Goal: Task Accomplishment & Management: Manage account settings

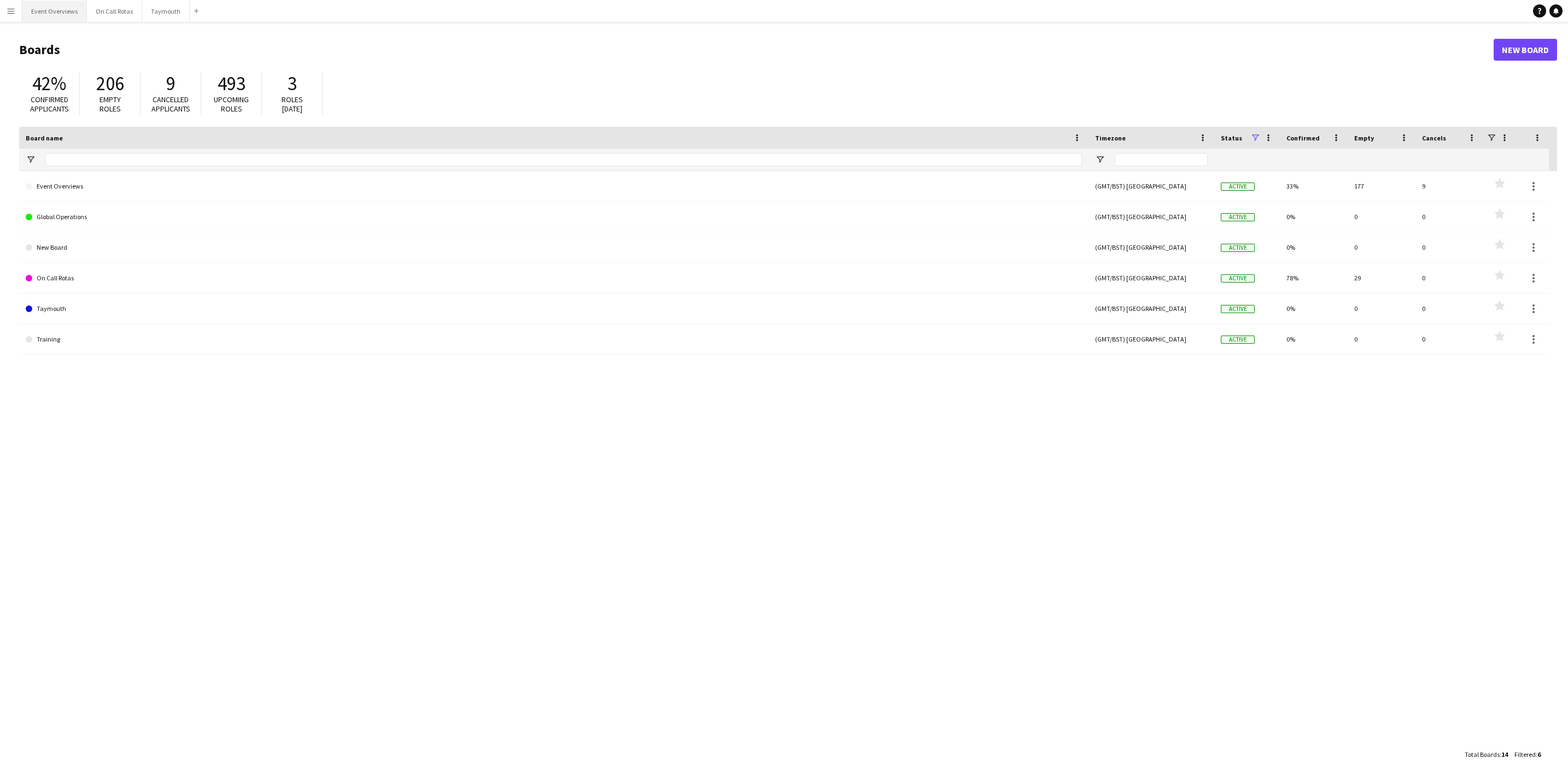
click at [35, 16] on button "Event Overviews Close" at bounding box center [55, 11] width 65 height 21
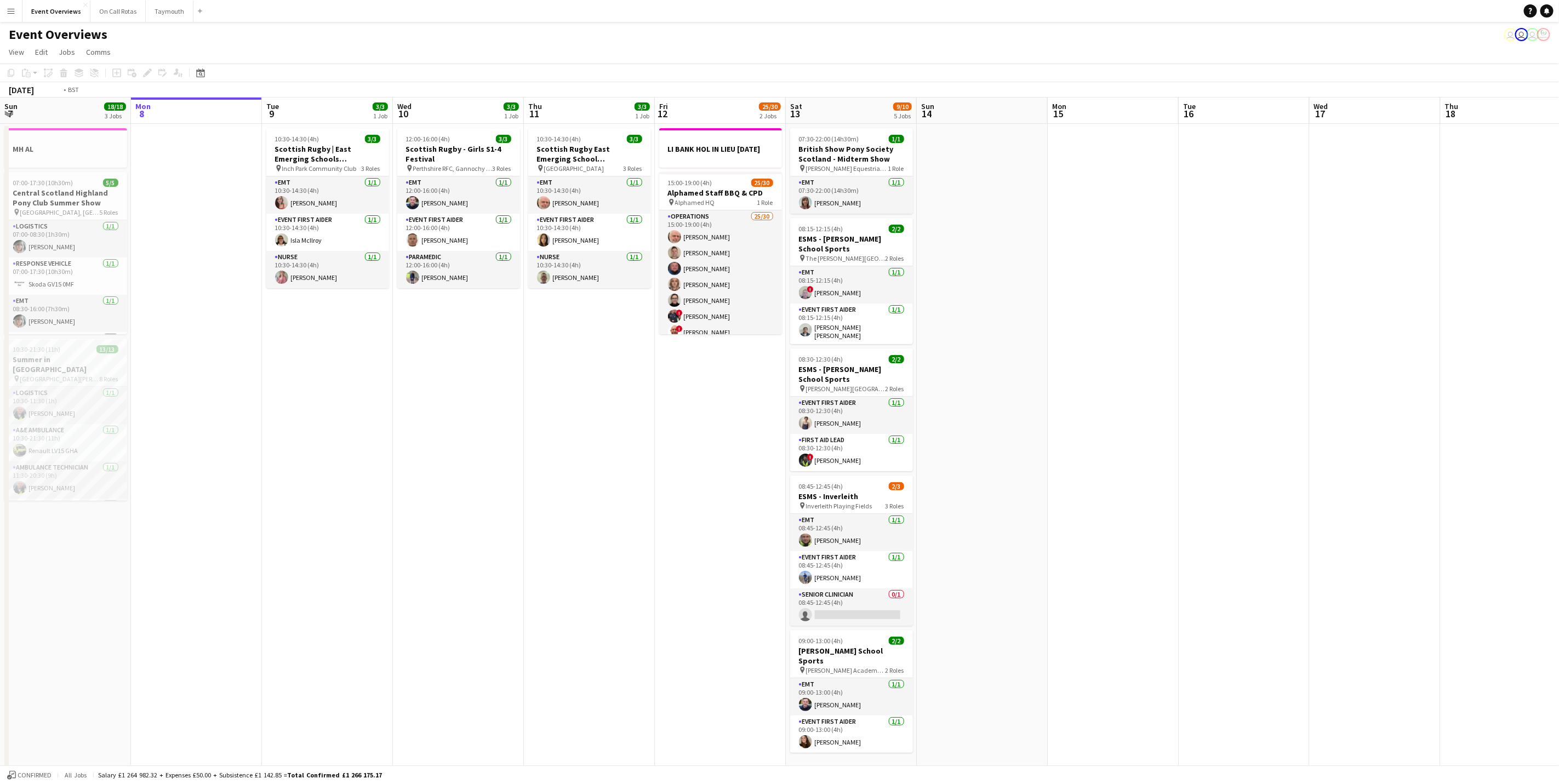
scroll to position [0, 343]
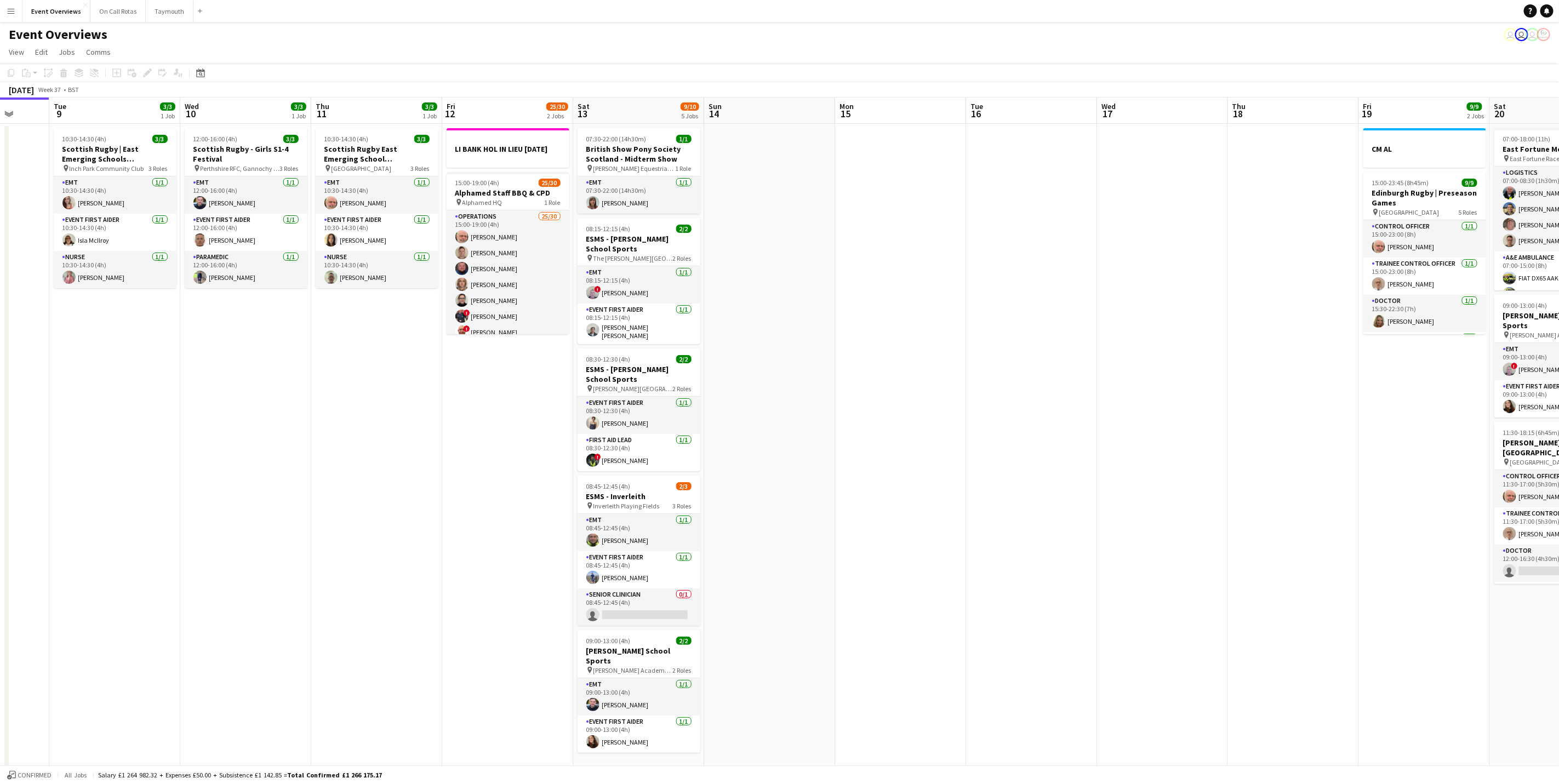
drag, startPoint x: 504, startPoint y: 485, endPoint x: 321, endPoint y: 490, distance: 183.1
click at [321, 490] on app-calendar-viewport "Sat 6 22/27 7 Jobs Sun 7 18/18 3 Jobs Mon 8 Tue 9 3/3 1 Job Wed 10 3/3 1 Job Th…" at bounding box center [780, 579] width 1559 height 964
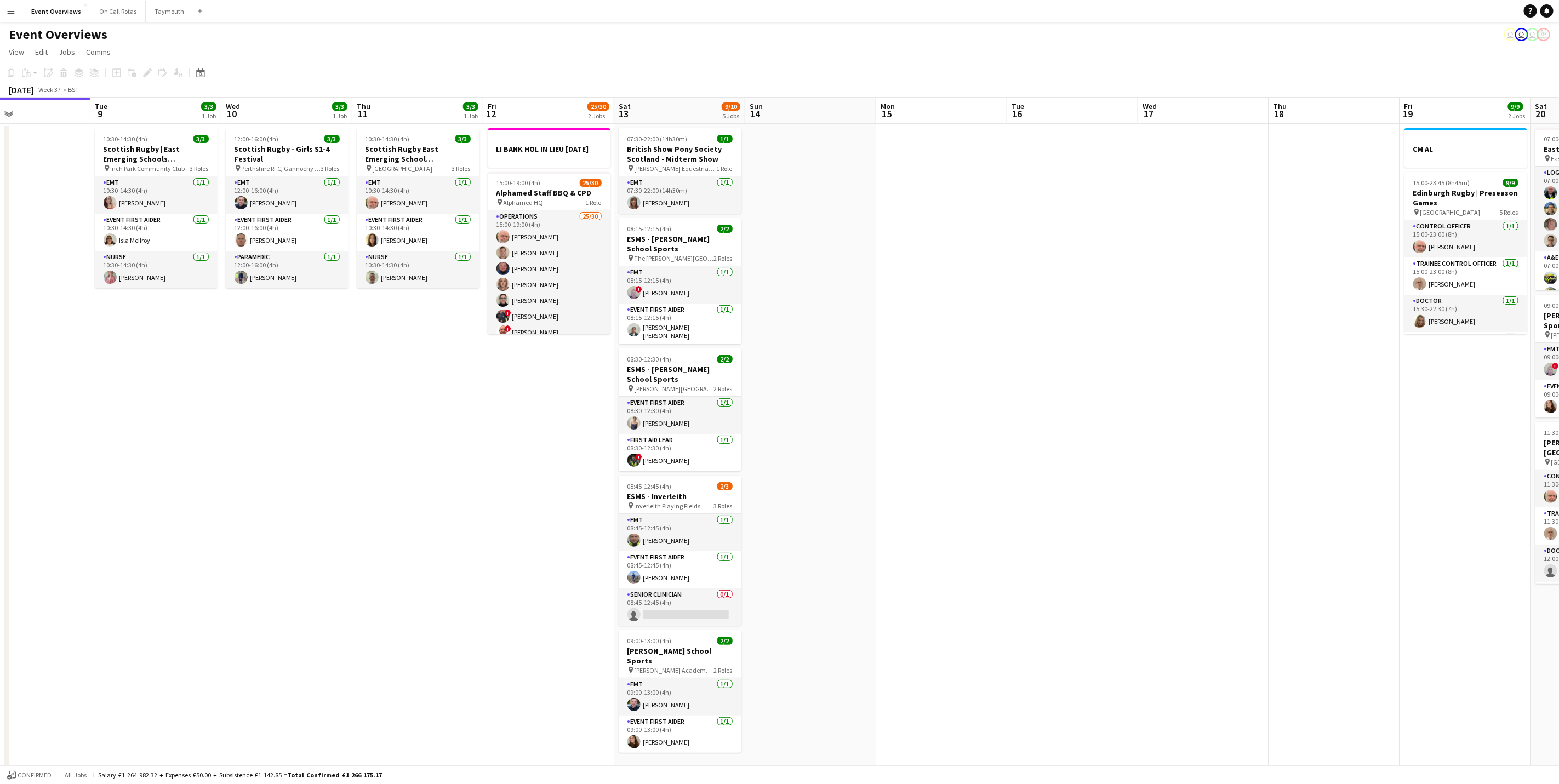
scroll to position [0, 294]
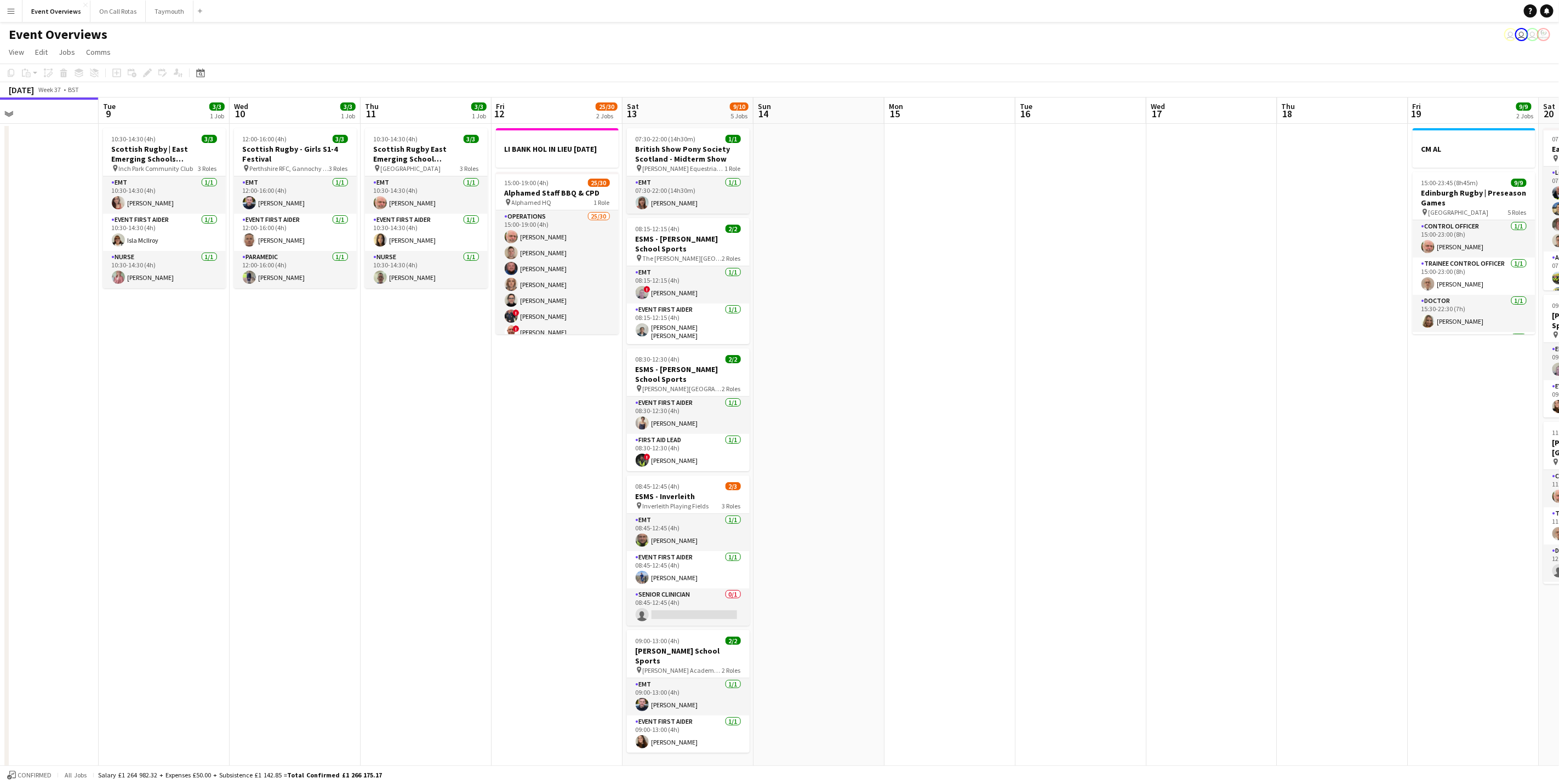
drag, startPoint x: 310, startPoint y: 350, endPoint x: 359, endPoint y: 351, distance: 49.0
click at [359, 351] on app-calendar-viewport "Sat 6 22/27 7 Jobs Sun 7 18/18 3 Jobs Mon 8 Tue 9 3/3 1 Job Wed 10 3/3 1 Job Th…" at bounding box center [780, 579] width 1559 height 964
click at [277, 171] on span "Perthshire RFC, Gannochy Sports Pavilion" at bounding box center [289, 168] width 79 height 8
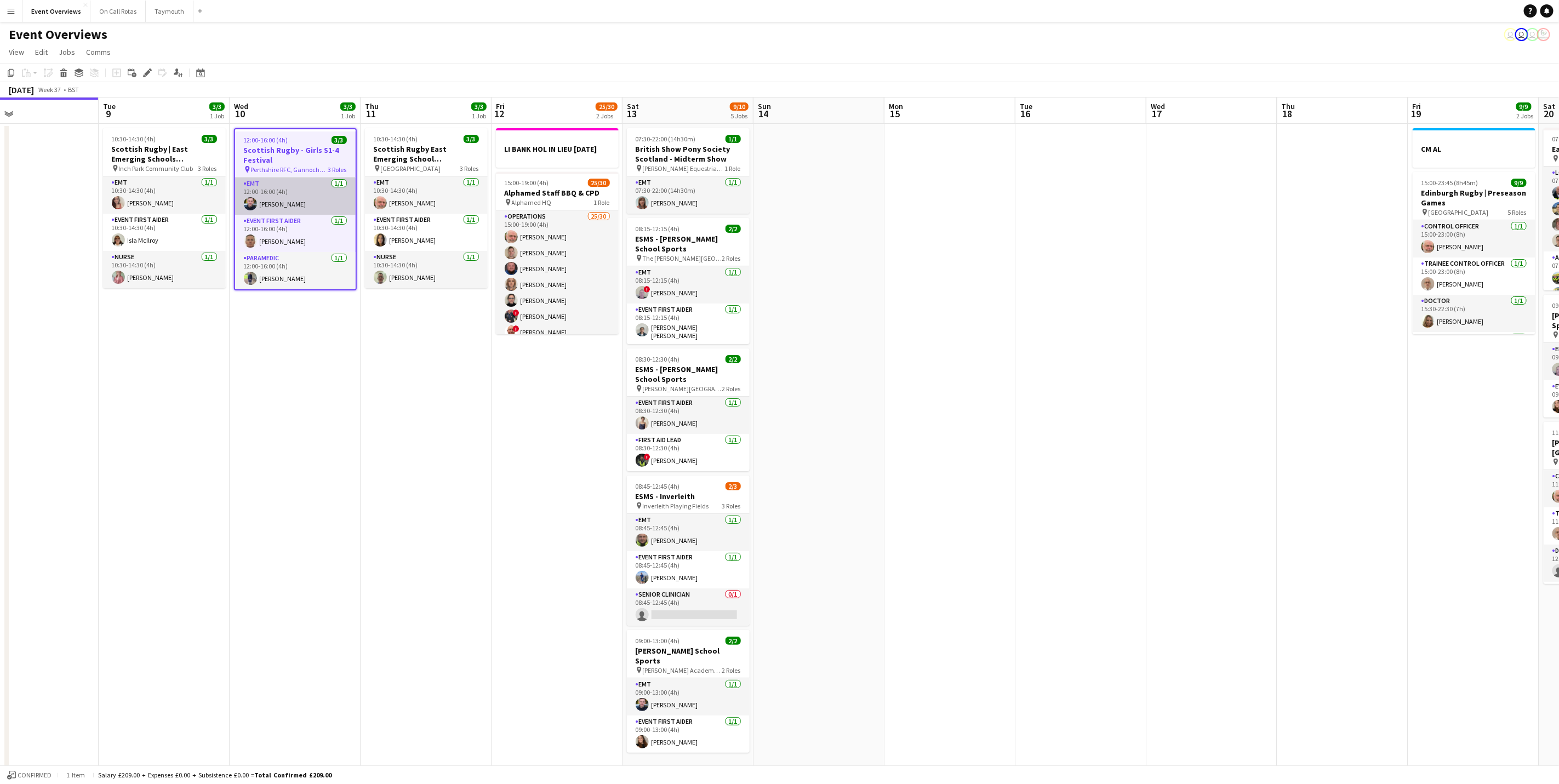
click at [278, 192] on app-card-role "EMT [DATE] 12:00-16:00 (4h) [PERSON_NAME]" at bounding box center [295, 196] width 120 height 37
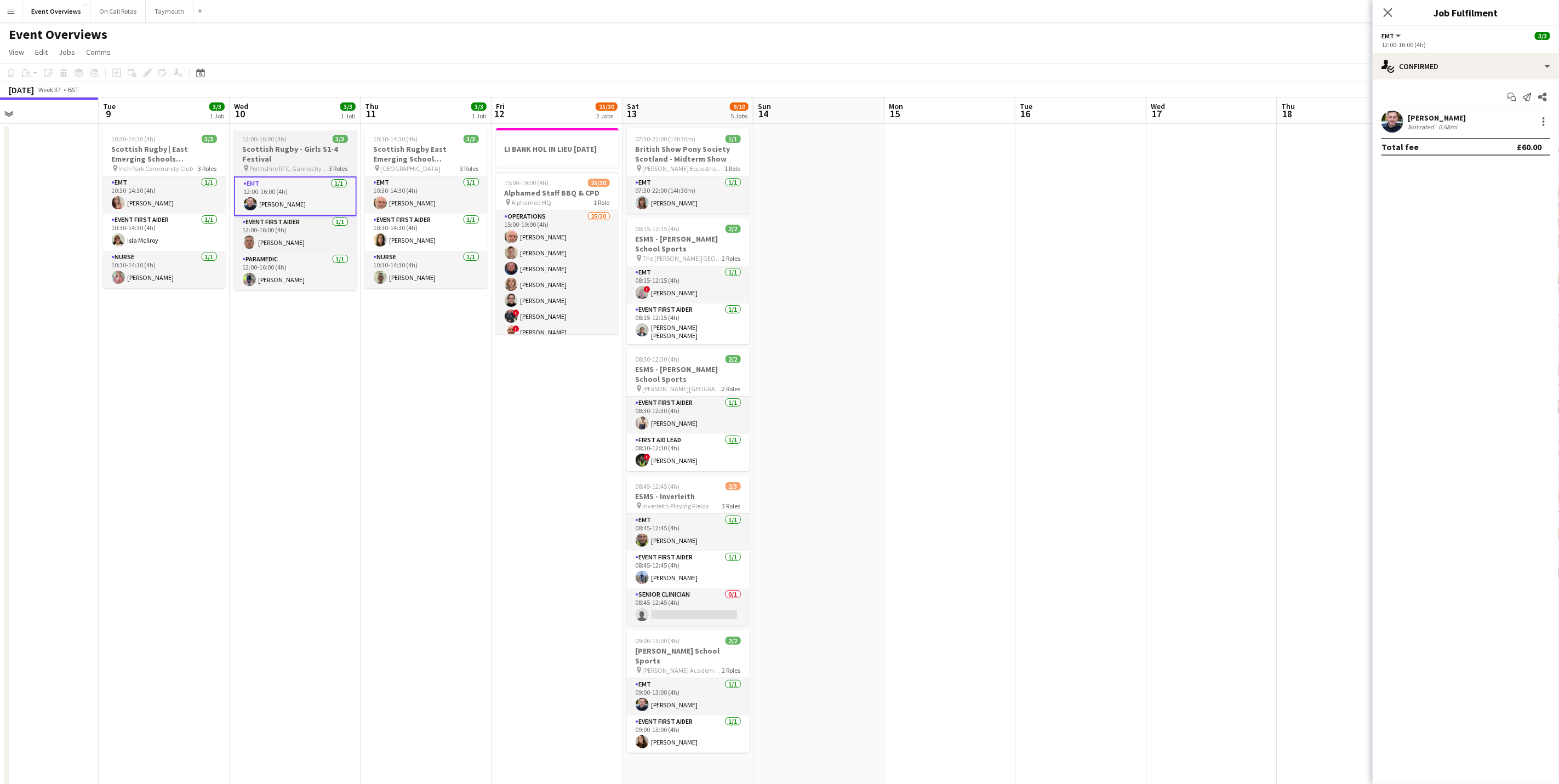
click at [301, 145] on h3 "Scottish Rugby - Girls S1-4 Festival" at bounding box center [295, 154] width 123 height 20
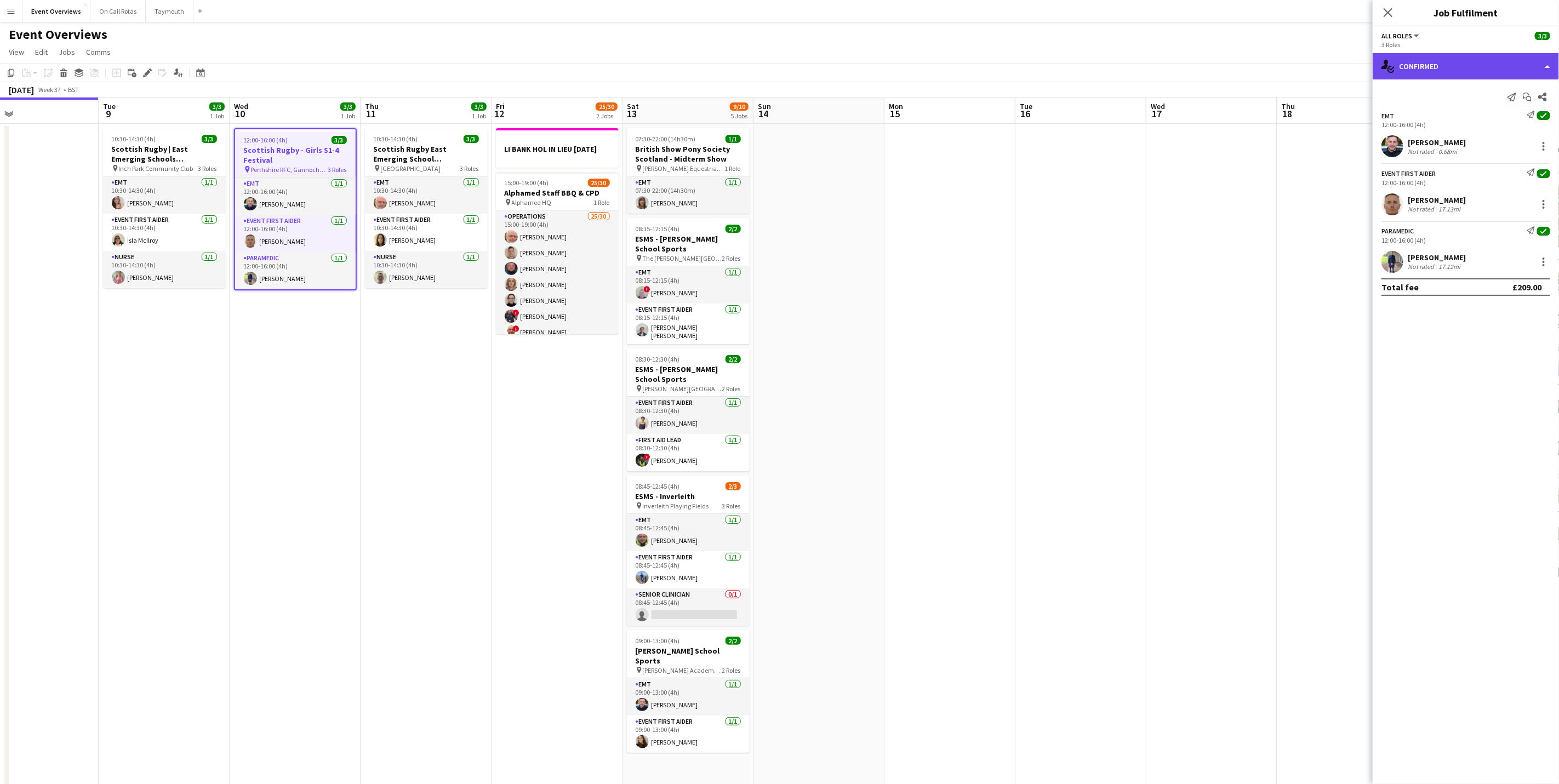
click at [1431, 64] on div "single-neutral-actions-check-2 Confirmed" at bounding box center [1465, 66] width 187 height 26
click at [282, 151] on h3 "Scottish Rugby - Girls S1-4 Festival" at bounding box center [295, 155] width 120 height 20
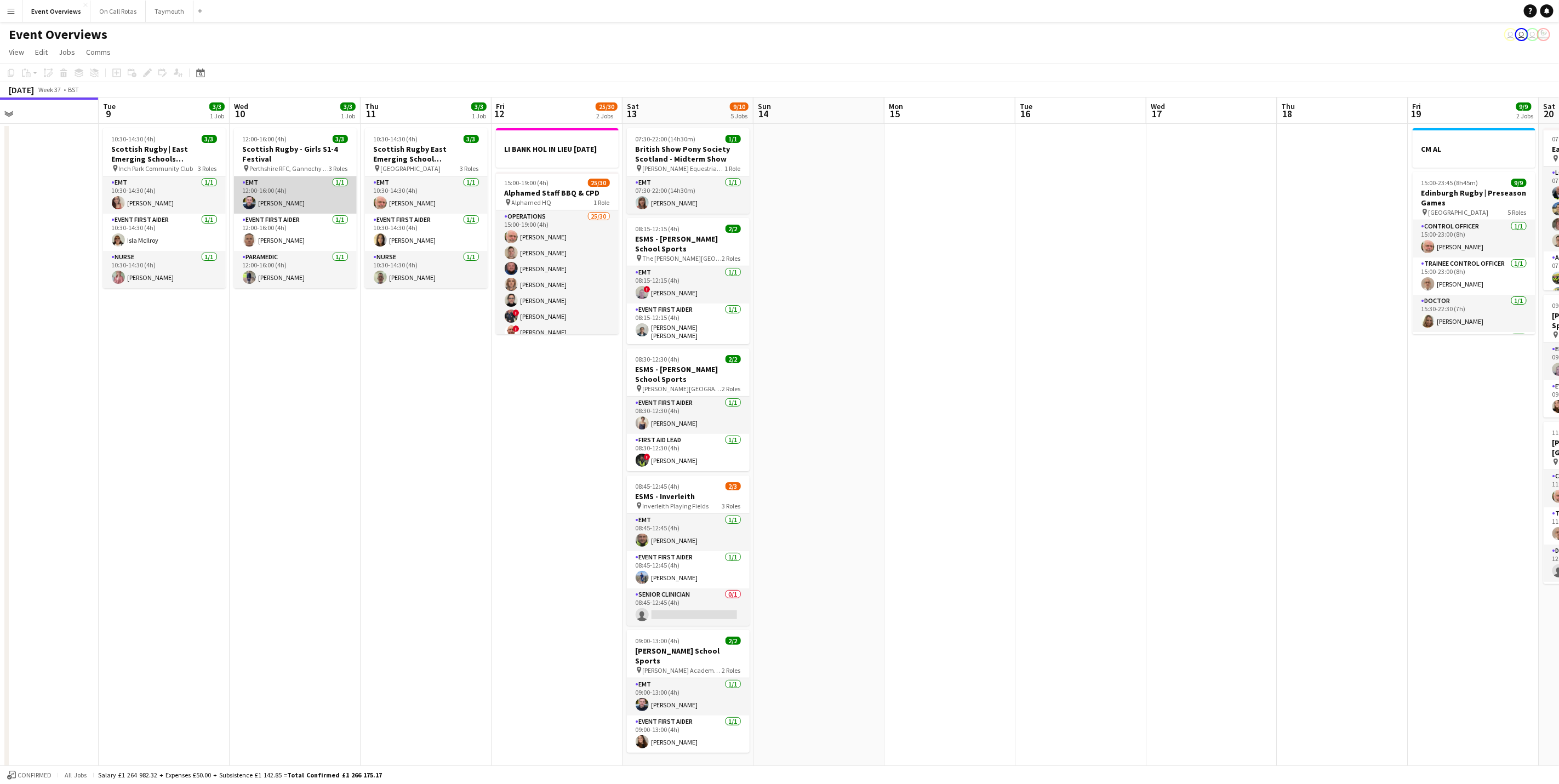
drag, startPoint x: 247, startPoint y: 209, endPoint x: 263, endPoint y: 195, distance: 21.3
click at [251, 203] on app-calendar-viewport "Sat 6 22/27 7 Jobs Sun 7 18/18 3 Jobs Mon 8 Tue 9 3/3 1 Job Wed 10 3/3 1 Job Th…" at bounding box center [780, 579] width 1559 height 964
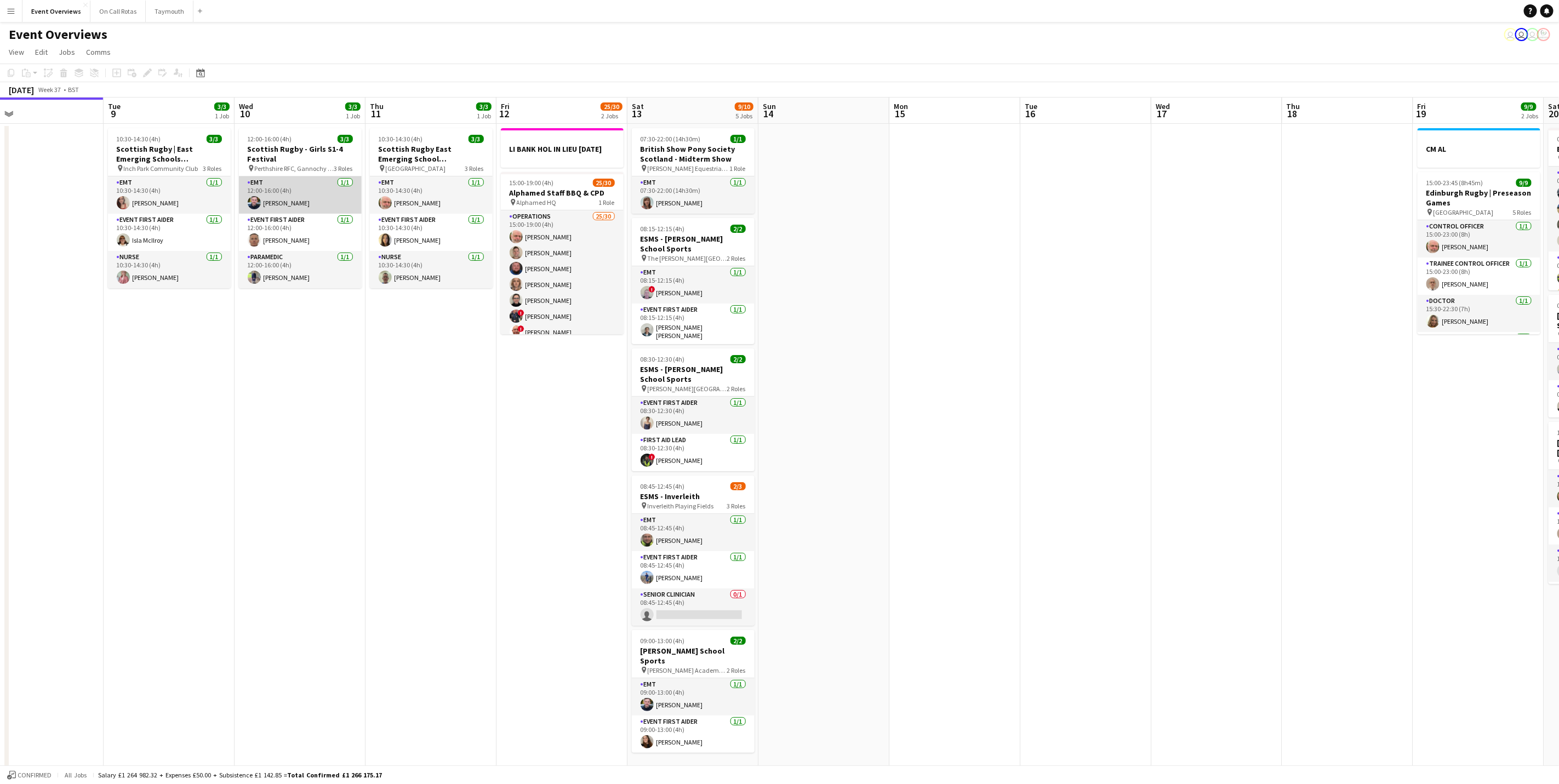
click at [280, 195] on app-card-role "EMT [DATE] 12:00-16:00 (4h) [PERSON_NAME]" at bounding box center [300, 195] width 123 height 37
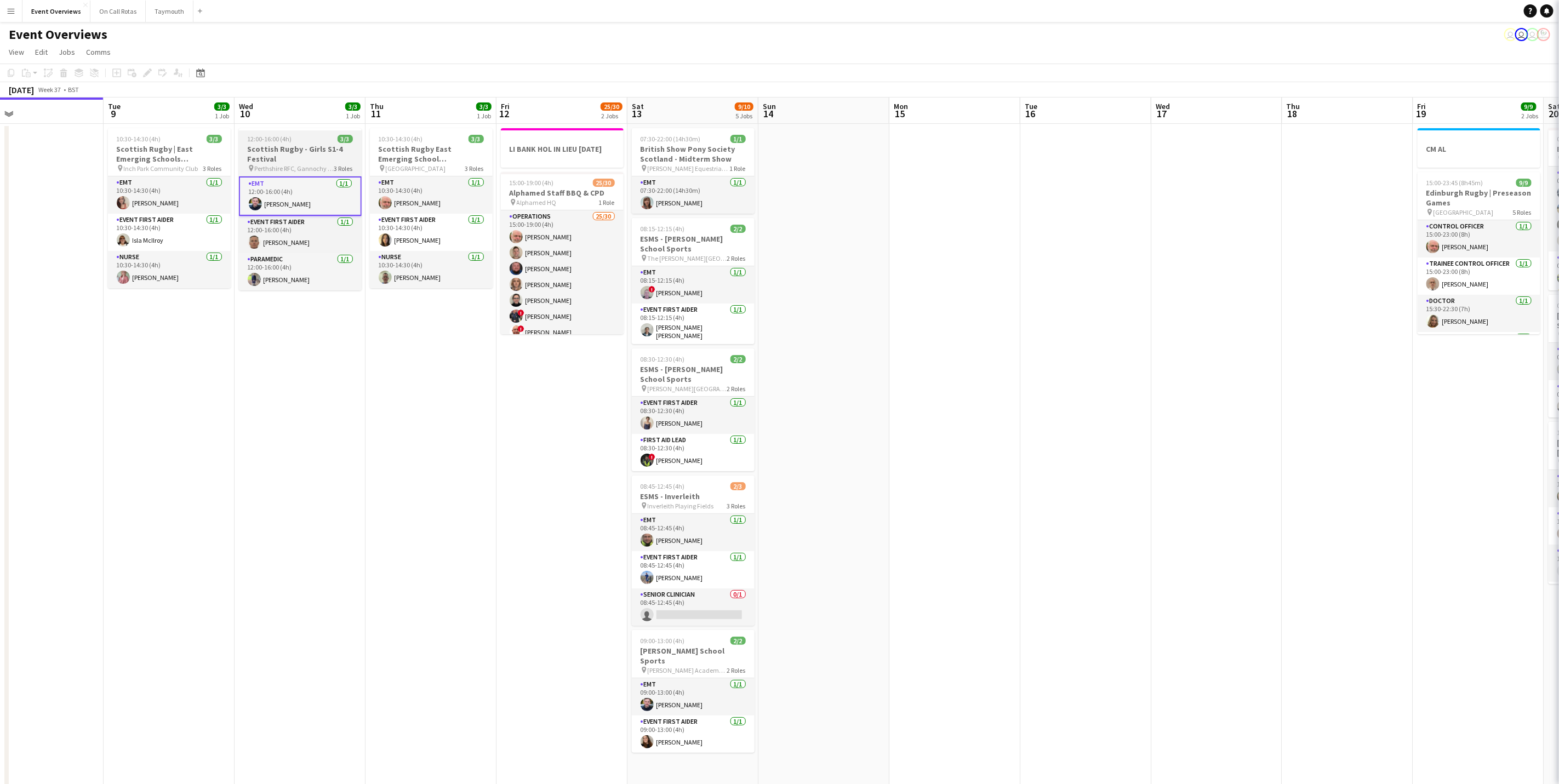
click at [281, 173] on app-job-card "12:00-16:00 (4h) 3/3 [DEMOGRAPHIC_DATA] Rugby - Girls S1-4 Festival pin Perthsh…" at bounding box center [300, 209] width 123 height 162
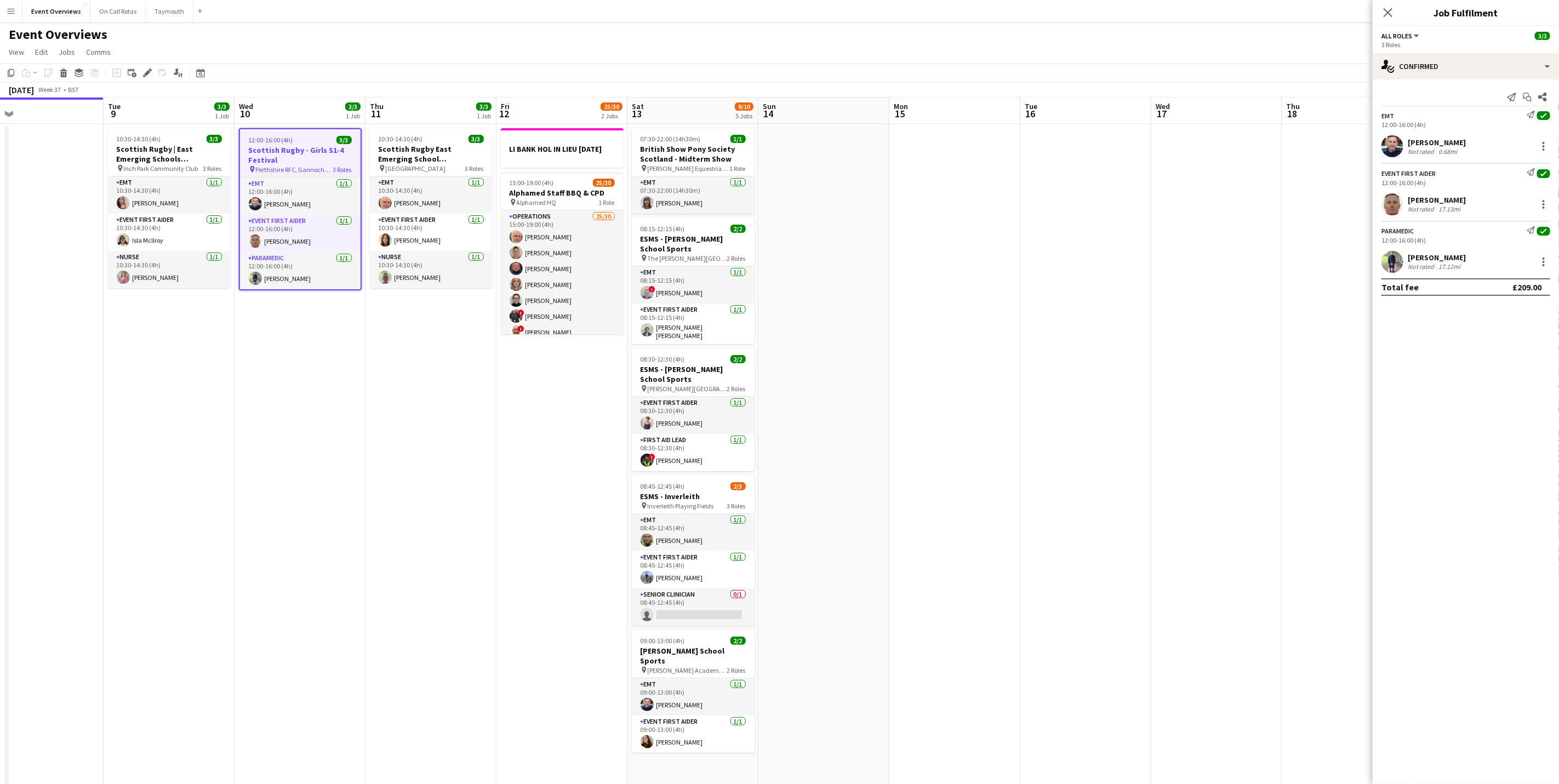
click at [1478, 84] on div "Send notification Start chat Share EMT Send notification check 12:00-16:00 (4h)…" at bounding box center [1465, 191] width 187 height 225
click at [1481, 67] on div "single-neutral-actions-check-2 Confirmed" at bounding box center [1465, 66] width 187 height 26
click at [1496, 125] on div "pen-write Job Details" at bounding box center [1502, 114] width 108 height 22
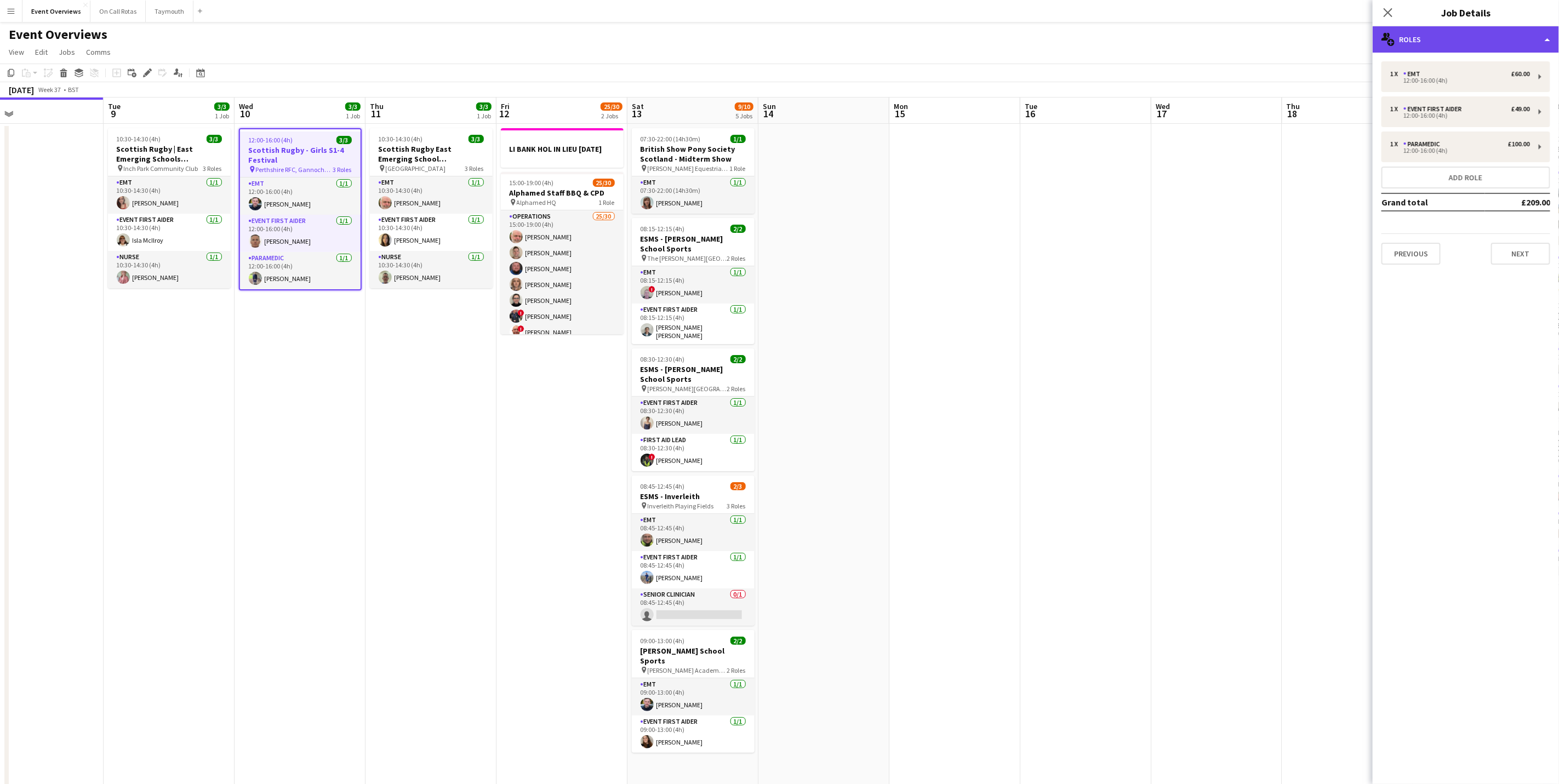
click at [1492, 48] on div "multiple-users-add Roles" at bounding box center [1465, 39] width 187 height 26
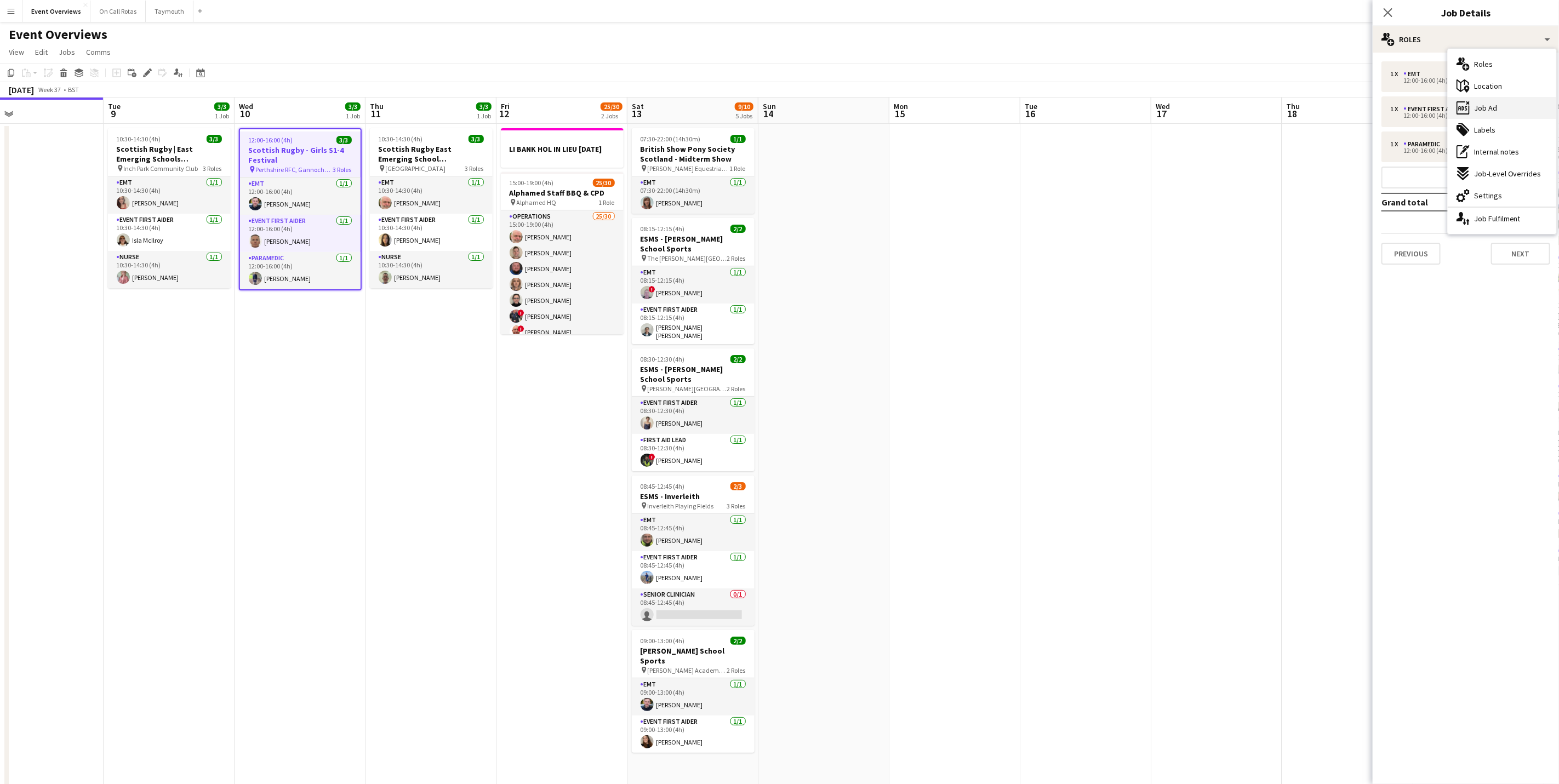
click at [1504, 99] on div "ads-window Job Ad" at bounding box center [1502, 108] width 108 height 22
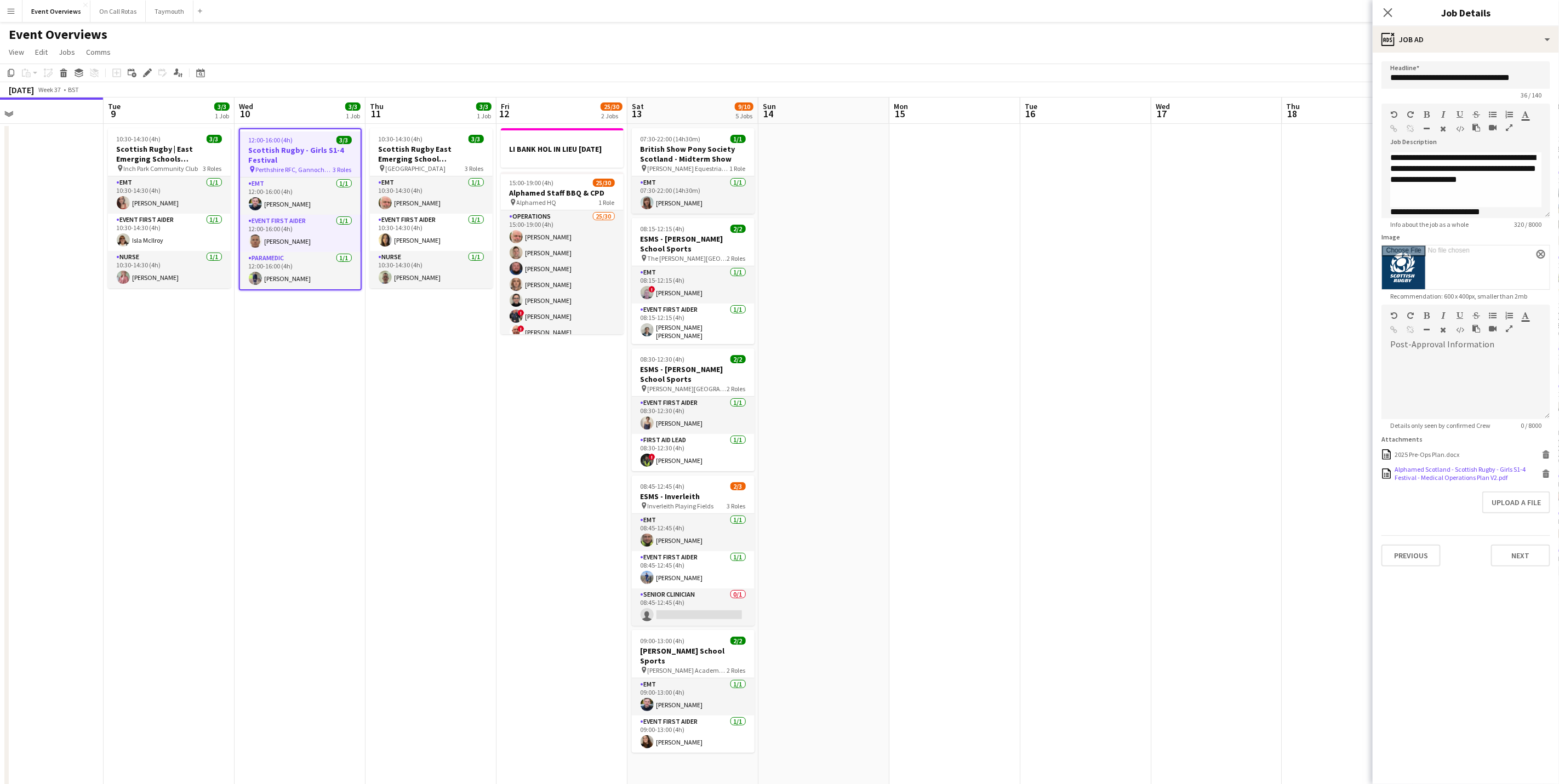
click at [1442, 470] on div "Alphamed Scotland - Scottish Rugby - Girls S1-4 Festival - Medical Operations P…" at bounding box center [1466, 473] width 145 height 16
drag, startPoint x: 589, startPoint y: 433, endPoint x: 977, endPoint y: 393, distance: 390.1
click at [1085, 390] on app-calendar-viewport "Sat 6 22/27 7 Jobs Sun 7 18/18 3 Jobs Mon 8 Tue 9 3/3 1 Job Wed 10 3/3 1 Job Th…" at bounding box center [780, 579] width 1559 height 964
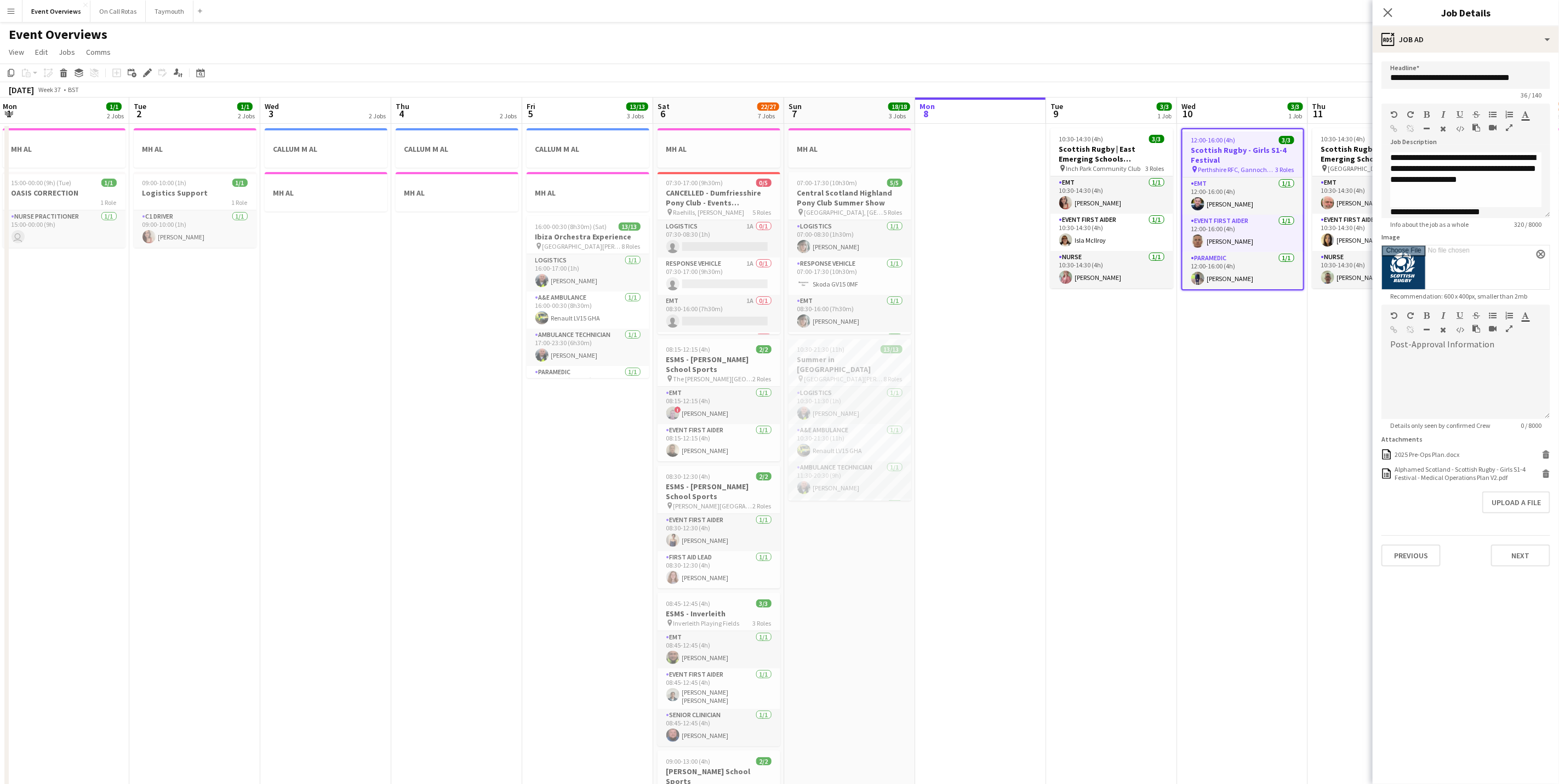
drag, startPoint x: 878, startPoint y: 482, endPoint x: 1106, endPoint y: 412, distance: 238.5
click at [1118, 412] on app-calendar-viewport "Sat 30 Sun 31 Mon 1 1/1 2 Jobs Tue 2 1/1 2 Jobs Wed 3 2 Jobs Thu 4 2 Jobs Fri 5…" at bounding box center [780, 579] width 1559 height 964
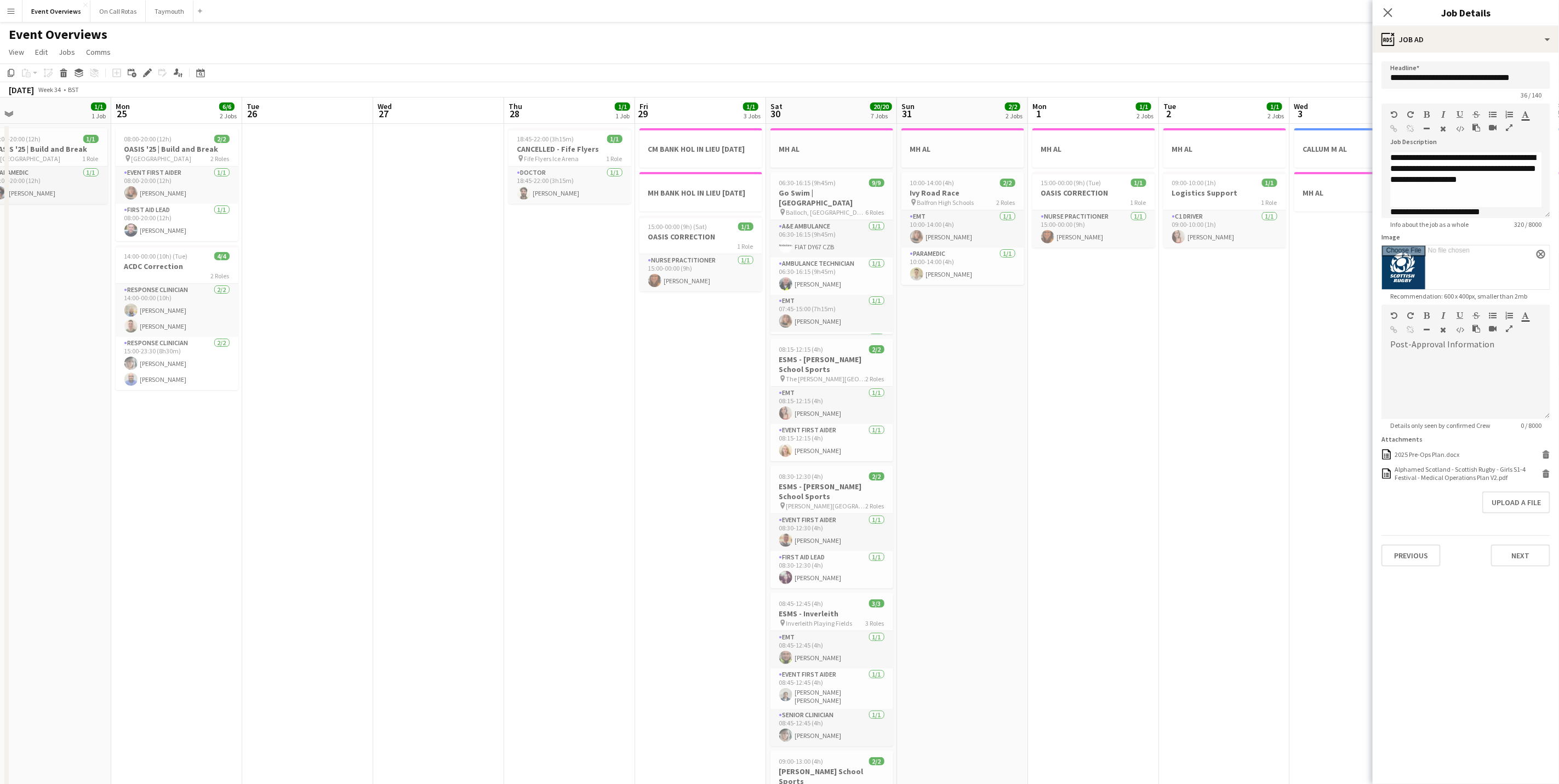
click at [1333, 312] on app-calendar-viewport "Fri 22 Sat 23 Sun 24 1/1 1 Job Mon 25 6/6 2 Jobs Tue 26 Wed 27 Thu 28 1/1 1 Job…" at bounding box center [780, 579] width 1559 height 964
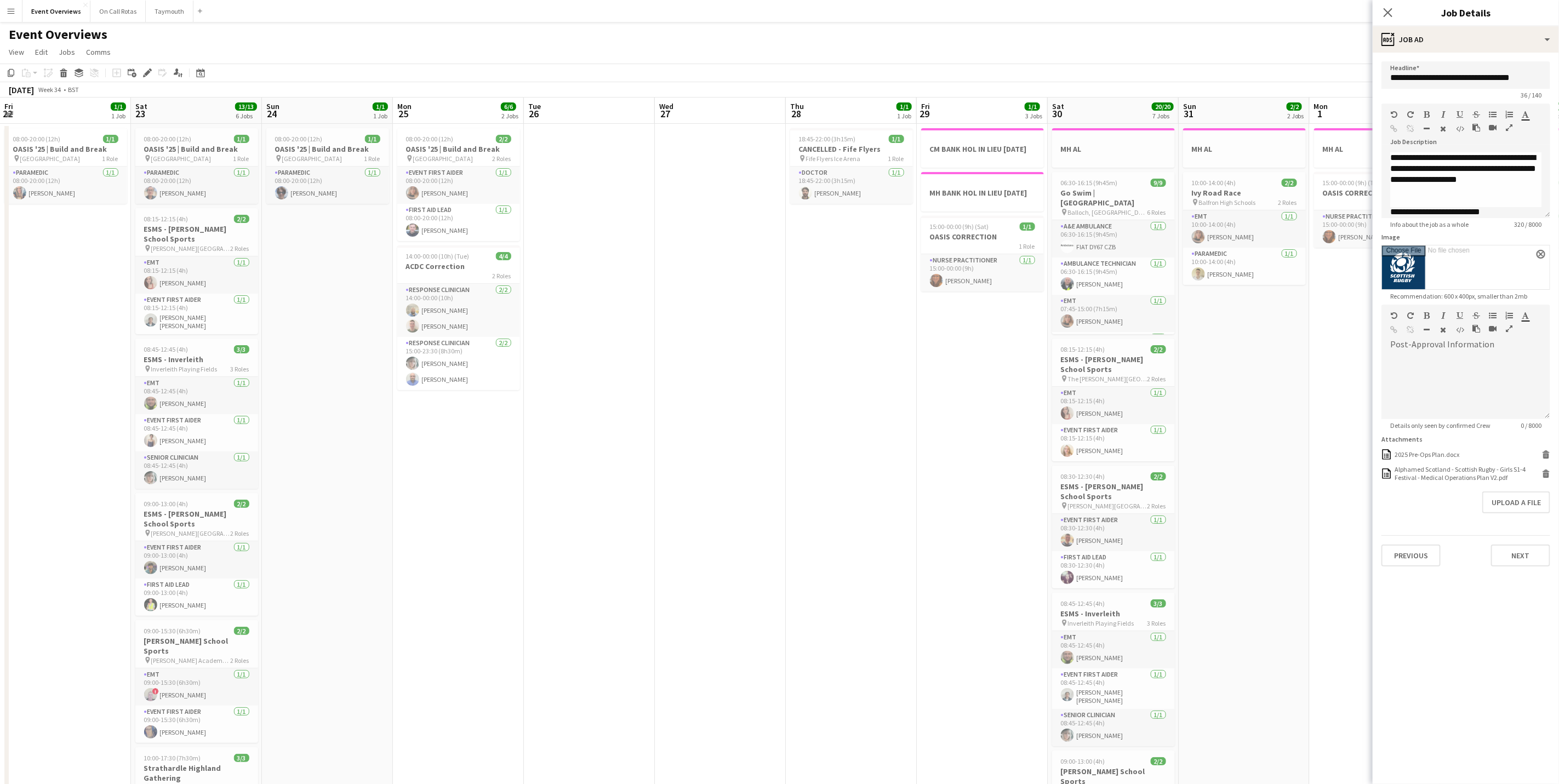
click at [1361, 320] on app-calendar-viewport "Wed 20 3/3 2 Jobs Thu 21 65/65 2 Jobs Fri 22 1/1 1 Job Sat 23 13/13 6 Jobs Sun …" at bounding box center [780, 579] width 1559 height 964
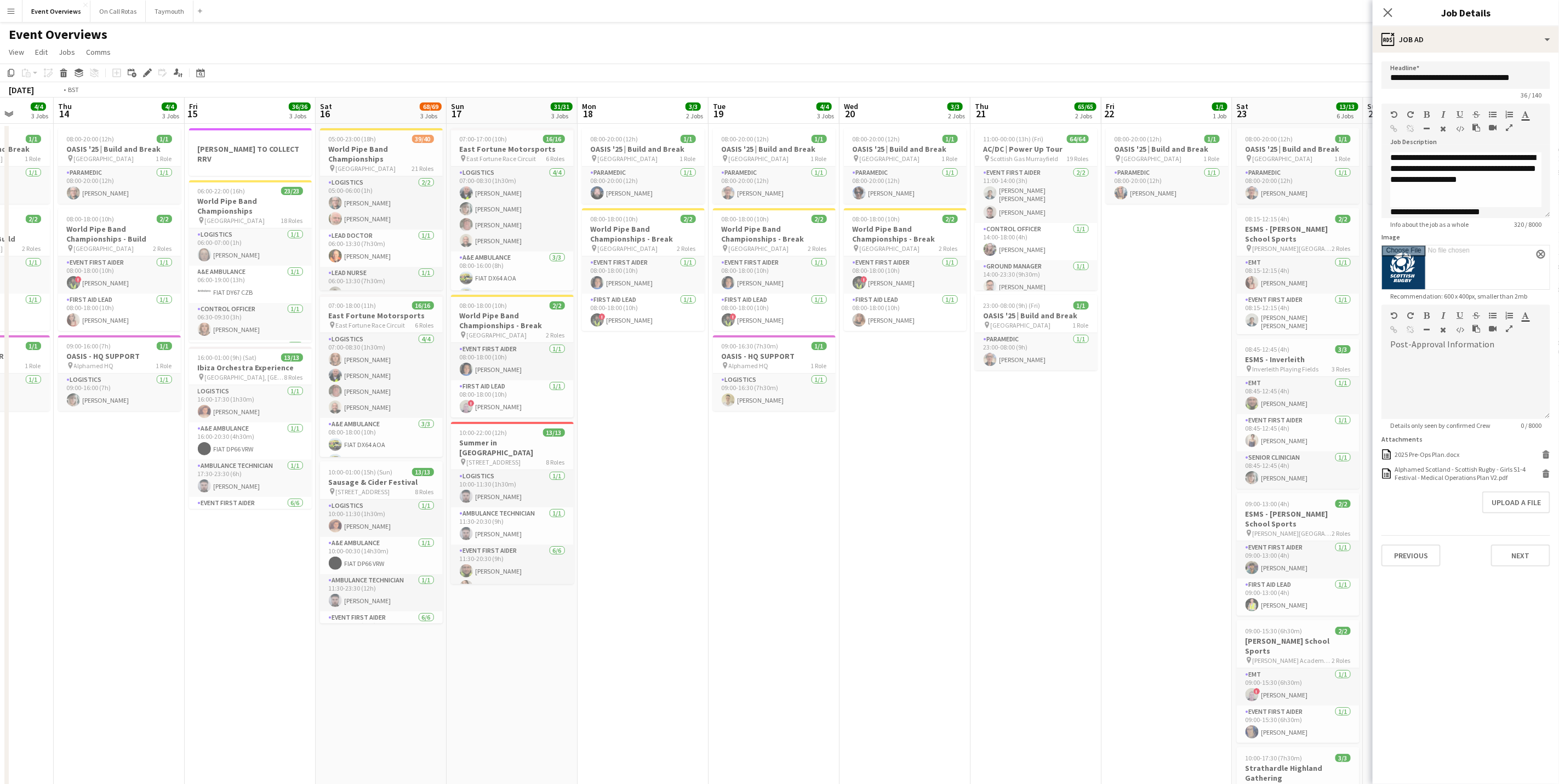
drag, startPoint x: 892, startPoint y: 513, endPoint x: 1167, endPoint y: 440, distance: 284.5
click at [1295, 433] on app-calendar-viewport "Mon 11 Tue 12 Wed 13 4/4 3 Jobs Thu 14 4/4 3 Jobs Fri 15 36/36 3 Jobs Sat 16 68…" at bounding box center [780, 579] width 1559 height 964
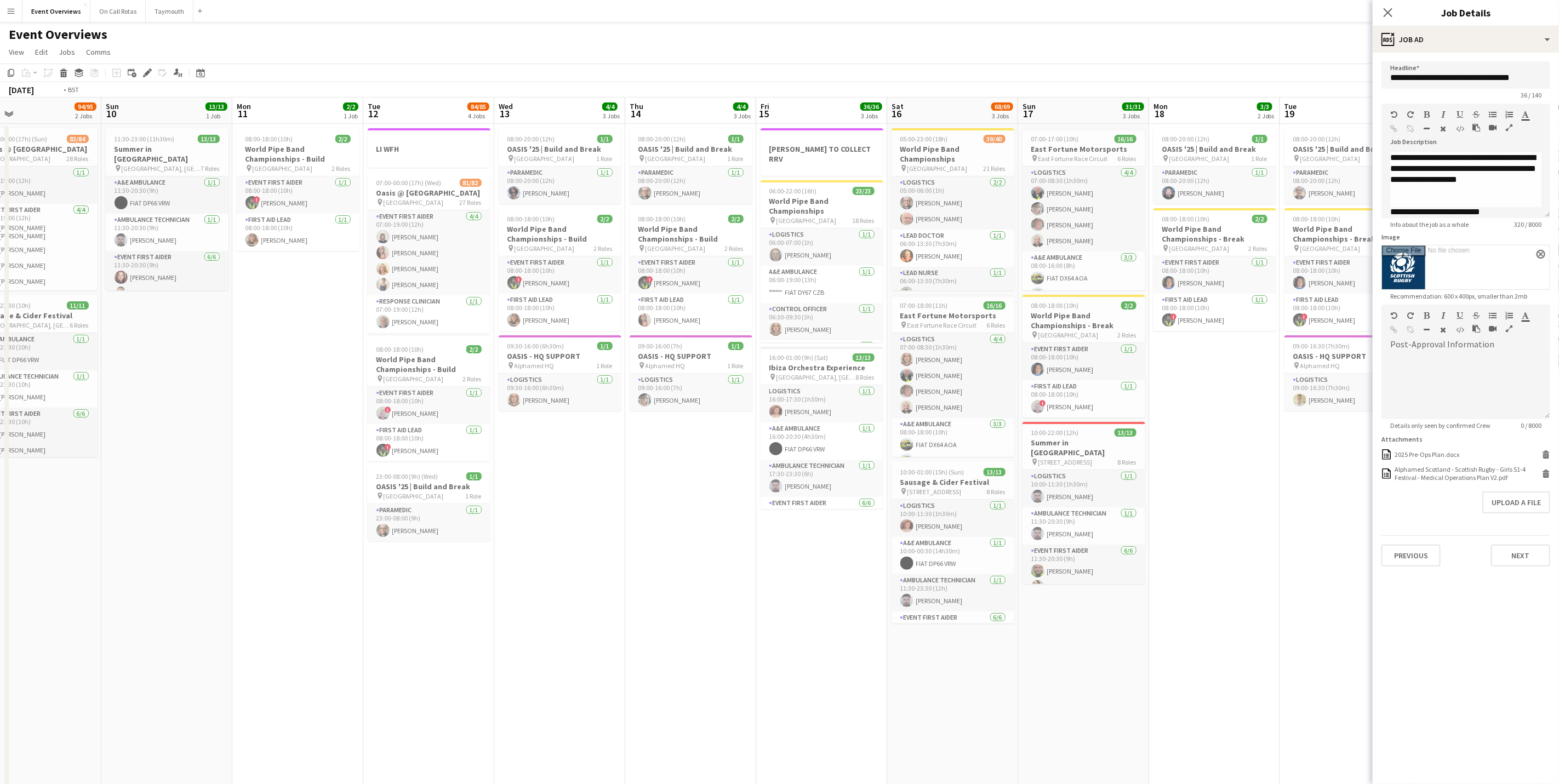
drag, startPoint x: 426, startPoint y: 489, endPoint x: 769, endPoint y: 462, distance: 344.1
click at [1421, 432] on body "Menu Boards Boards Boards All jobs Status Workforce Workforce My Workforce Recr…" at bounding box center [780, 540] width 1559 height 1081
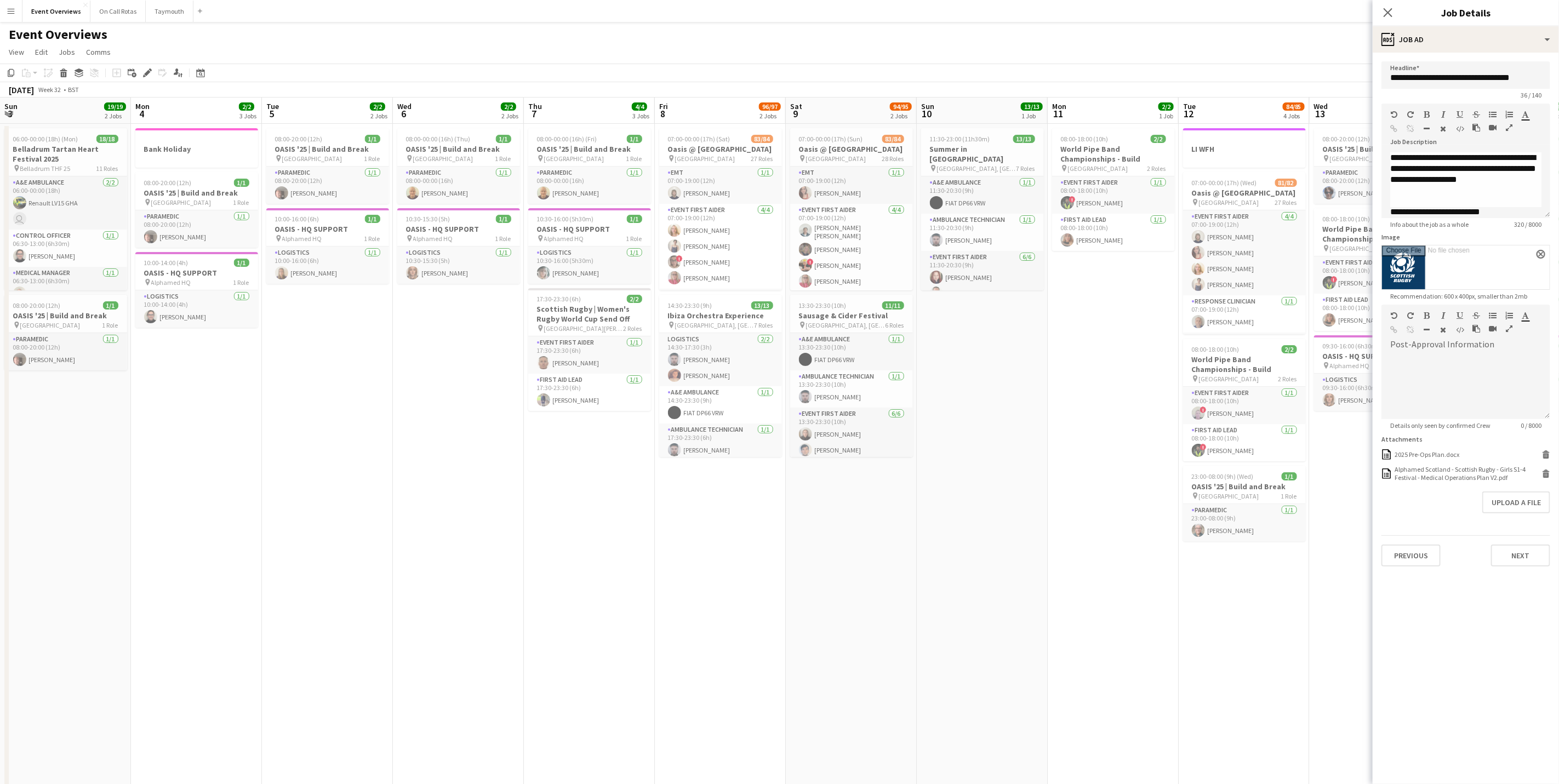
click at [1017, 484] on app-calendar-viewport "Fri 1 45/46 2 Jobs Sat 2 46/47 3 Jobs Sun 3 19/19 2 Jobs Mon 4 2/2 3 Jobs Tue 5…" at bounding box center [780, 579] width 1559 height 964
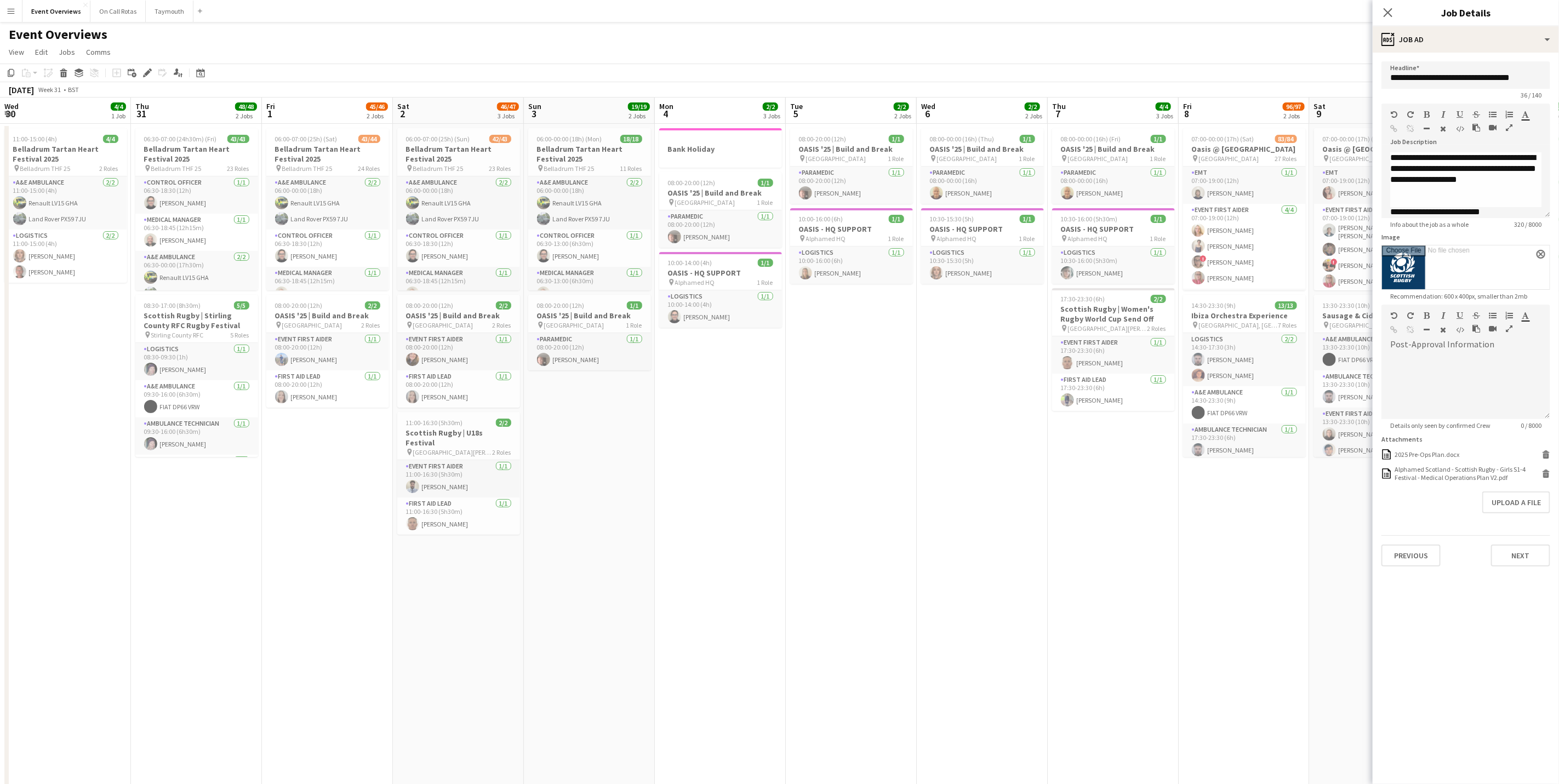
drag, startPoint x: 600, startPoint y: 475, endPoint x: 1179, endPoint y: 397, distance: 584.2
click at [1181, 397] on app-calendar-viewport "Mon 28 Tue 29 Wed 30 4/4 1 Job Thu 31 48/48 2 Jobs Fri 1 45/46 2 Jobs Sat 2 46/…" at bounding box center [780, 579] width 1559 height 964
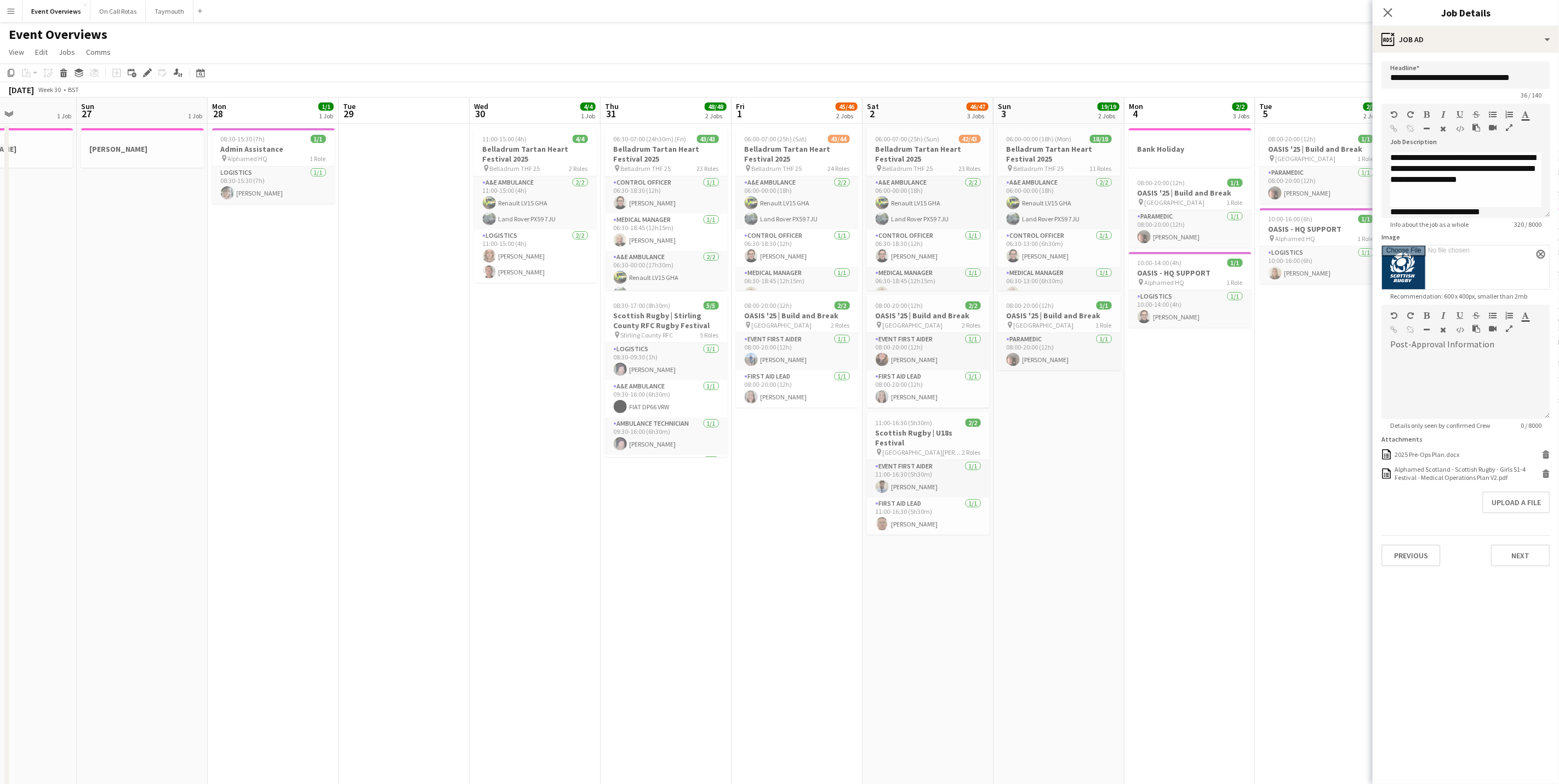
click at [1138, 484] on app-calendar-viewport "Thu 24 5/5 2 Jobs Fri 25 2 Jobs Sat 26 1 Job Sun 27 1 Job Mon 28 1/1 1 Job Tue …" at bounding box center [780, 579] width 1559 height 964
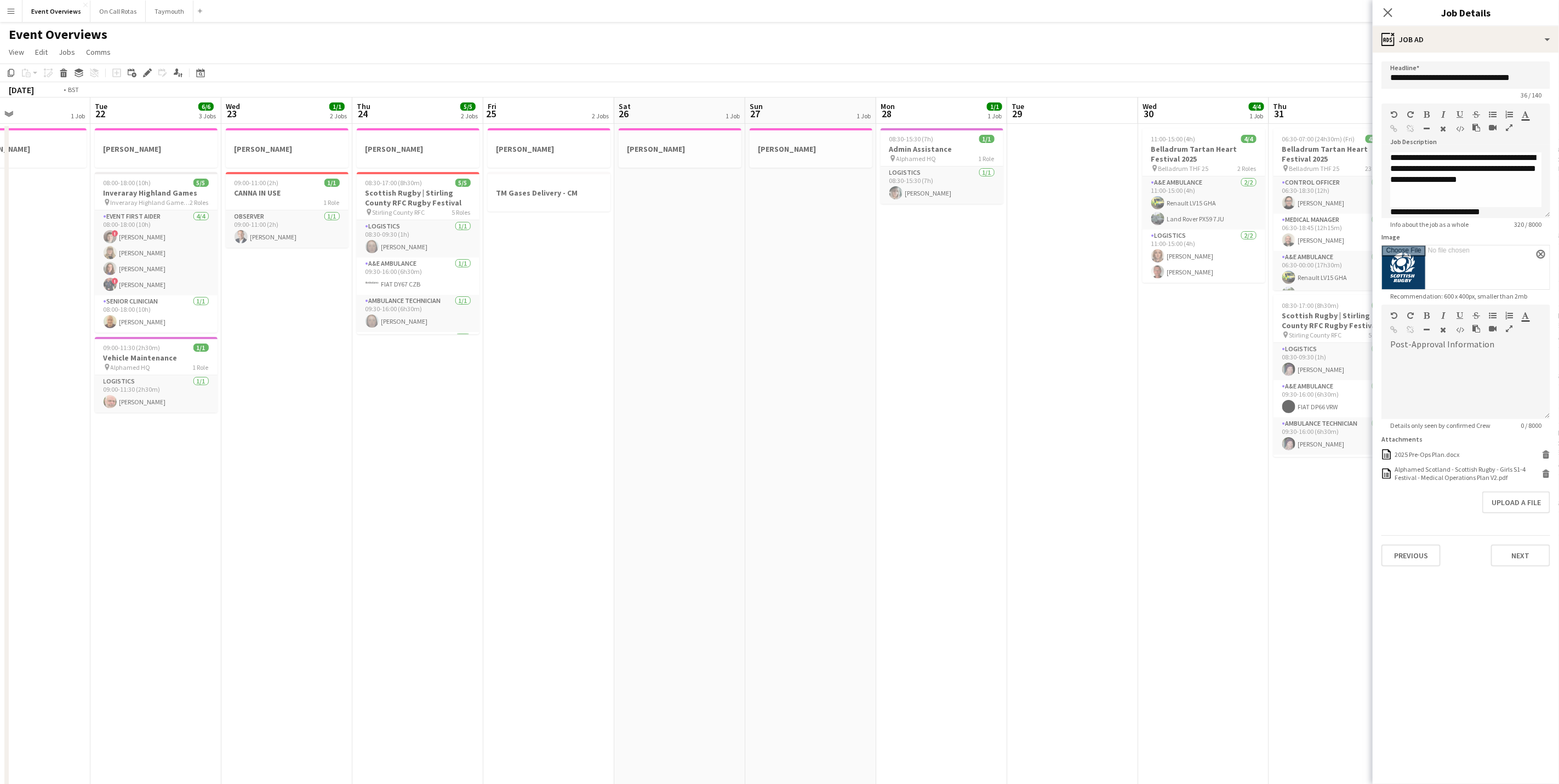
drag, startPoint x: 1098, startPoint y: 457, endPoint x: 1547, endPoint y: 372, distance: 457.0
click at [1547, 372] on body "Menu Boards Boards Boards All jobs Status Workforce Workforce My Workforce Recr…" at bounding box center [780, 540] width 1559 height 1081
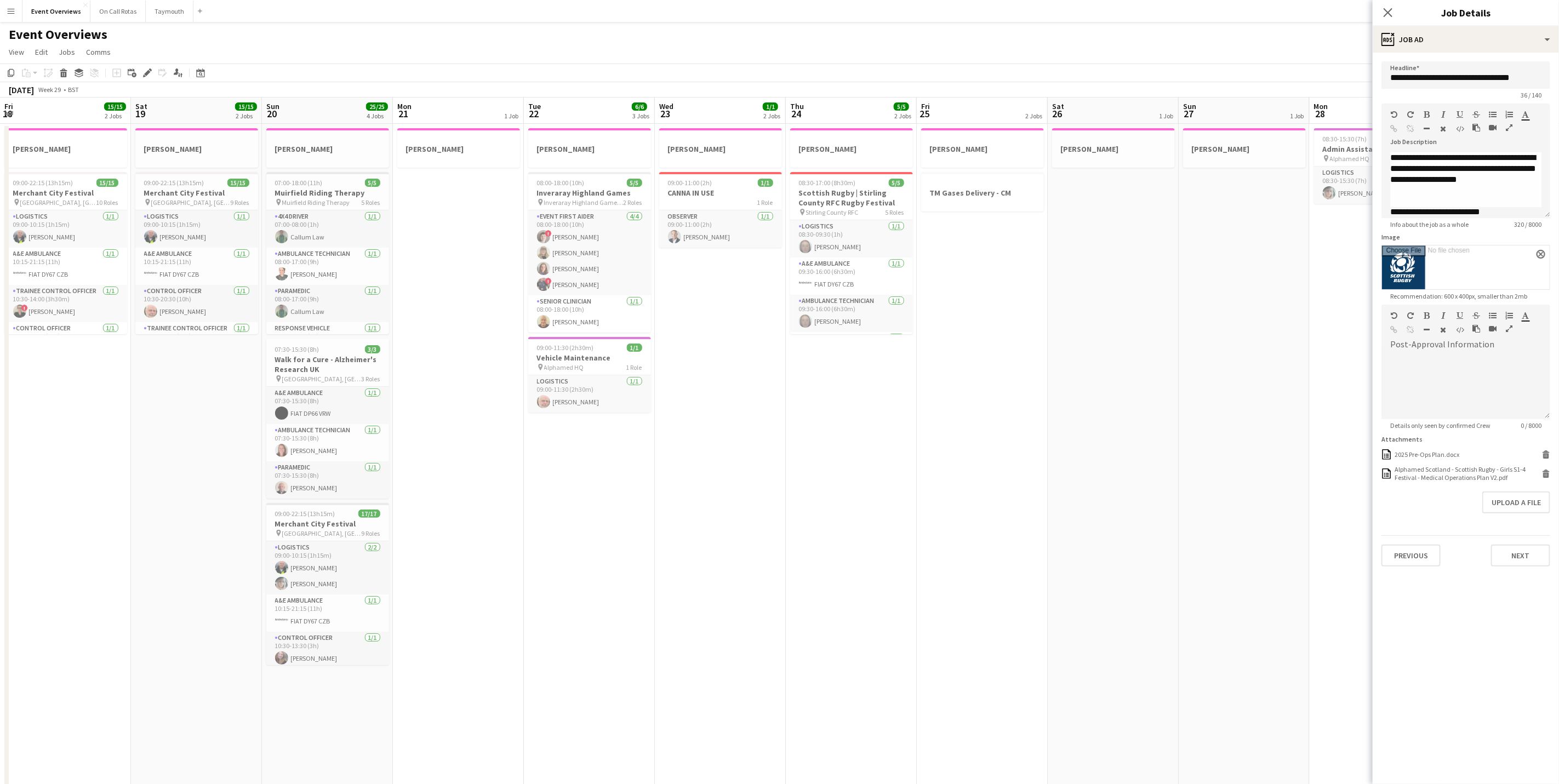
drag, startPoint x: 755, startPoint y: 494, endPoint x: 1401, endPoint y: 418, distance: 650.5
click at [1351, 423] on app-calendar-viewport "Wed 16 Thu 17 1 Job Fri 18 15/15 2 Jobs Sat 19 15/15 2 Jobs Sun 20 25/25 4 Jobs…" at bounding box center [780, 579] width 1559 height 964
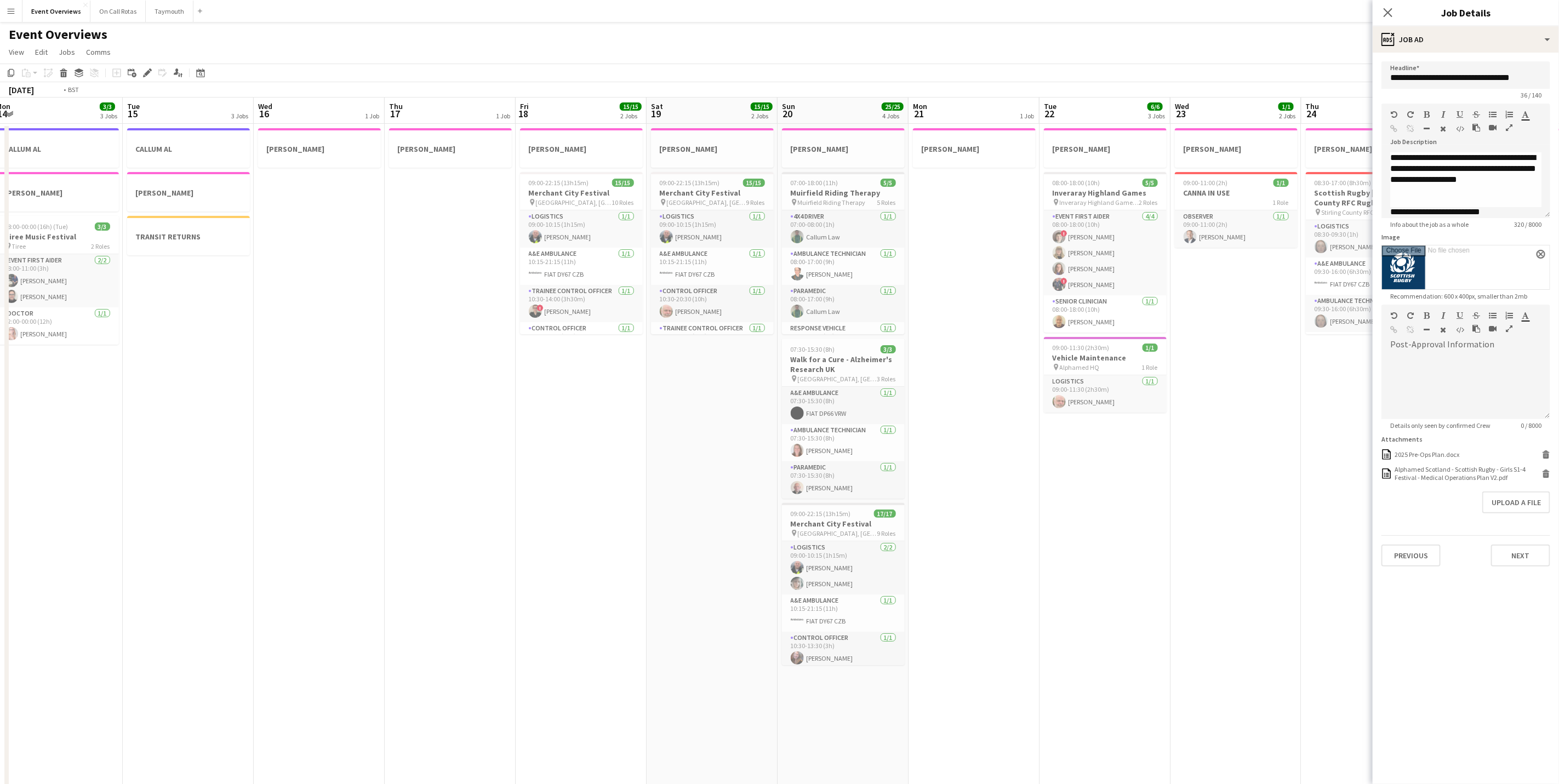
drag, startPoint x: 980, startPoint y: 513, endPoint x: 1762, endPoint y: 258, distance: 822.5
click at [1559, 258] on html "Menu Boards Boards Boards All jobs Status Workforce Workforce My Workforce Recr…" at bounding box center [780, 540] width 1559 height 1081
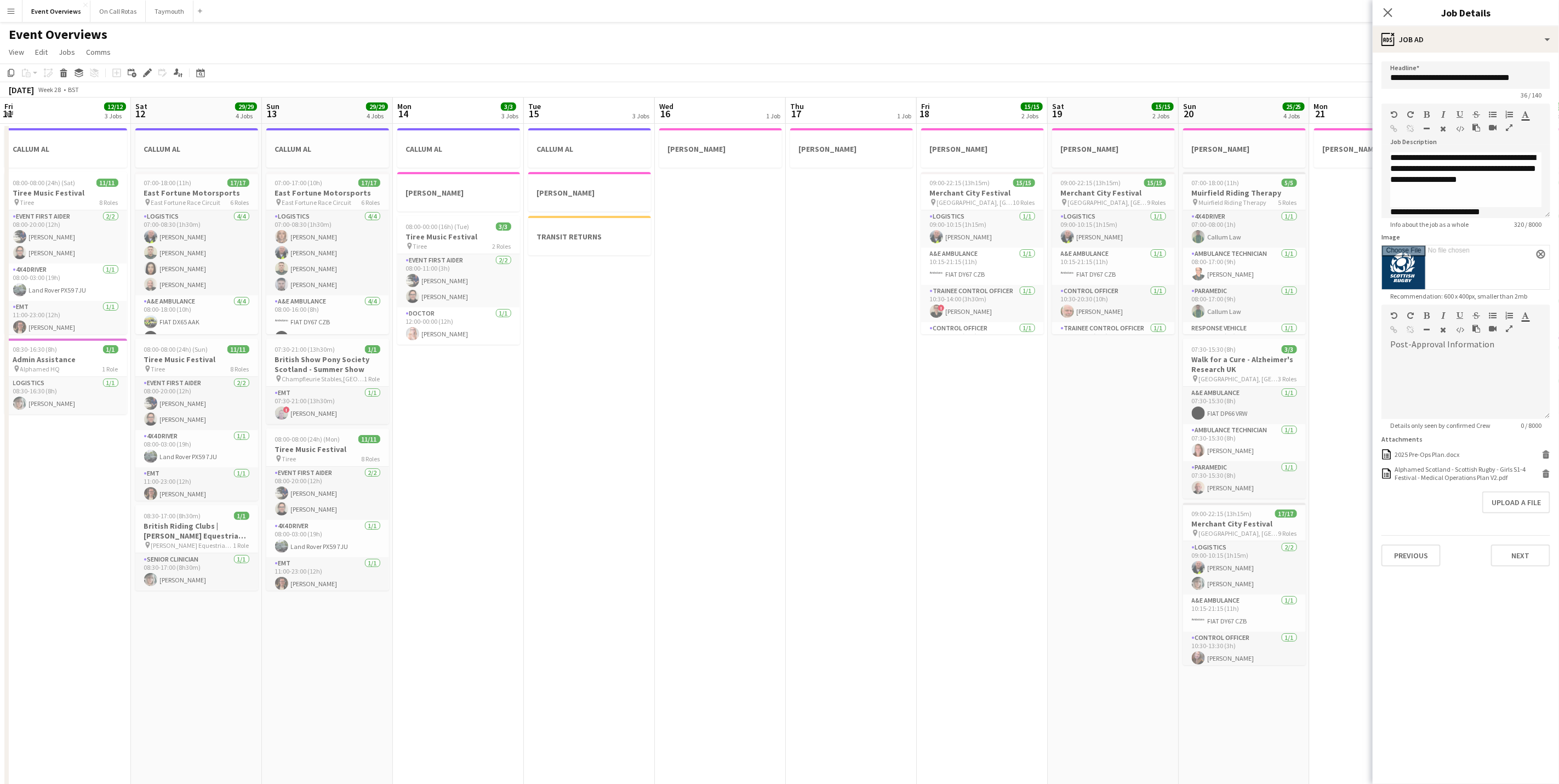
drag, startPoint x: 679, startPoint y: 487, endPoint x: 1108, endPoint y: 369, distance: 444.9
click at [1433, 285] on body "Menu Boards Boards Boards All jobs Status Workforce Workforce My Workforce Recr…" at bounding box center [780, 540] width 1559 height 1081
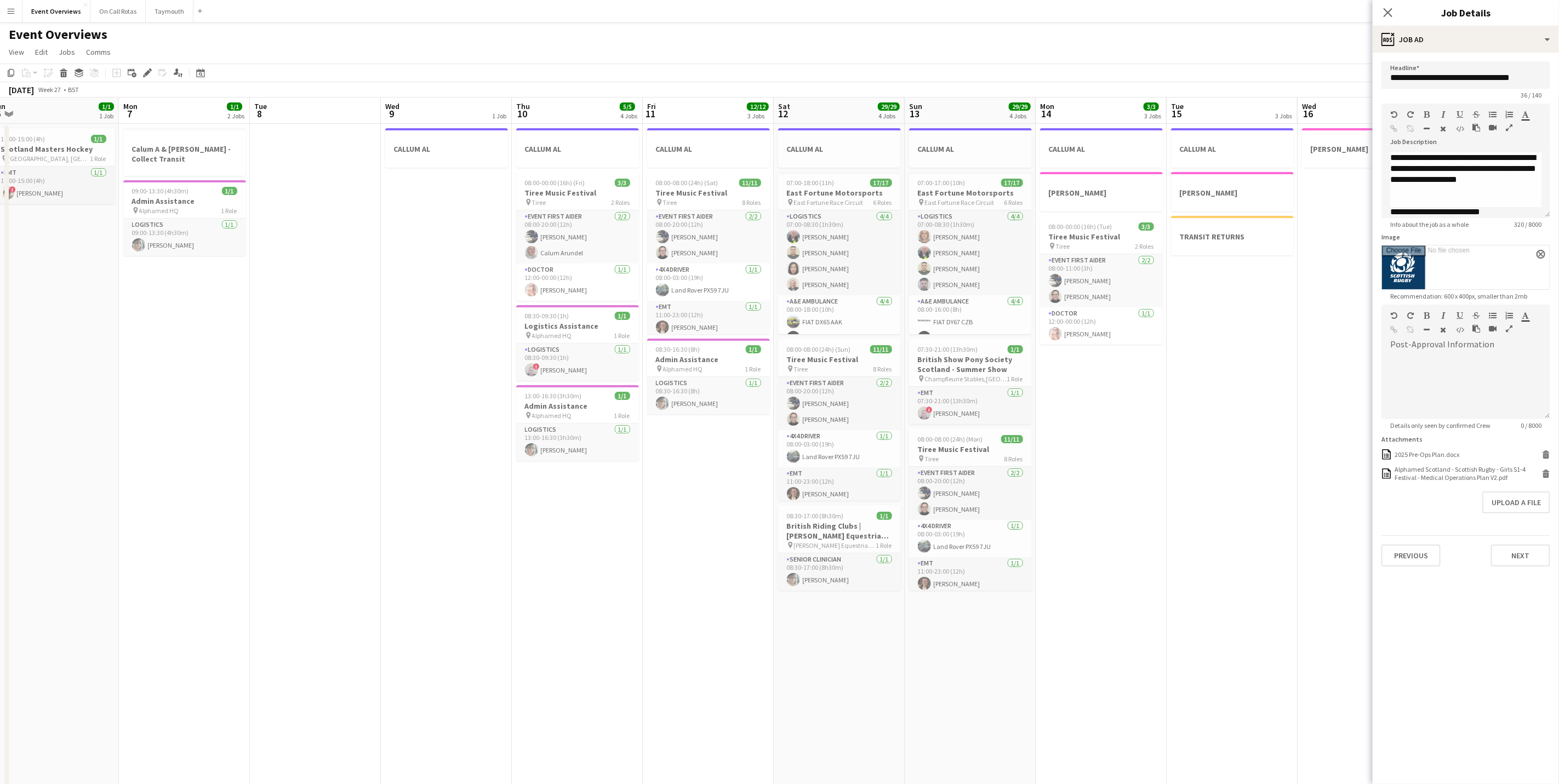
drag, startPoint x: 427, startPoint y: 555, endPoint x: 1068, endPoint y: 459, distance: 648.1
click at [1068, 459] on app-calendar-viewport "Sat 5 8/8 2 Jobs Sun 6 1/1 1 Job Mon 7 1/1 2 Jobs Tue 8 Wed 9 1 Job Thu 10 5/5 …" at bounding box center [780, 579] width 1559 height 964
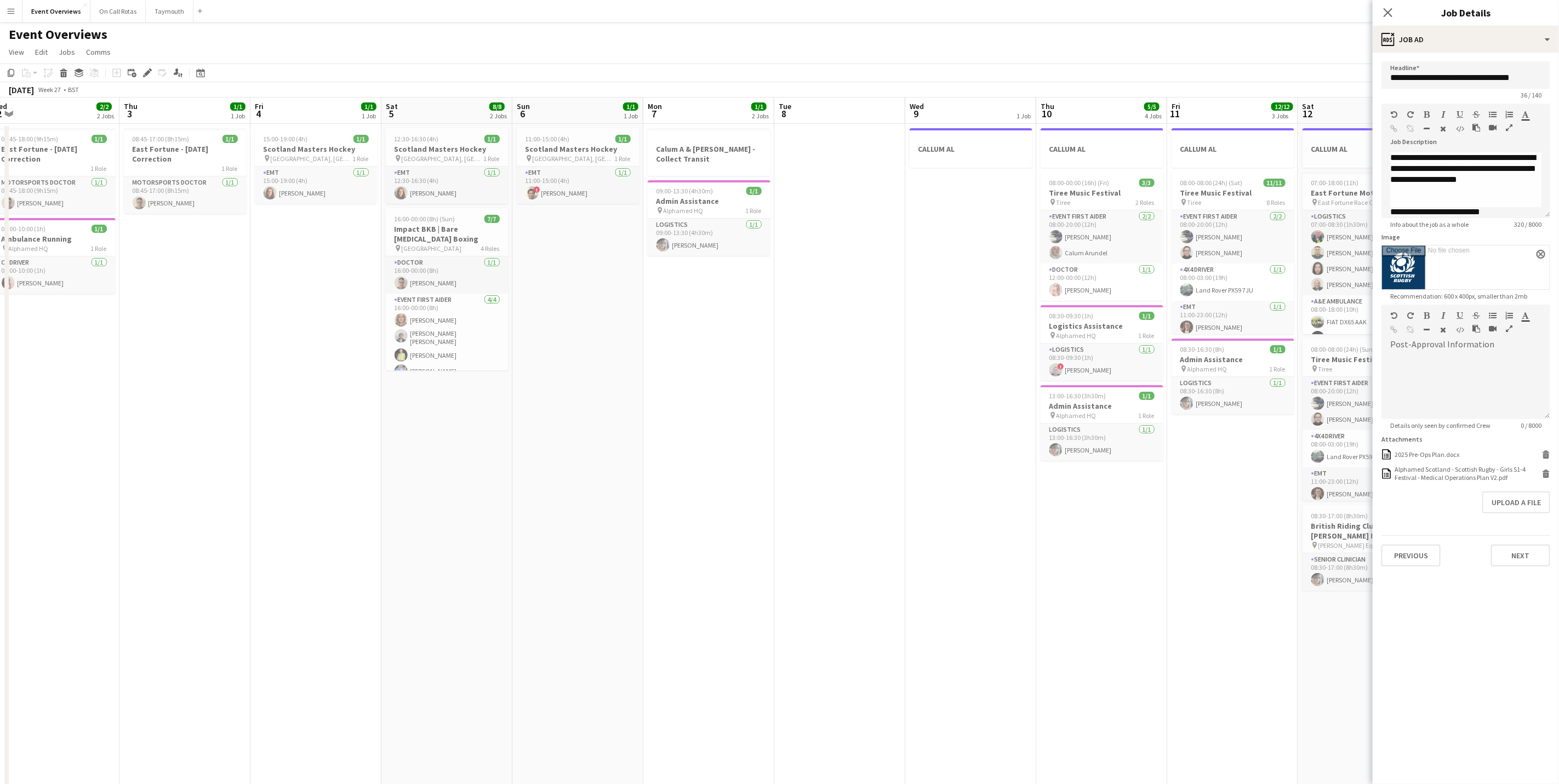
scroll to position [0, 280]
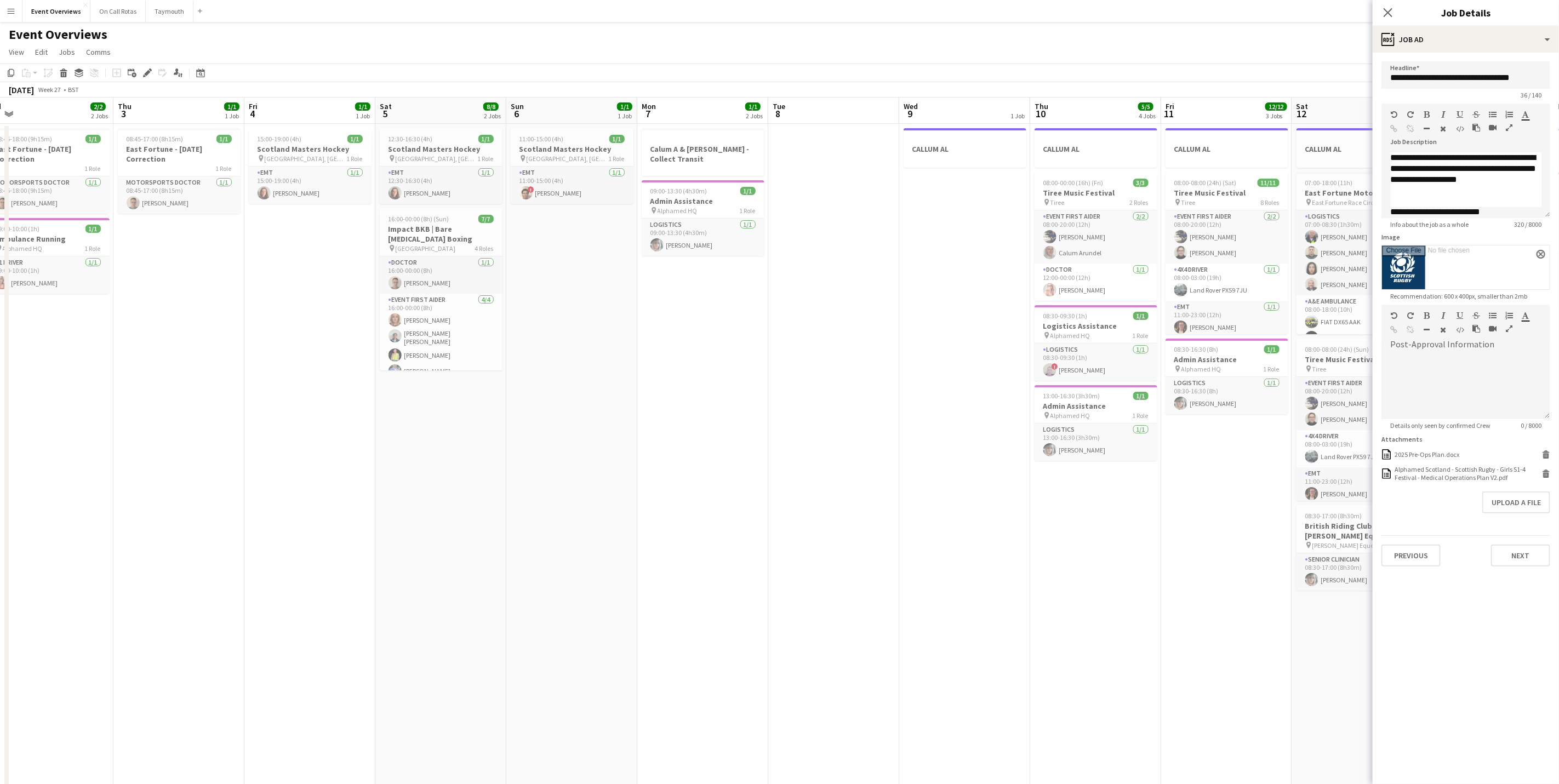
drag, startPoint x: 616, startPoint y: 478, endPoint x: 1116, endPoint y: 373, distance: 510.9
click at [1110, 373] on app-calendar-viewport "Mon 30 2/2 1 Job Tue 1 2/2 1 Job Wed 2 2/2 2 Jobs Thu 3 1/1 1 Job Fri 4 1/1 1 J…" at bounding box center [780, 579] width 1559 height 964
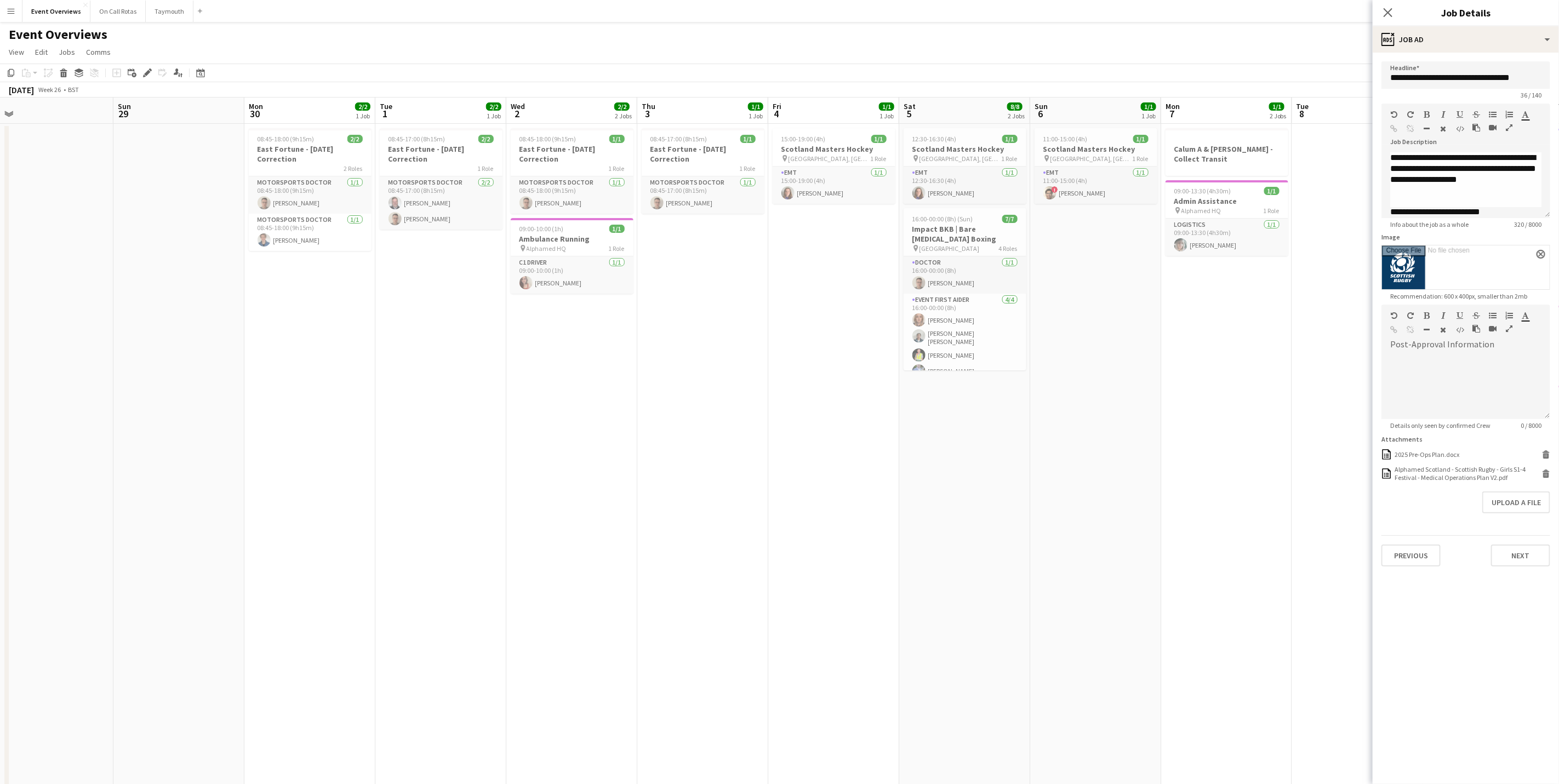
scroll to position [0, 0]
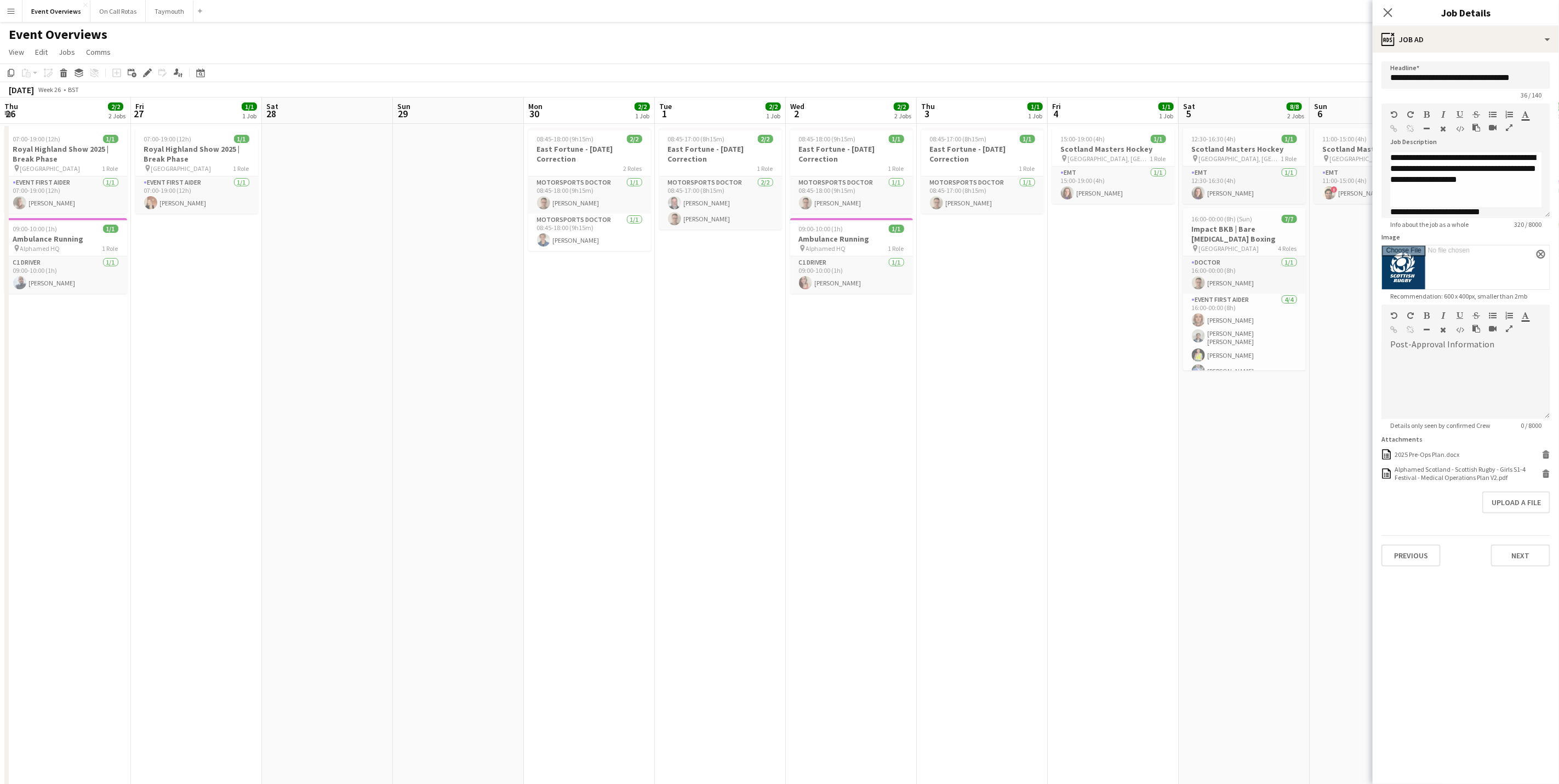
drag, startPoint x: 473, startPoint y: 383, endPoint x: 971, endPoint y: 234, distance: 519.8
click at [971, 234] on app-calendar-viewport "Thu 26 2/2 2 Jobs Fri 27 1/1 1 Job Sat 28 Sun 29 Mon 30 2/2 1 Job Tue 1 2/2 1 J…" at bounding box center [780, 579] width 1559 height 964
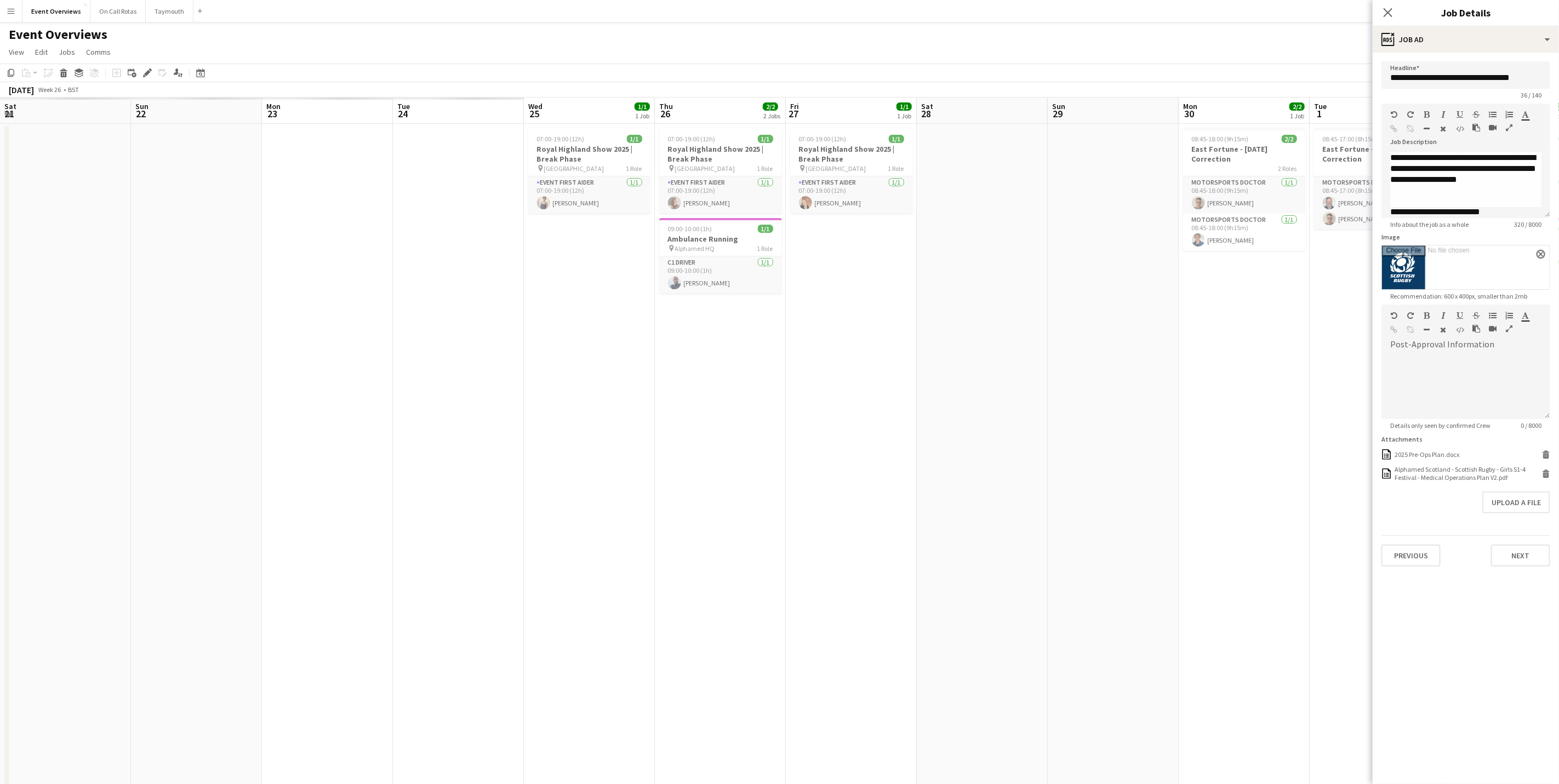
scroll to position [0, 262]
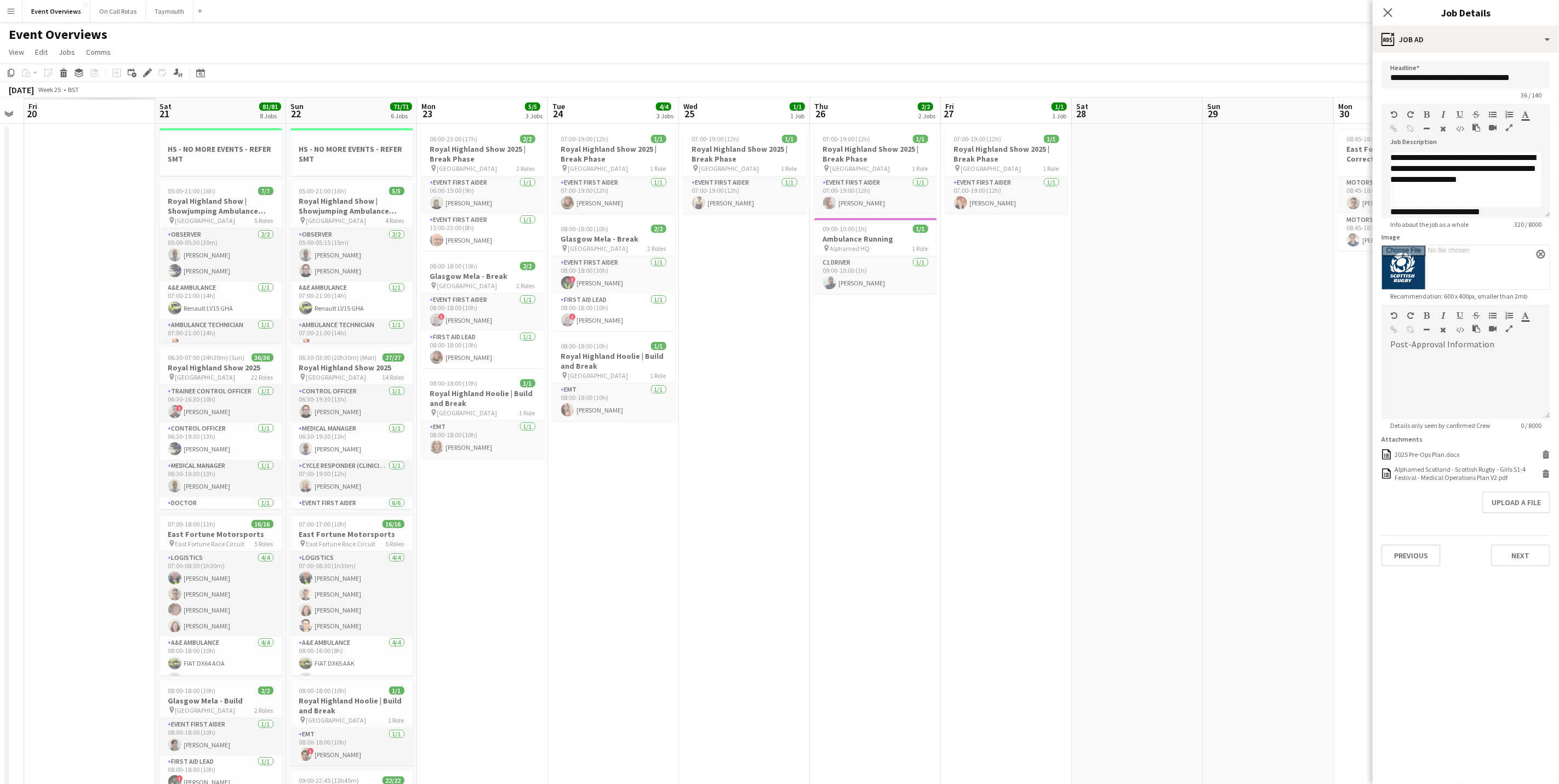
drag, startPoint x: 347, startPoint y: 465, endPoint x: 873, endPoint y: 341, distance: 540.4
click at [873, 341] on app-calendar-viewport "Thu 19 Fri 20 Sat 21 81/81 8 Jobs Sun 22 71/71 6 Jobs Mon 23 5/5 3 Jobs Tue 24 …" at bounding box center [780, 652] width 1559 height 1110
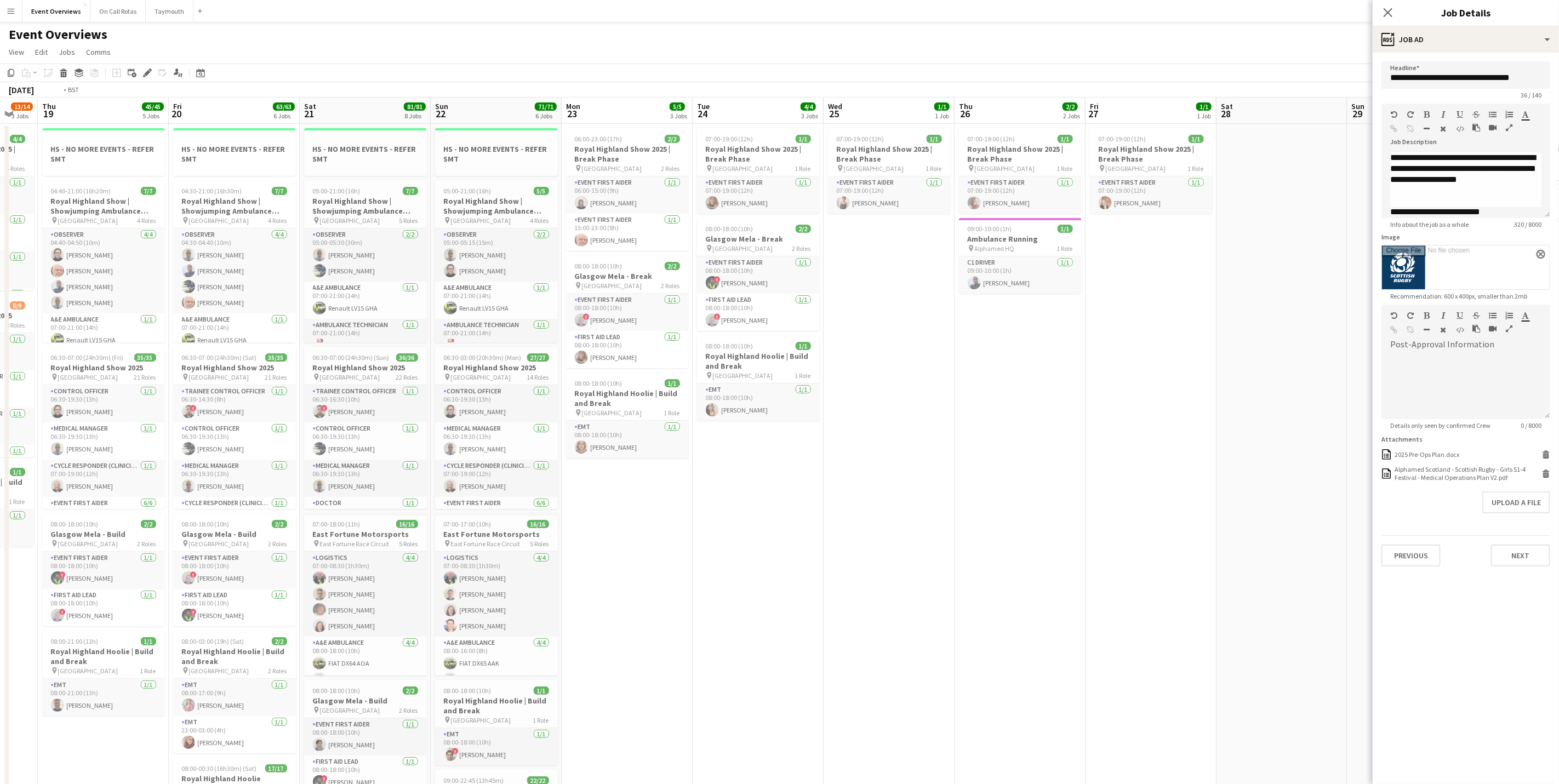
drag, startPoint x: 1154, startPoint y: 445, endPoint x: 1300, endPoint y: 392, distance: 155.3
click at [1300, 392] on app-calendar-viewport "Tue 17 5/5 2 Jobs Wed 18 13/14 3 Jobs Thu 19 45/45 5 Jobs Fri 20 63/63 6 Jobs S…" at bounding box center [780, 652] width 1559 height 1110
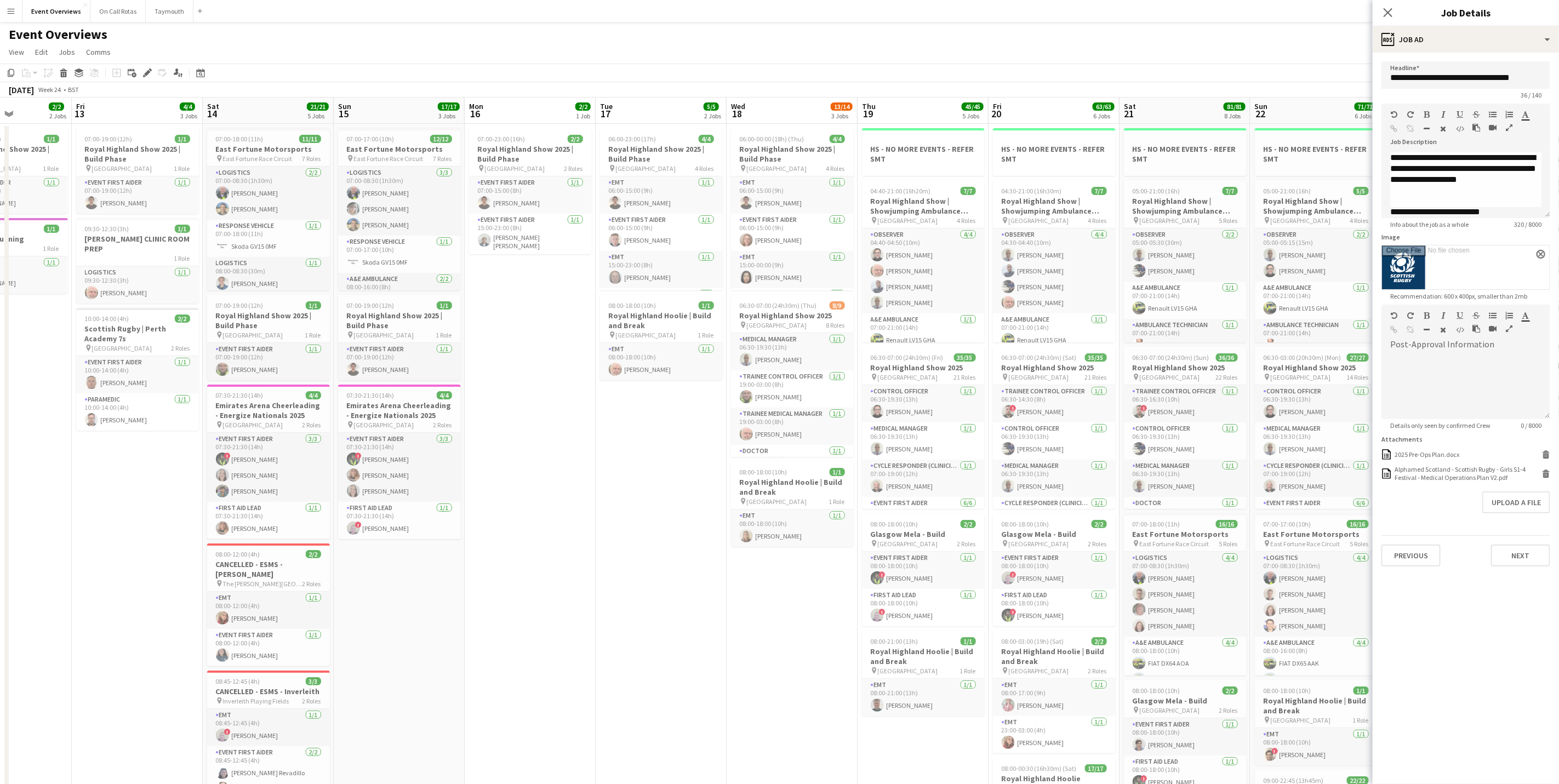
drag, startPoint x: 533, startPoint y: 482, endPoint x: 932, endPoint y: 520, distance: 400.8
click at [932, 520] on app-calendar-viewport "Tue 10 Wed 11 1/1 1 Job Thu 12 2/2 2 Jobs Fri 13 4/4 3 Jobs Sat 14 21/21 5 Jobs…" at bounding box center [780, 652] width 1559 height 1110
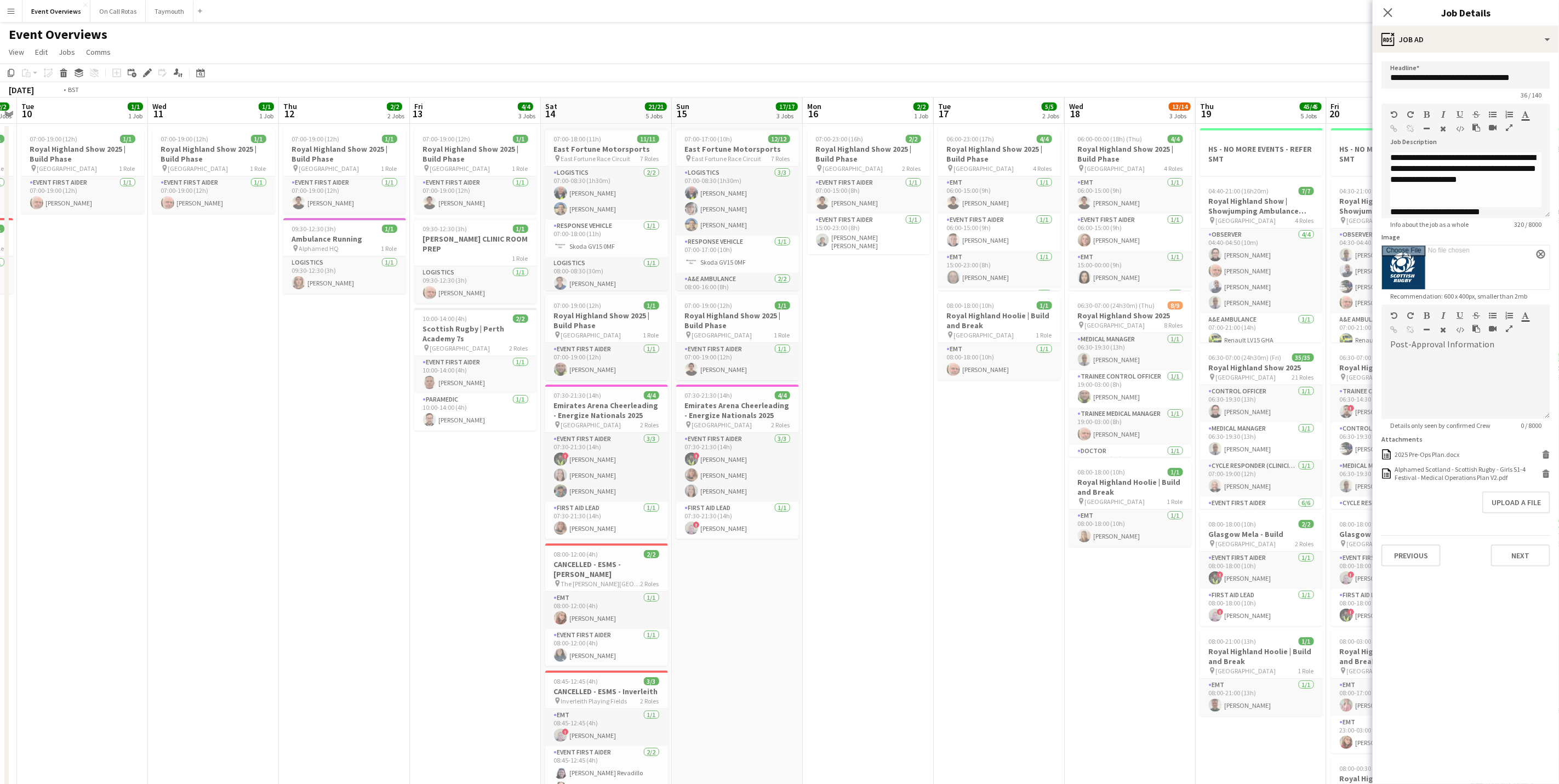
drag, startPoint x: 871, startPoint y: 465, endPoint x: 1166, endPoint y: 449, distance: 295.4
click at [1192, 451] on app-calendar-viewport "Sun 8 39/39 5 Jobs Mon 9 2/2 2 Jobs Tue 10 1/1 1 Job Wed 11 1/1 1 Job Thu 12 2/…" at bounding box center [780, 652] width 1559 height 1110
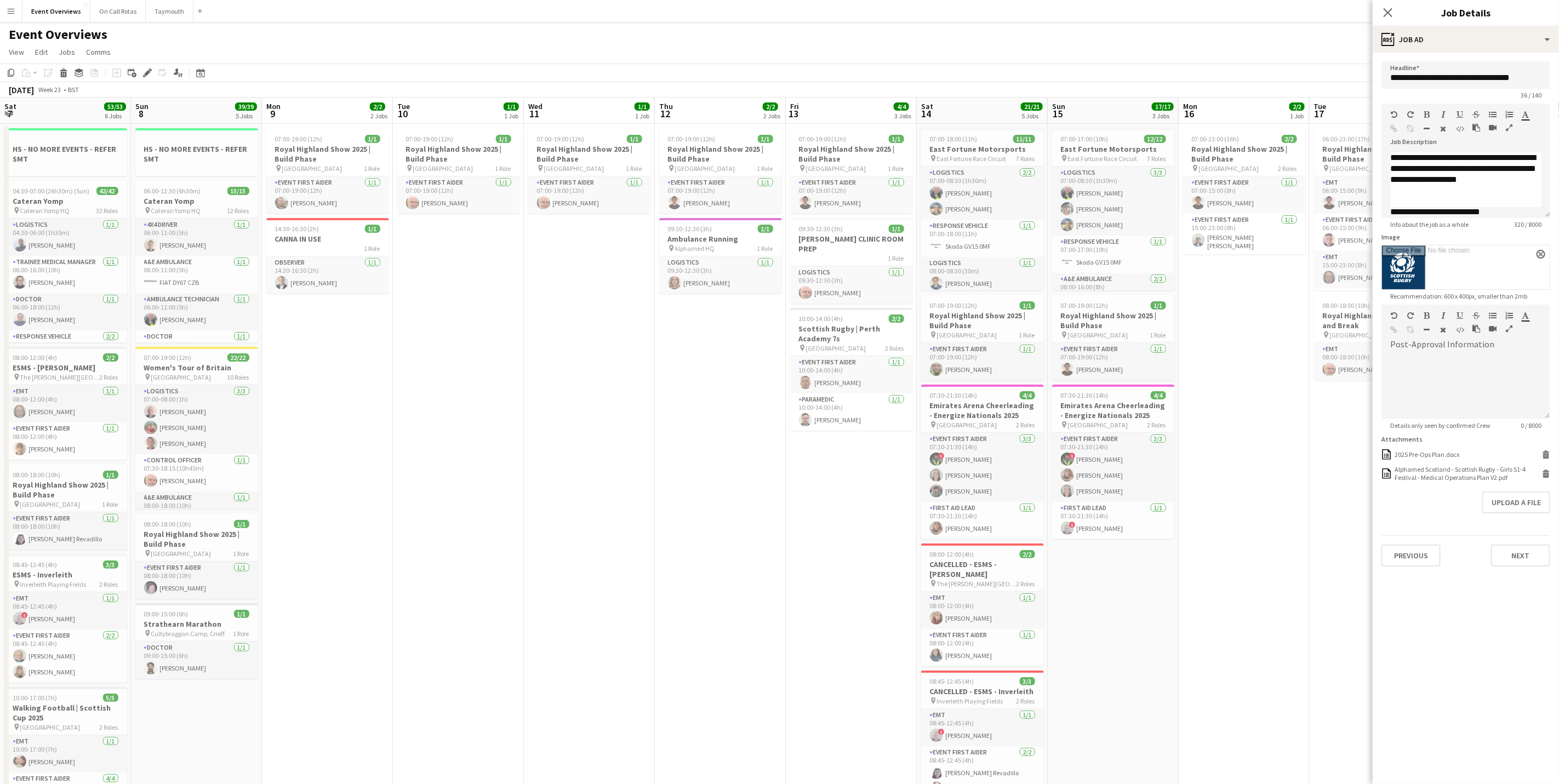
drag, startPoint x: 1388, startPoint y: 300, endPoint x: 1426, endPoint y: 306, distance: 38.5
click at [1455, 300] on body "Menu Boards Boards Boards All jobs Status Workforce Workforce My Workforce Recr…" at bounding box center [780, 613] width 1559 height 1227
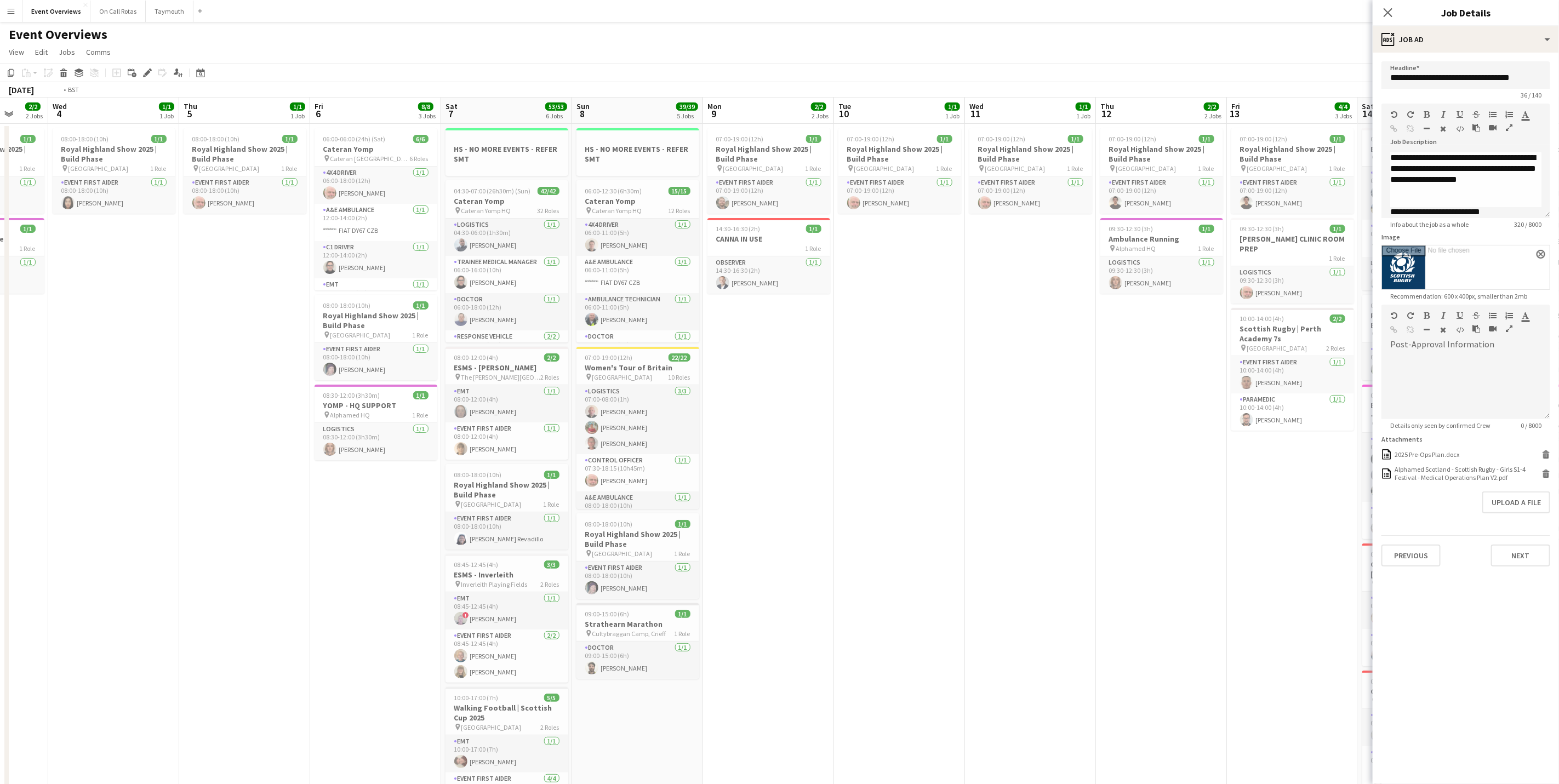
drag, startPoint x: 735, startPoint y: 526, endPoint x: 1072, endPoint y: 423, distance: 352.4
click at [1085, 418] on app-calendar-viewport "Mon 2 1/1 1 Job Tue 3 2/2 2 Jobs Wed 4 1/1 1 Job Thu 5 1/1 1 Job Fri 6 8/8 3 Jo…" at bounding box center [780, 652] width 1559 height 1110
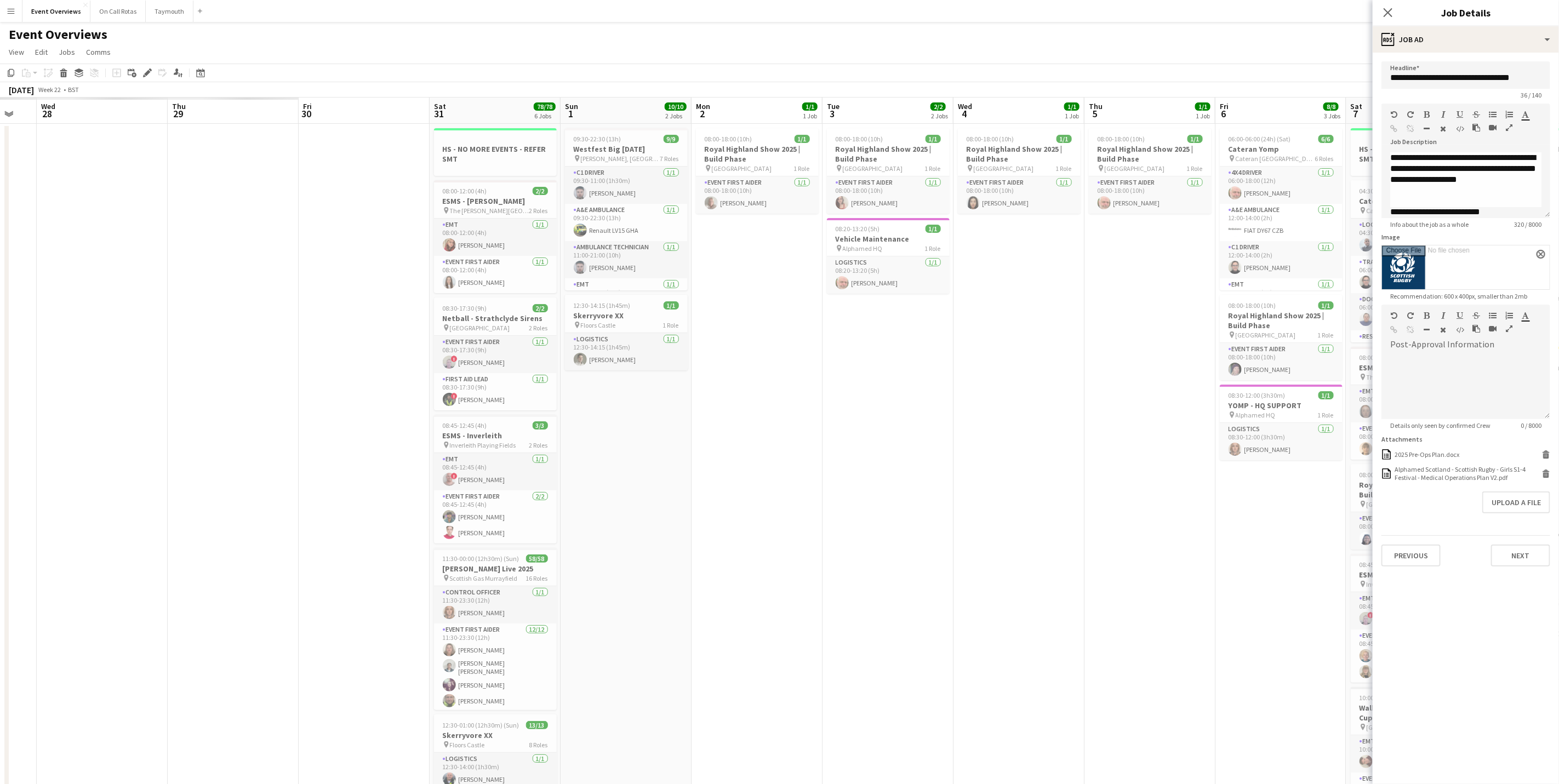
drag, startPoint x: 939, startPoint y: 380, endPoint x: 896, endPoint y: 378, distance: 43.0
click at [965, 372] on app-calendar-viewport "Mon 26 Tue 27 Wed 28 Thu 29 Fri 30 Sat 31 78/78 6 Jobs Sun 1 10/10 2 Jobs Mon 2…" at bounding box center [780, 652] width 1559 height 1110
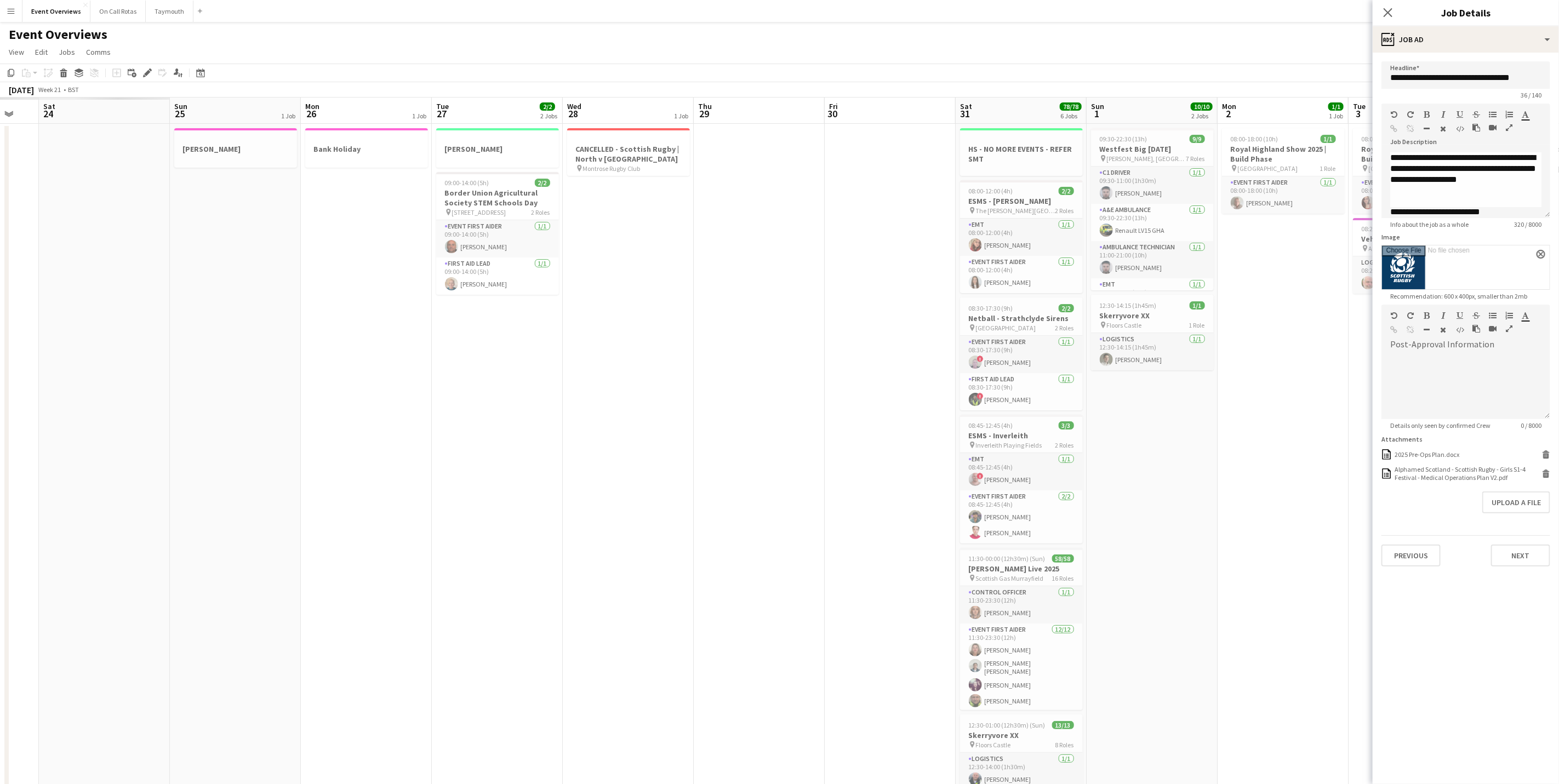
drag, startPoint x: 796, startPoint y: 449, endPoint x: 1498, endPoint y: 294, distance: 718.9
click at [1498, 294] on body "Menu Boards Boards Boards All jobs Status Workforce Workforce My Workforce Recr…" at bounding box center [780, 613] width 1559 height 1227
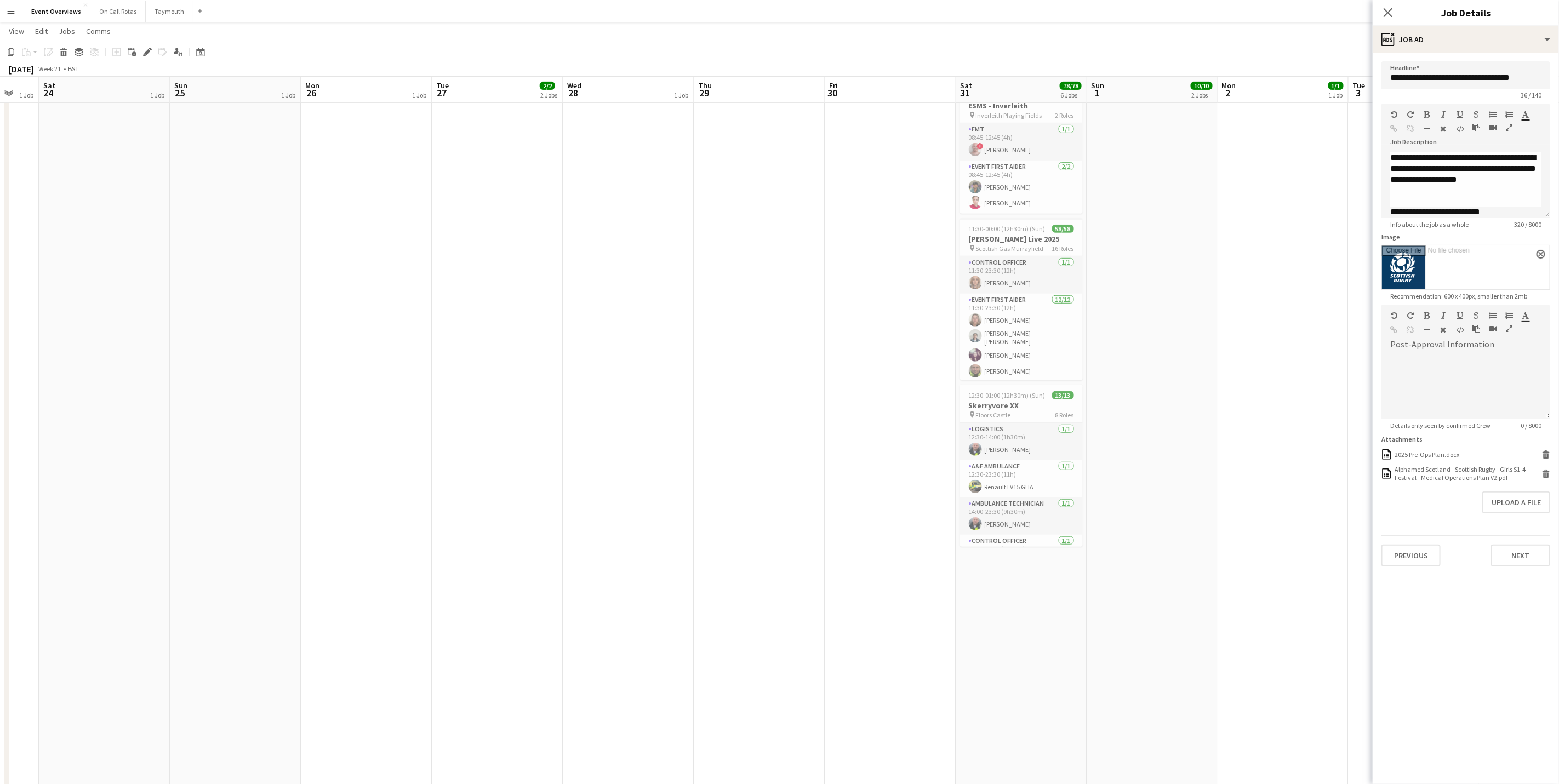
scroll to position [0, 0]
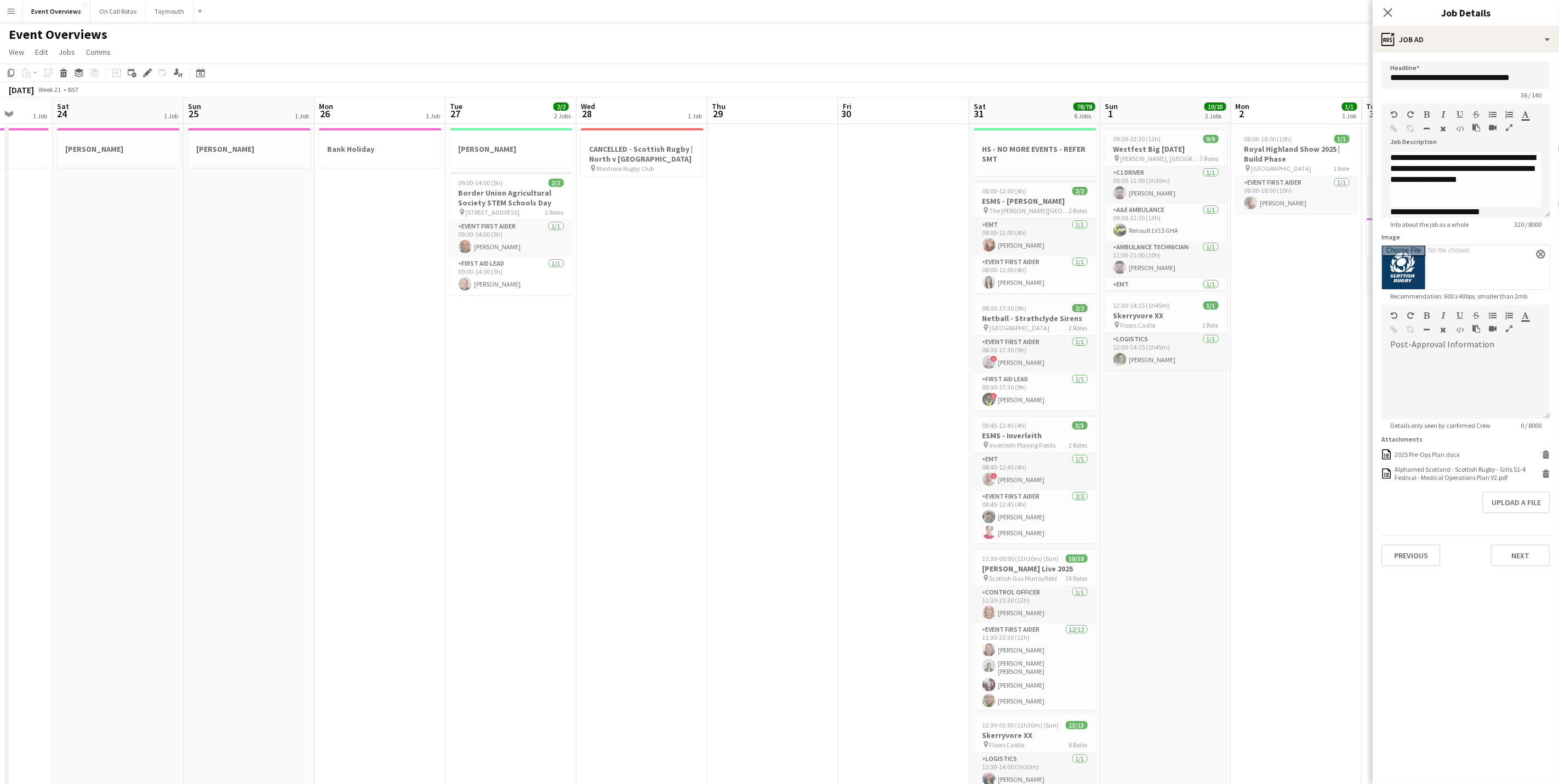
drag, startPoint x: 410, startPoint y: 484, endPoint x: 892, endPoint y: 456, distance: 482.8
click at [892, 456] on app-calendar-viewport "Wed 21 2 Jobs Thu 22 2 Jobs Fri 23 1 Job Sat 24 1 Job Sun 25 1 Job Mon 26 1 Job…" at bounding box center [780, 652] width 1559 height 1110
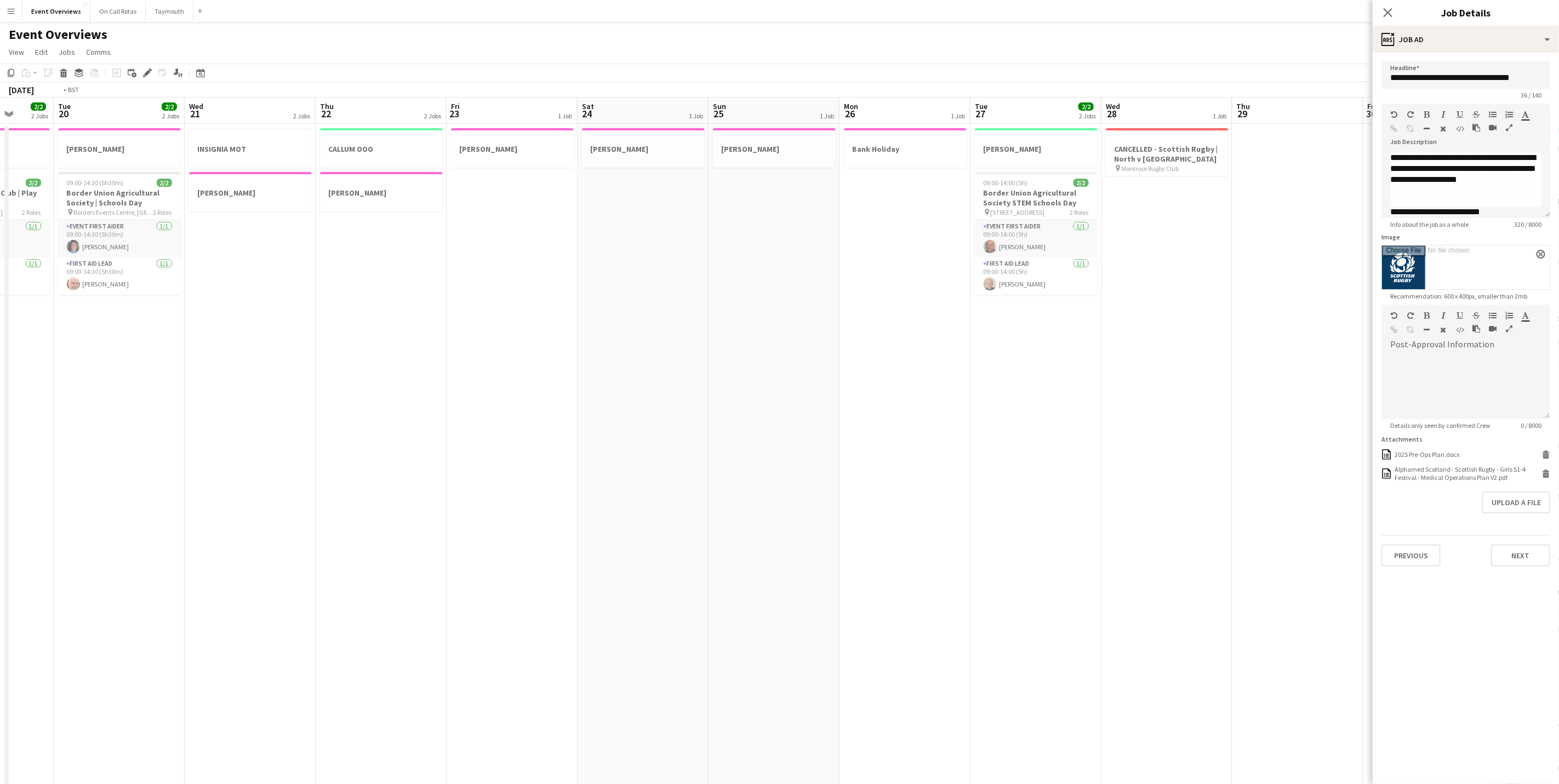
click at [976, 376] on app-calendar-viewport "Sat 17 36/37 6 Jobs Sun 18 32/32 5 Jobs Mon 19 2/2 2 Jobs Tue 20 2/2 2 Jobs Wed…" at bounding box center [780, 652] width 1559 height 1110
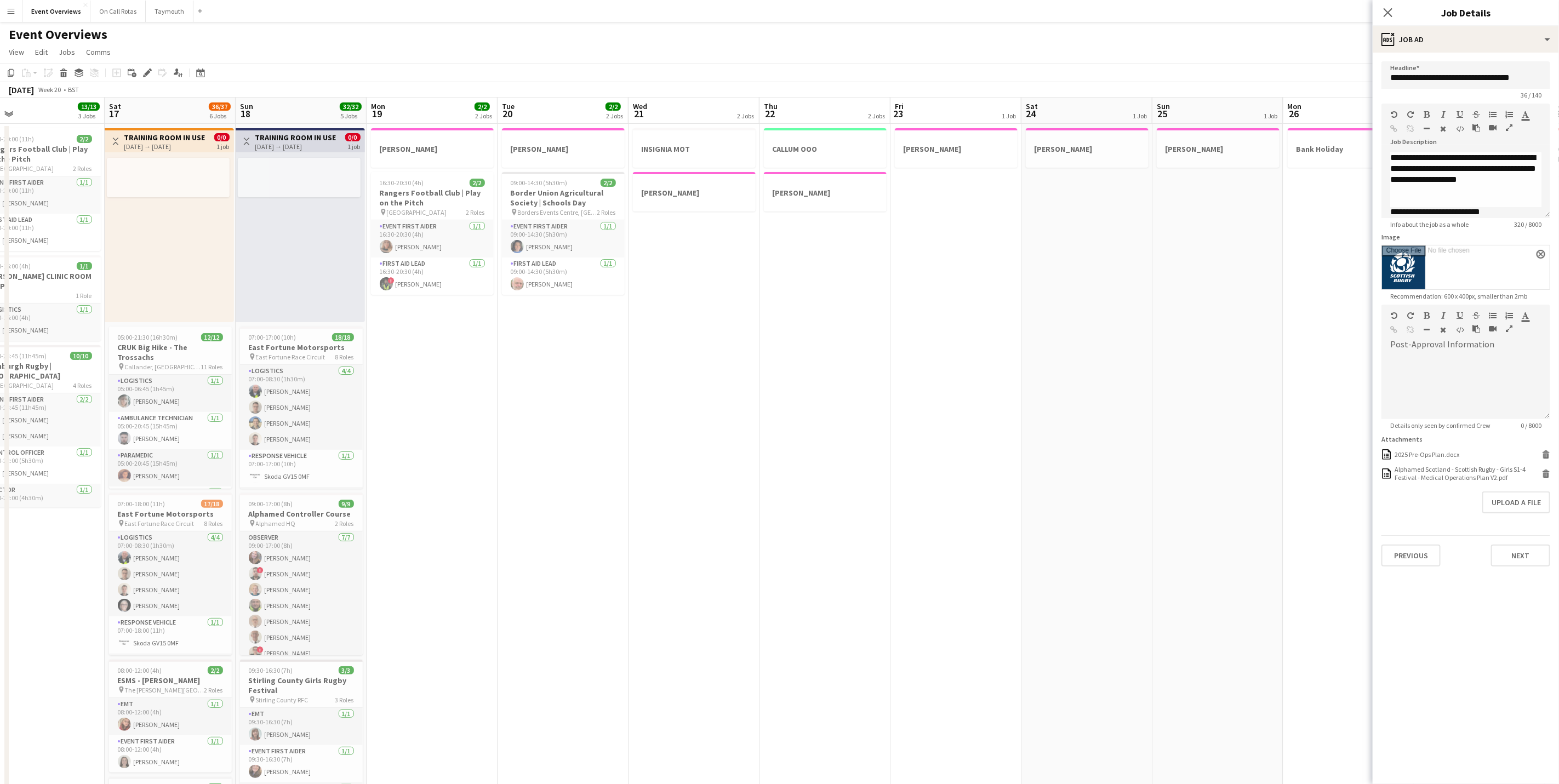
scroll to position [0, 286]
click at [784, 383] on app-calendar-viewport "Wed 14 5/5 1 Job Thu 15 5/5 3 Jobs Fri 16 13/13 3 Jobs Sat 17 36/37 6 Jobs Sun …" at bounding box center [780, 652] width 1559 height 1110
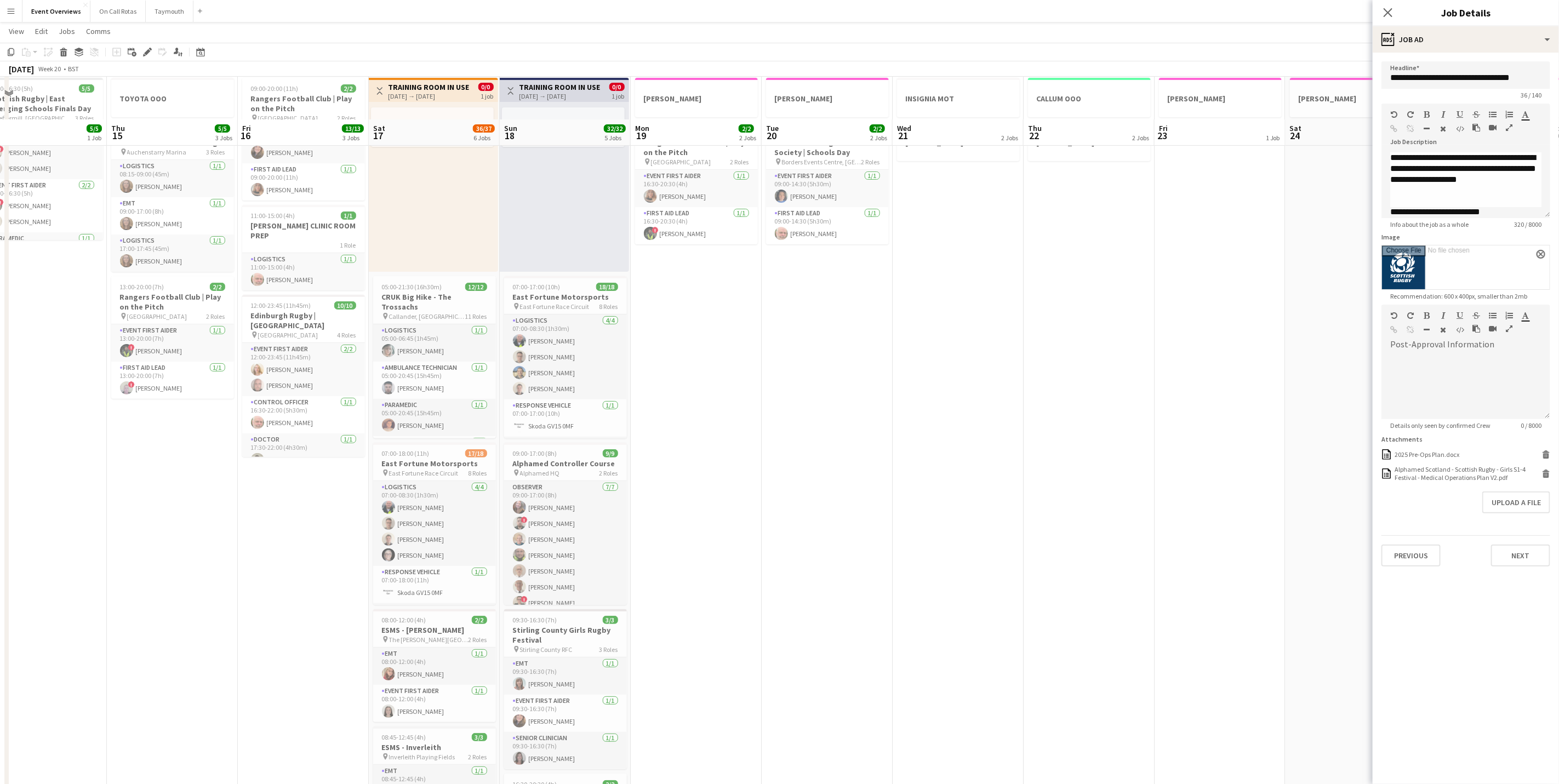
scroll to position [0, 0]
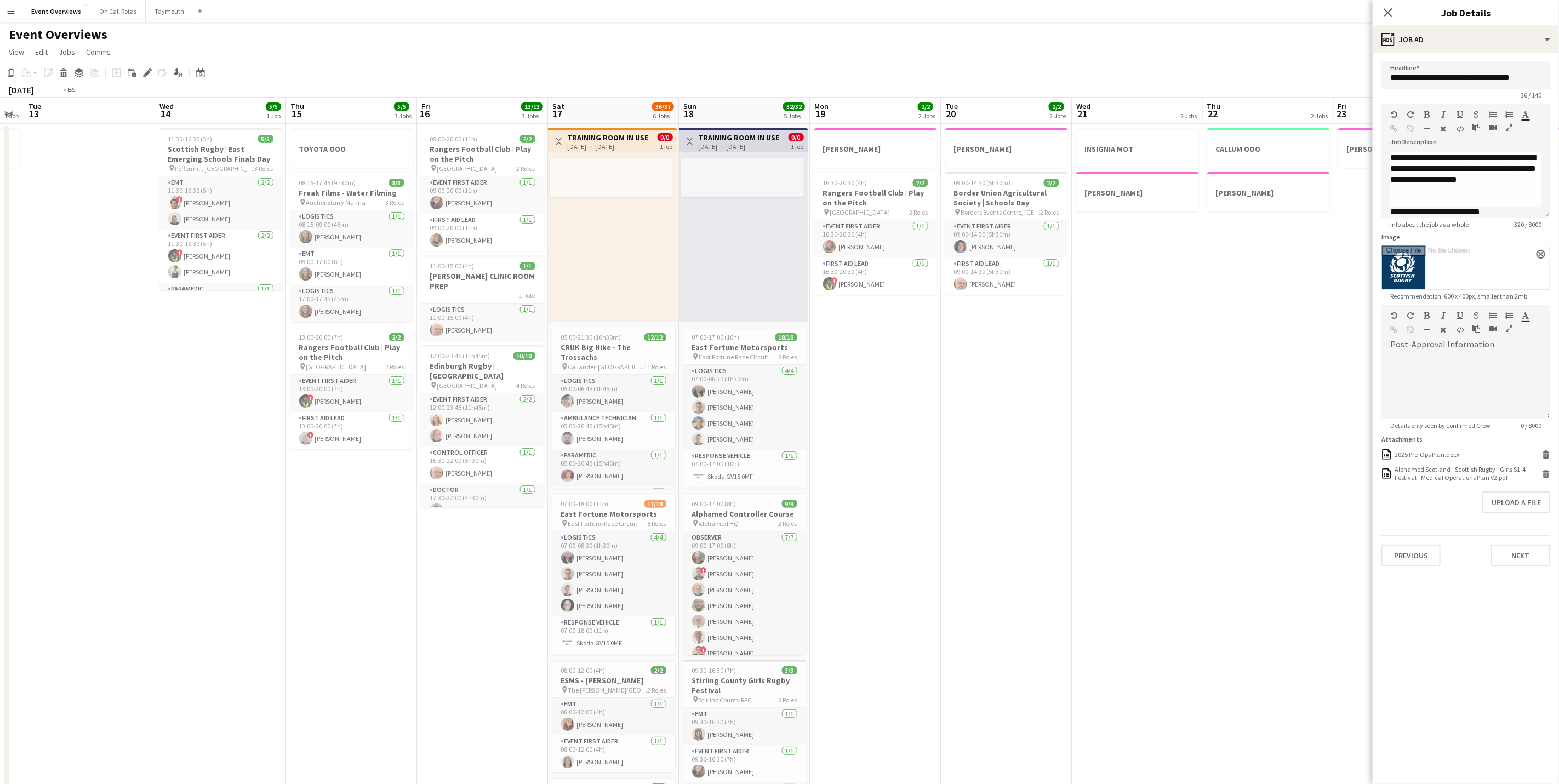
drag, startPoint x: 243, startPoint y: 555, endPoint x: 729, endPoint y: 434, distance: 500.8
click at [729, 434] on app-calendar-viewport "Sat 10 Sun 11 Mon 12 1 Job Tue 13 Wed 14 5/5 1 Job Thu 15 5/5 3 Jobs Fri 16 13/…" at bounding box center [780, 652] width 1559 height 1110
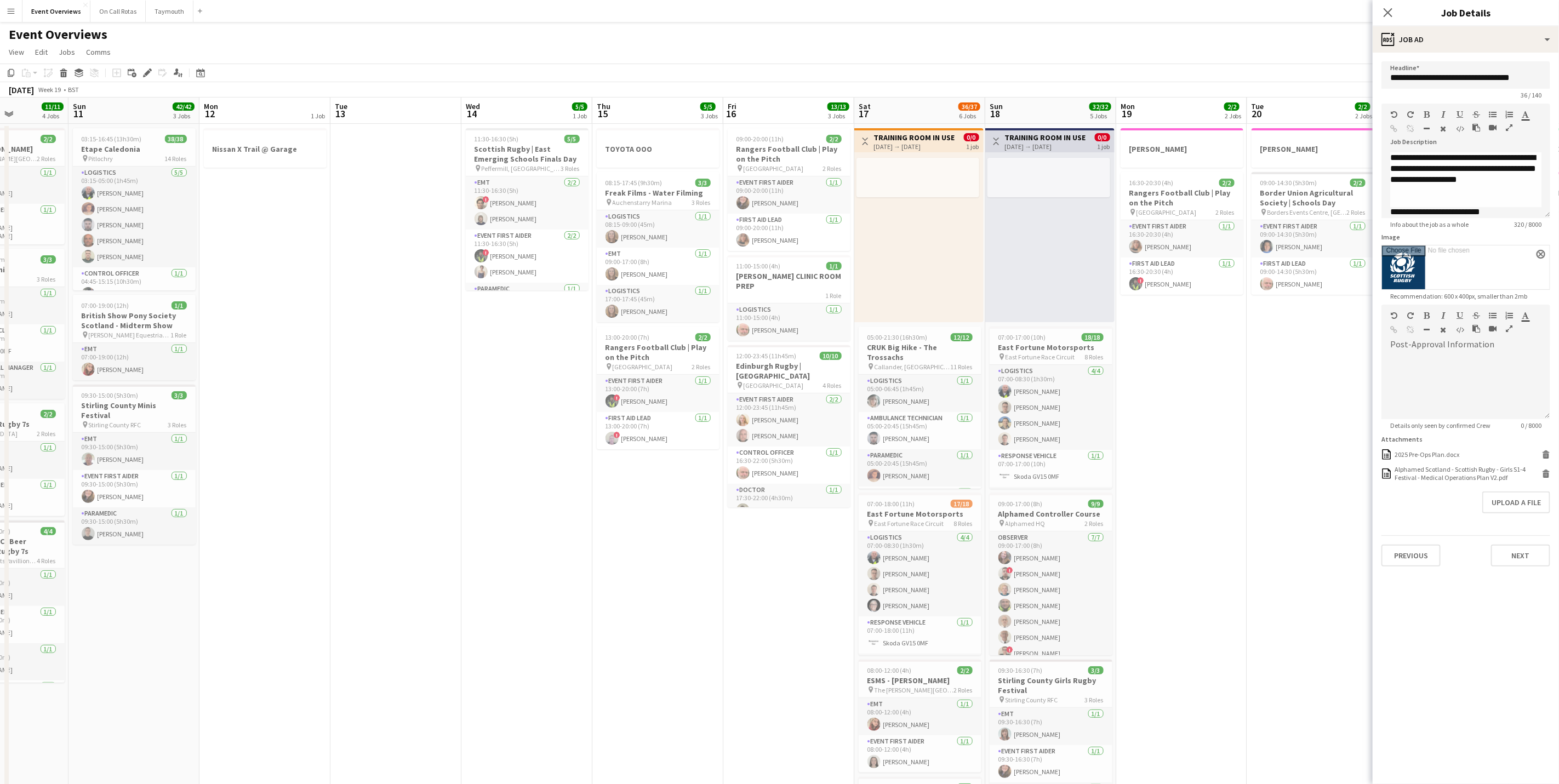
drag, startPoint x: 965, startPoint y: 508, endPoint x: 744, endPoint y: 585, distance: 234.0
click at [965, 508] on app-calendar-viewport "Thu 8 Fri 9 Sat 10 11/11 4 Jobs Sun 11 42/42 3 Jobs Mon 12 1 Job Tue 13 Wed 14 …" at bounding box center [780, 652] width 1559 height 1110
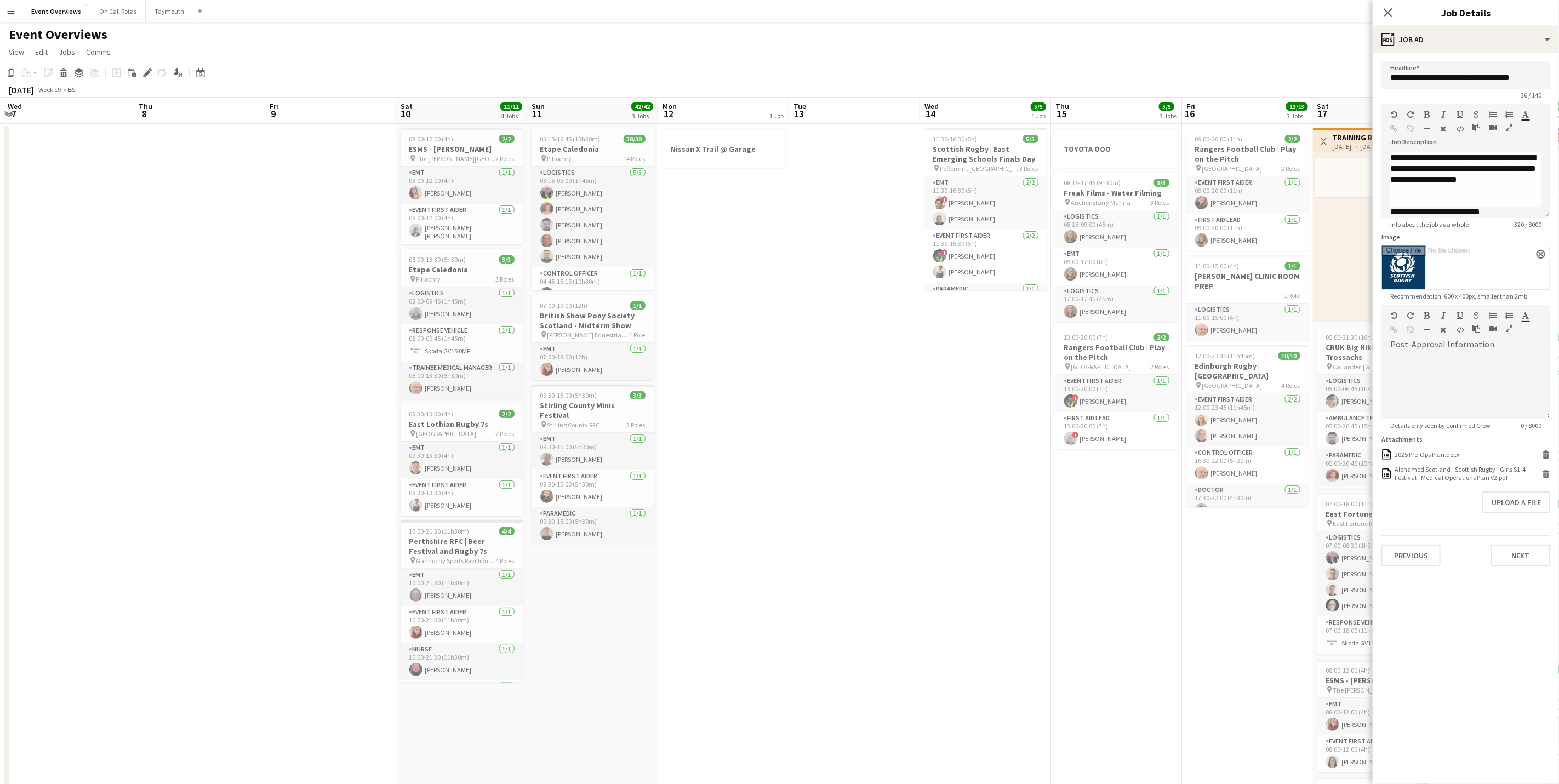
scroll to position [0, 308]
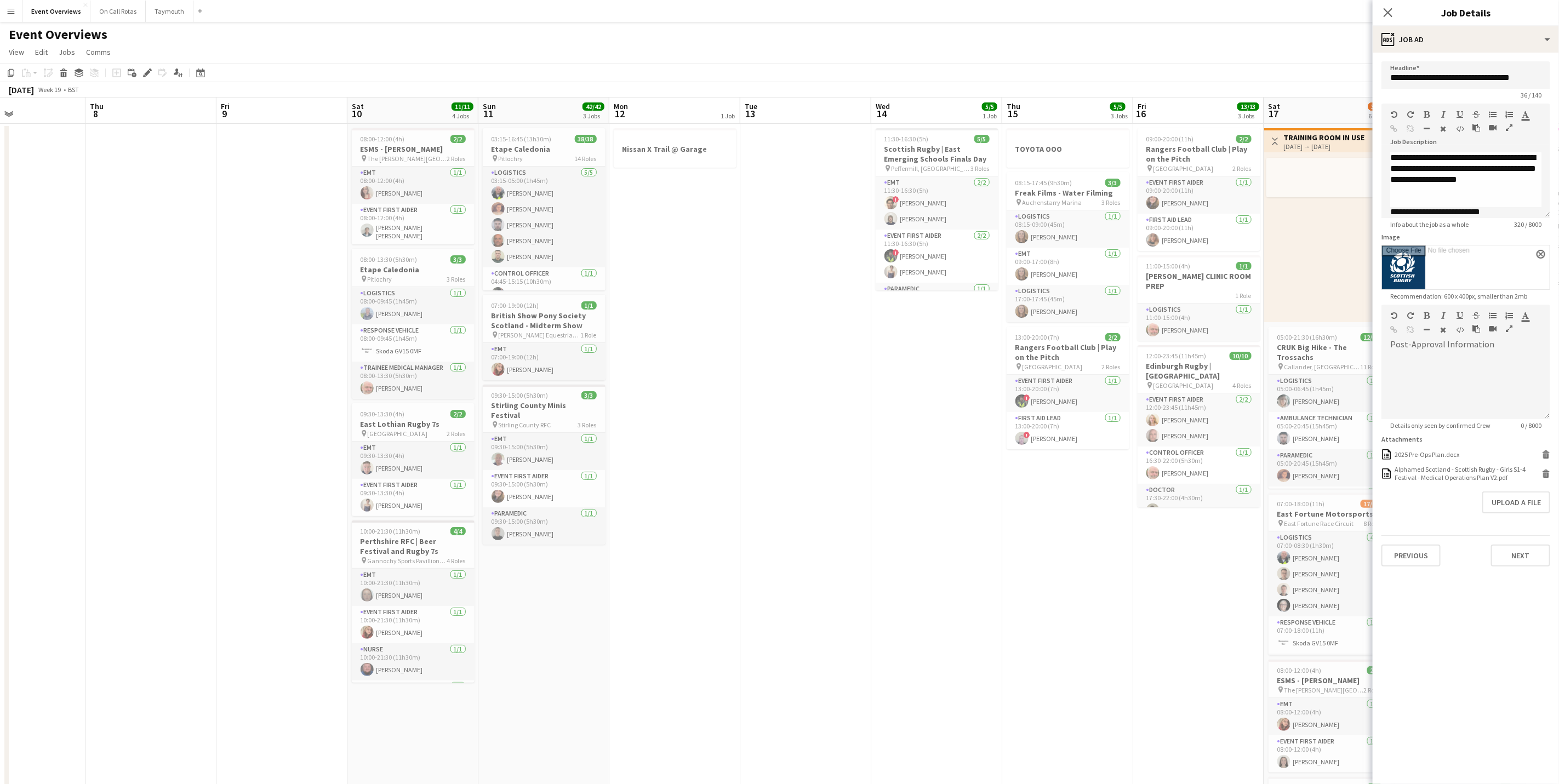
drag, startPoint x: 822, startPoint y: 551, endPoint x: 871, endPoint y: 536, distance: 51.2
click at [871, 536] on app-calendar-viewport "Mon 5 1 Job Tue 6 Wed 7 Thu 8 Fri 9 Sat 10 11/11 4 Jobs Sun 11 42/42 3 Jobs Mon…" at bounding box center [780, 652] width 1559 height 1110
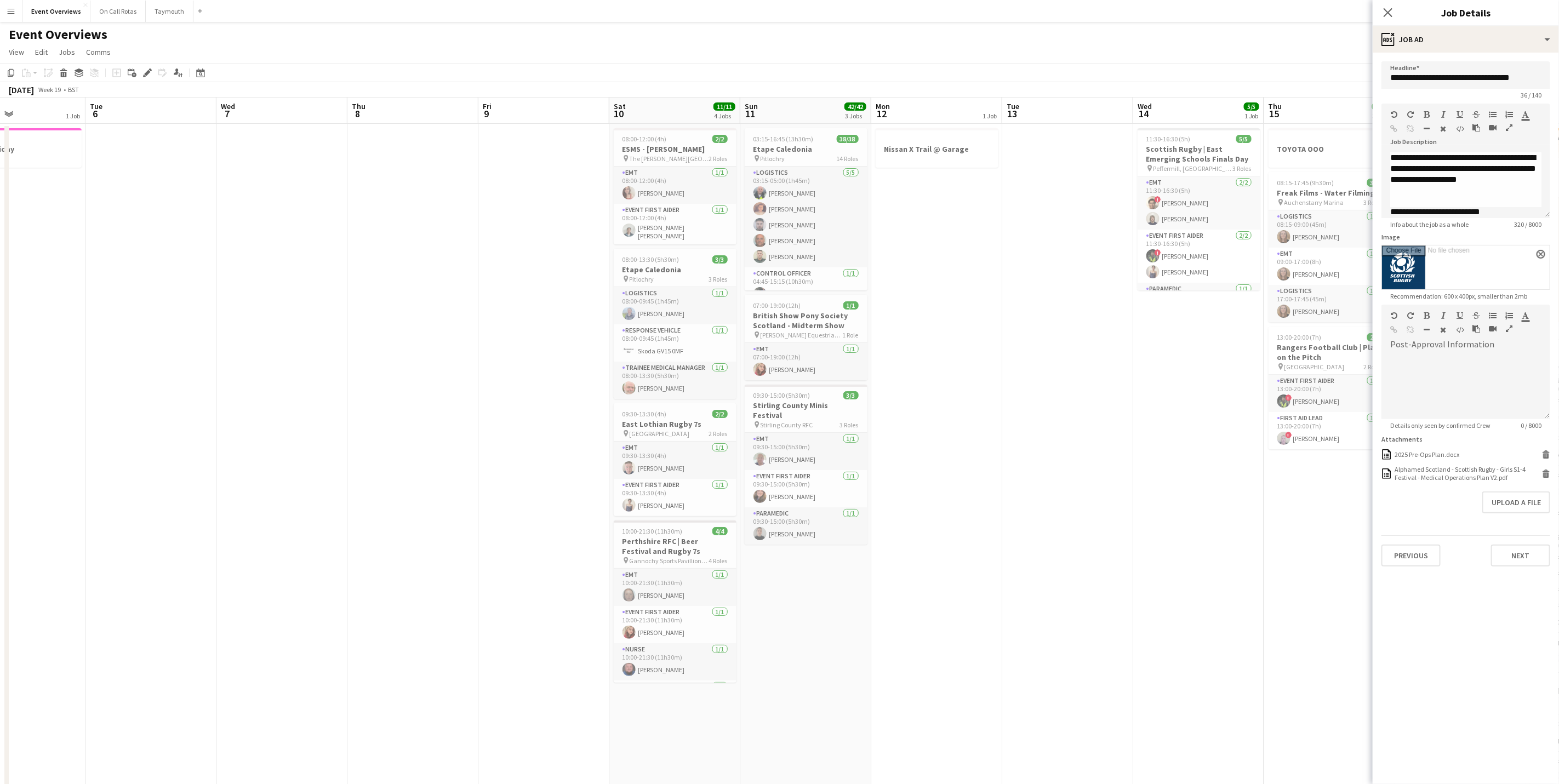
click at [1379, 10] on div "Close pop-in" at bounding box center [1388, 13] width 31 height 25
click at [1389, 10] on icon "Close pop-in" at bounding box center [1387, 12] width 10 height 10
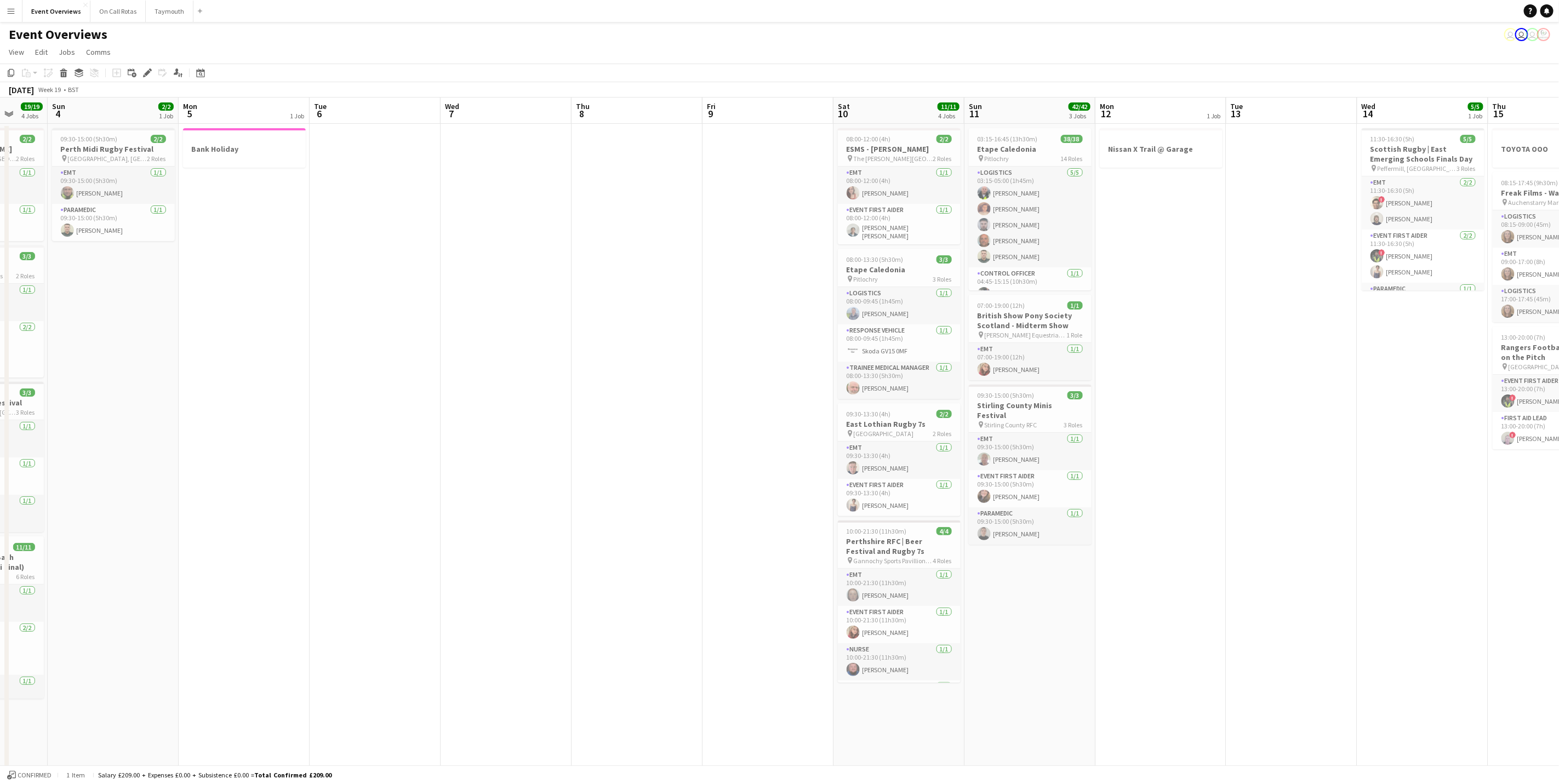
drag, startPoint x: 1016, startPoint y: 513, endPoint x: 1240, endPoint y: 484, distance: 225.9
click at [1240, 484] on app-calendar-viewport "Thu 1 Fri 2 Sat 3 19/19 4 Jobs Sun 4 2/2 1 Job Mon 5 1 Job Tue 6 Wed 7 Thu 8 Fr…" at bounding box center [780, 652] width 1559 height 1110
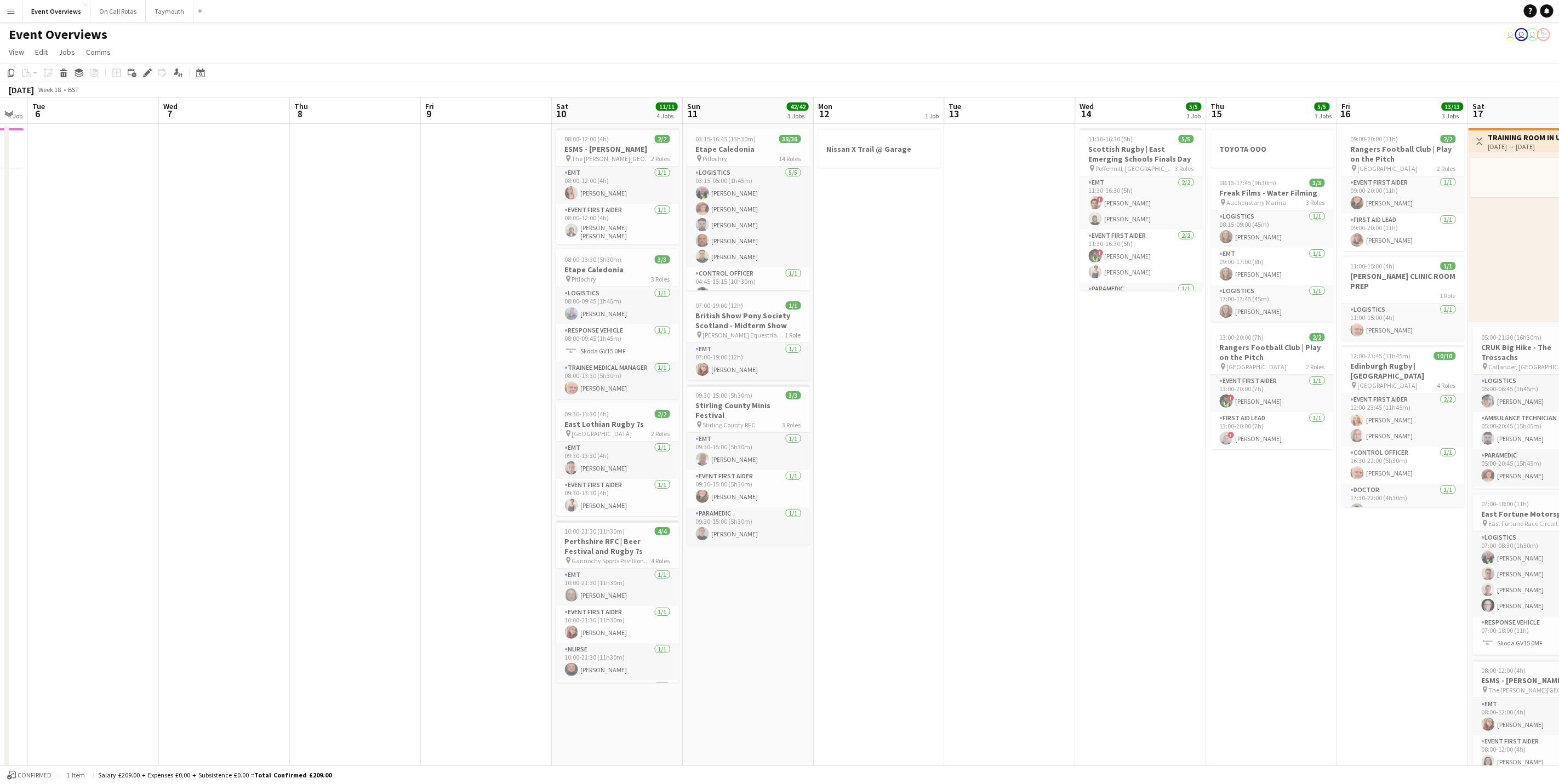
scroll to position [0, 371]
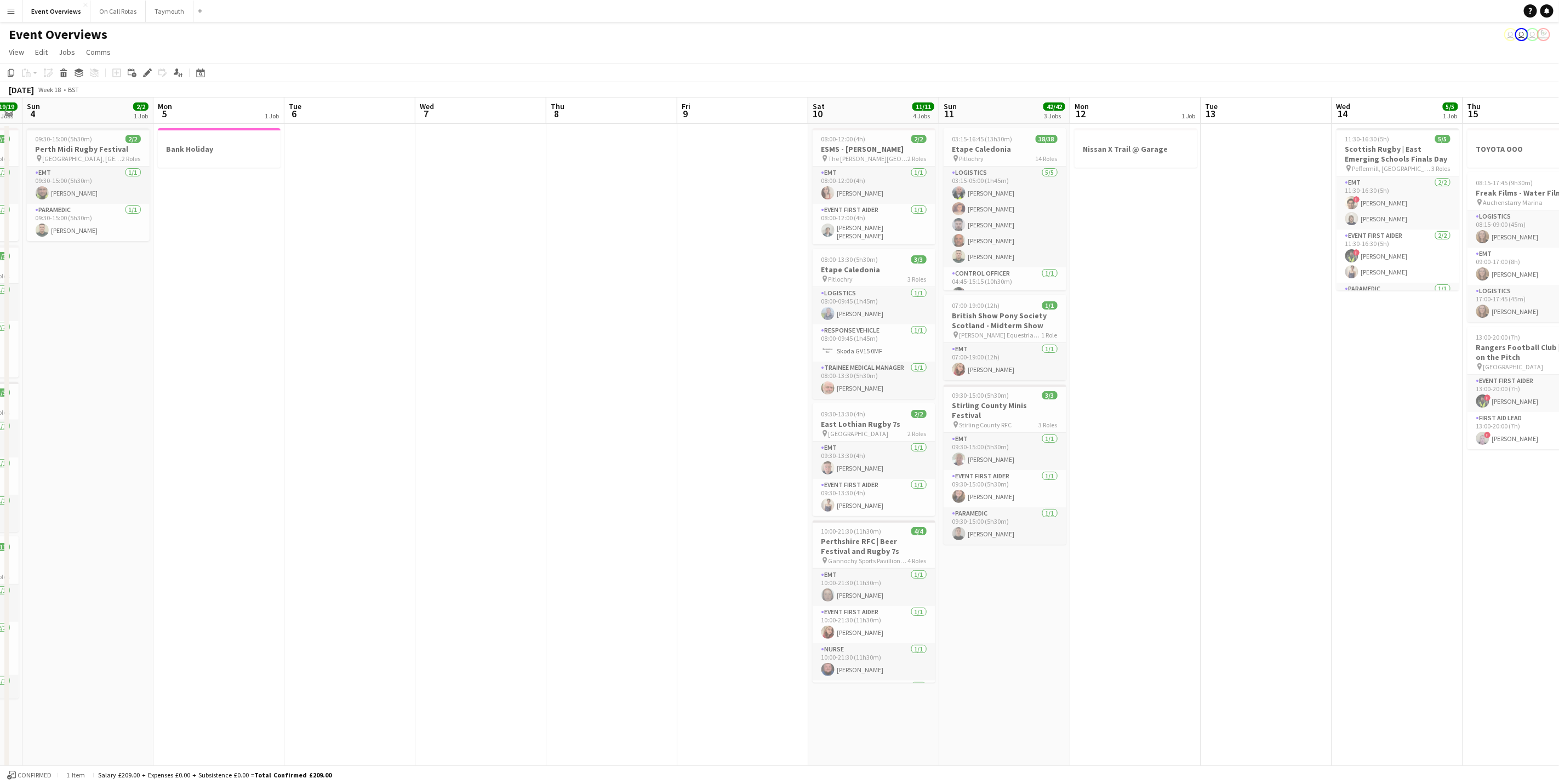
drag, startPoint x: 1251, startPoint y: 594, endPoint x: 570, endPoint y: 589, distance: 681.0
click at [570, 589] on app-calendar-viewport "Thu 1 Fri 2 2 Jobs Sat 3 19/19 4 Jobs Sun 4 2/2 1 Job Mon 5 1 Job Tue 6 Wed 7 T…" at bounding box center [780, 652] width 1559 height 1110
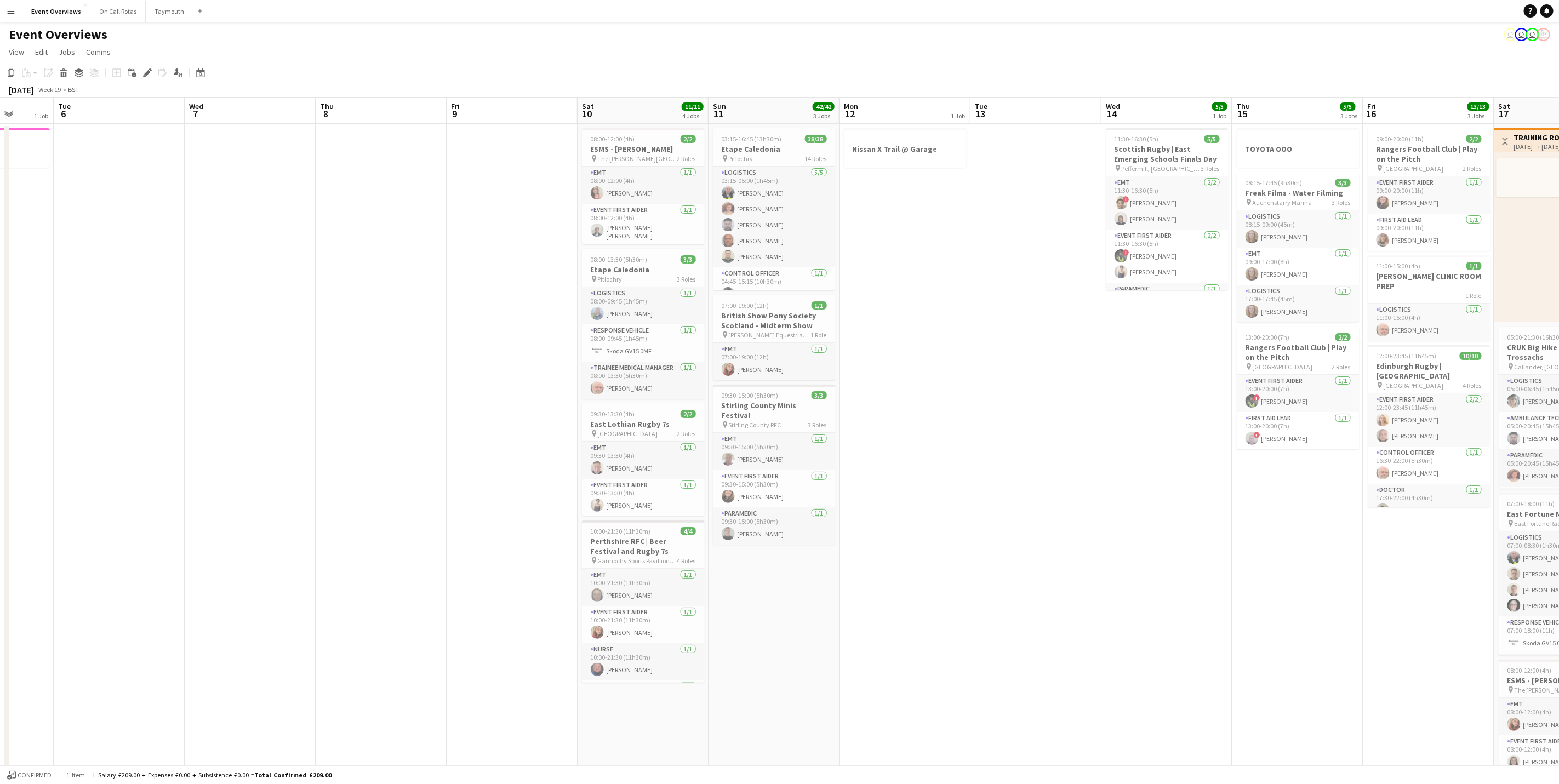
drag, startPoint x: 1082, startPoint y: 504, endPoint x: 1062, endPoint y: 352, distance: 153.3
click at [1220, 478] on app-calendar-viewport "Sat 3 19/19 4 Jobs Sun 4 2/2 1 Job Mon 5 1 Job Tue 6 Wed 7 Thu 8 Fri 9 Sat 10 1…" at bounding box center [780, 652] width 1559 height 1110
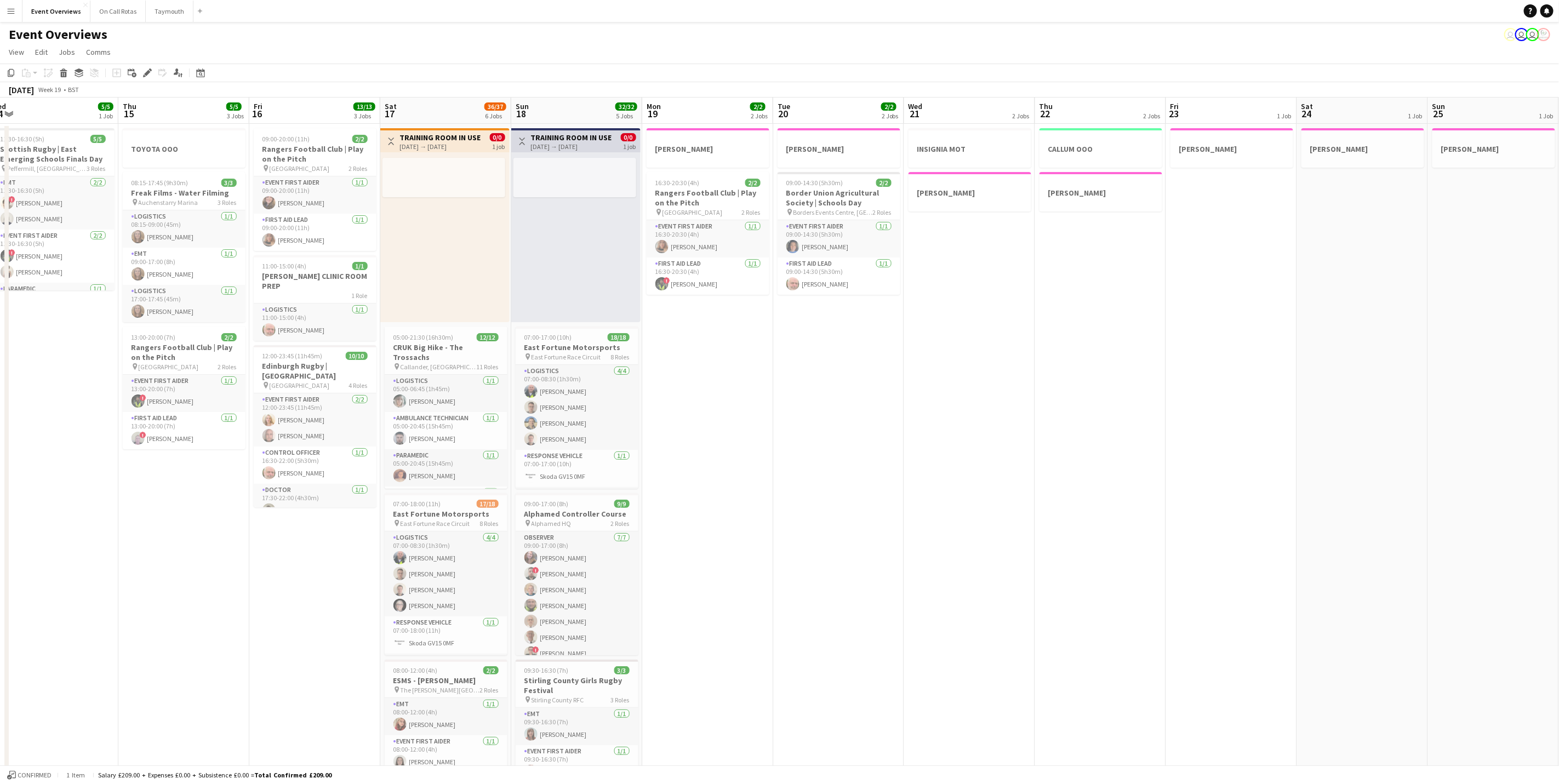
drag, startPoint x: 1222, startPoint y: 454, endPoint x: 97, endPoint y: 484, distance: 1125.4
click at [97, 484] on app-calendar-viewport "Fri 9 Sat 10 11/11 4 Jobs Sun 11 42/42 3 Jobs Mon 12 1 Job Tue 13 Wed 14 5/5 1 …" at bounding box center [780, 652] width 1559 height 1110
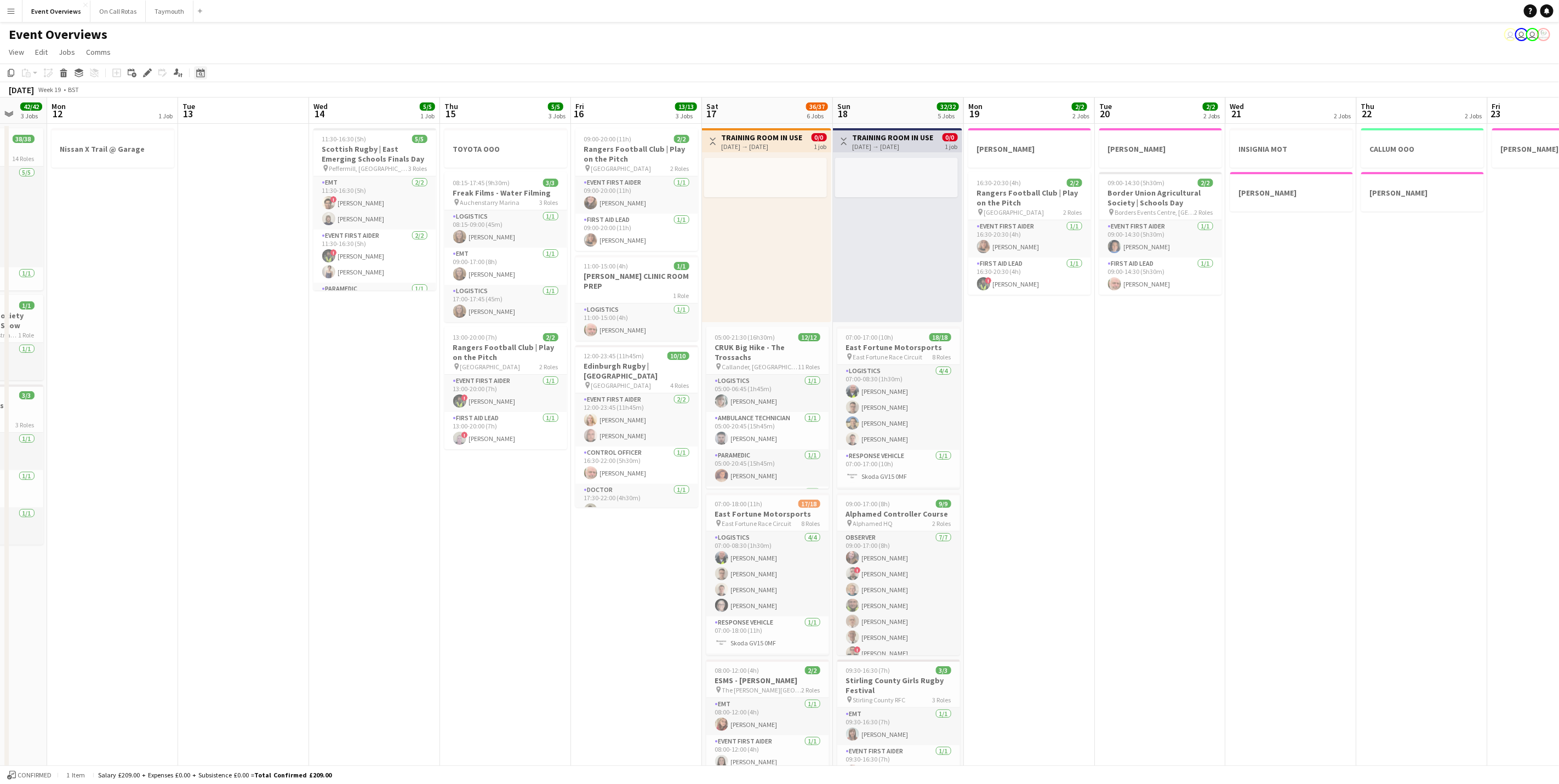
click at [199, 74] on icon "Date picker" at bounding box center [200, 73] width 9 height 9
click at [195, 181] on span "8" at bounding box center [201, 181] width 13 height 13
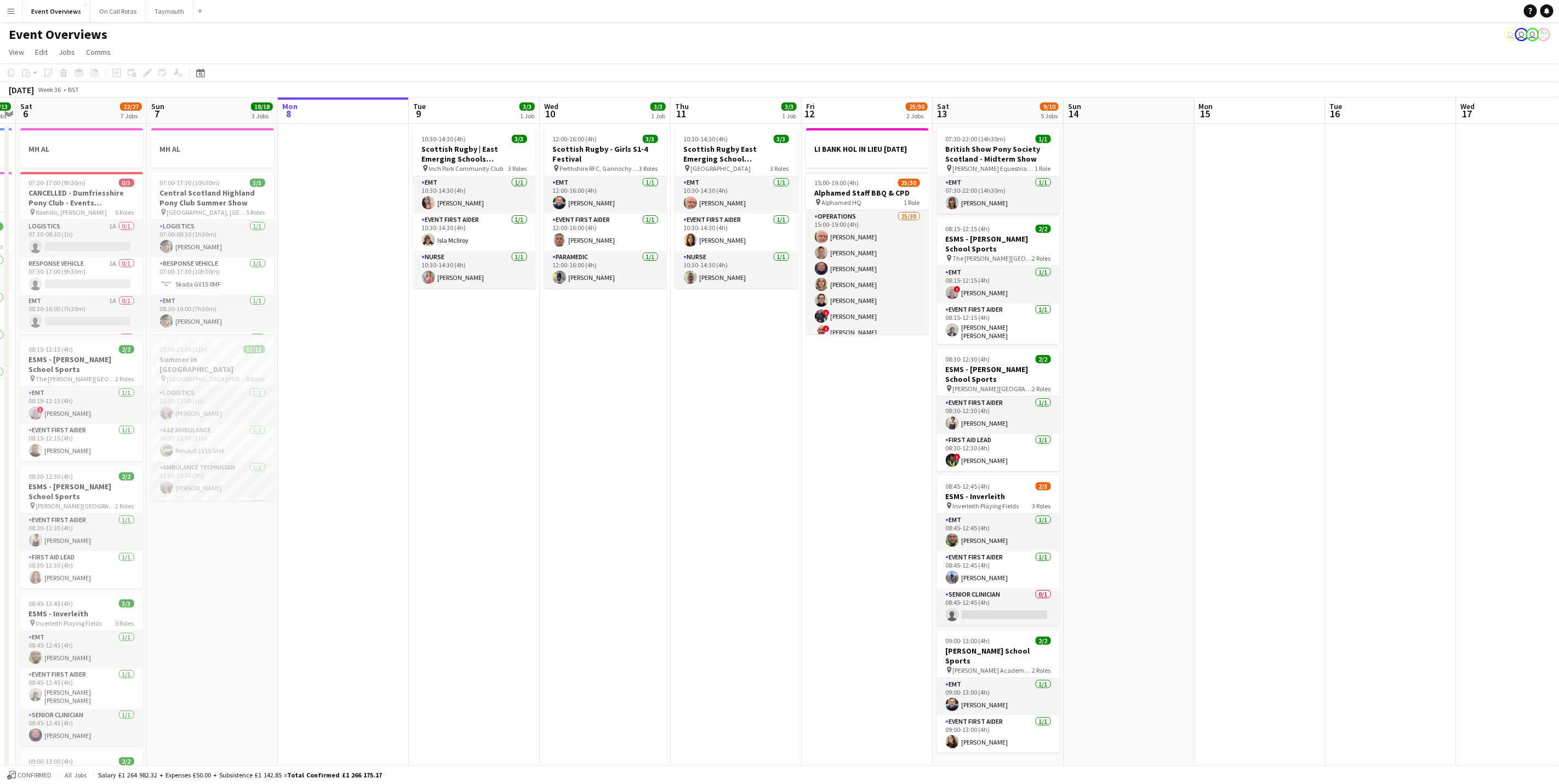
scroll to position [0, 384]
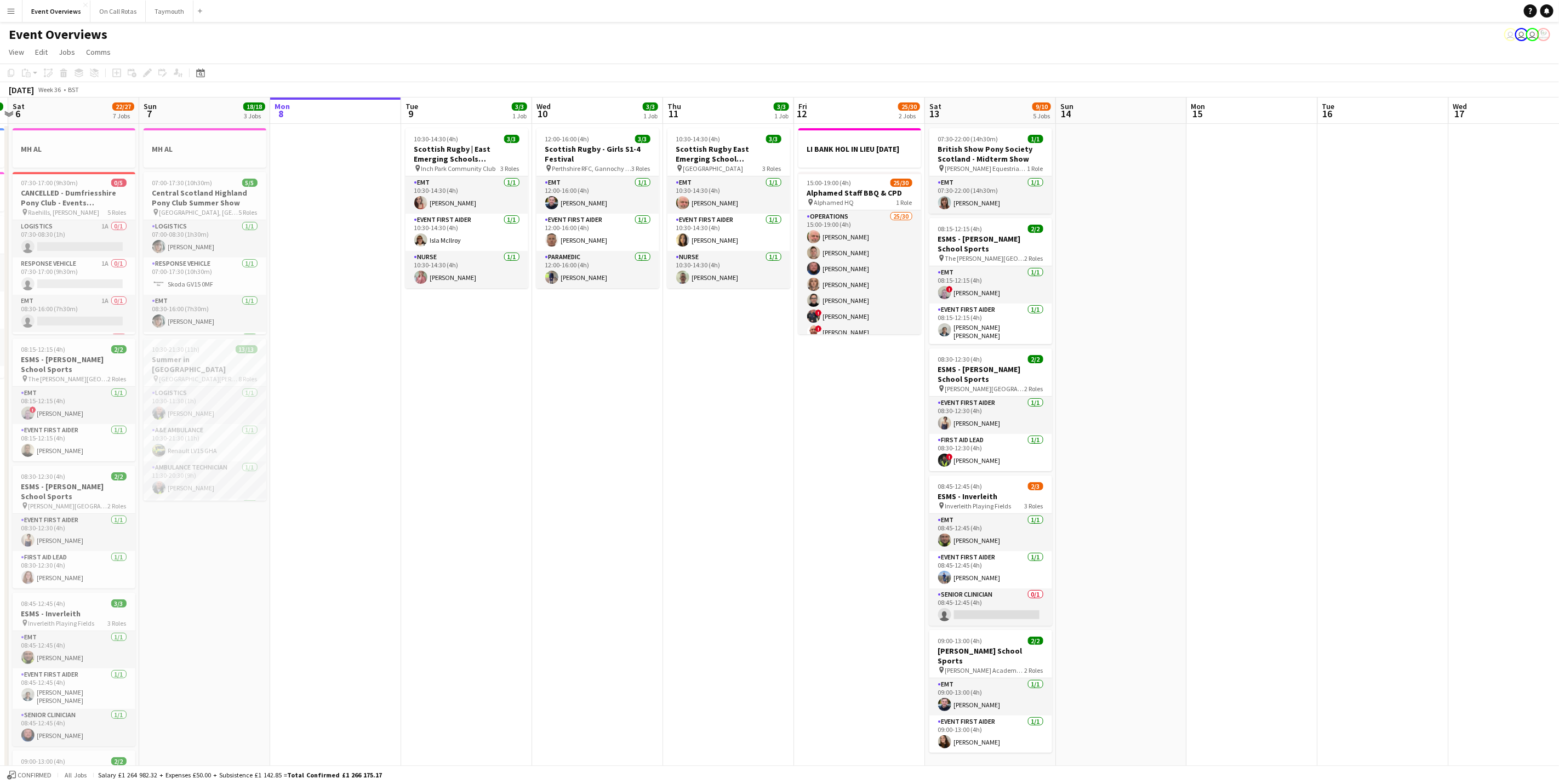
drag, startPoint x: 907, startPoint y: 533, endPoint x: 638, endPoint y: 533, distance: 269.0
click at [638, 533] on app-calendar-viewport "Wed 3 2 Jobs Thu 4 2 Jobs Fri 5 13/13 3 Jobs Sat 6 22/27 7 Jobs Sun 7 18/18 3 J…" at bounding box center [780, 652] width 1559 height 1110
click at [587, 192] on app-card-role "EMT [DATE] 12:00-16:00 (4h) [PERSON_NAME]" at bounding box center [597, 195] width 123 height 37
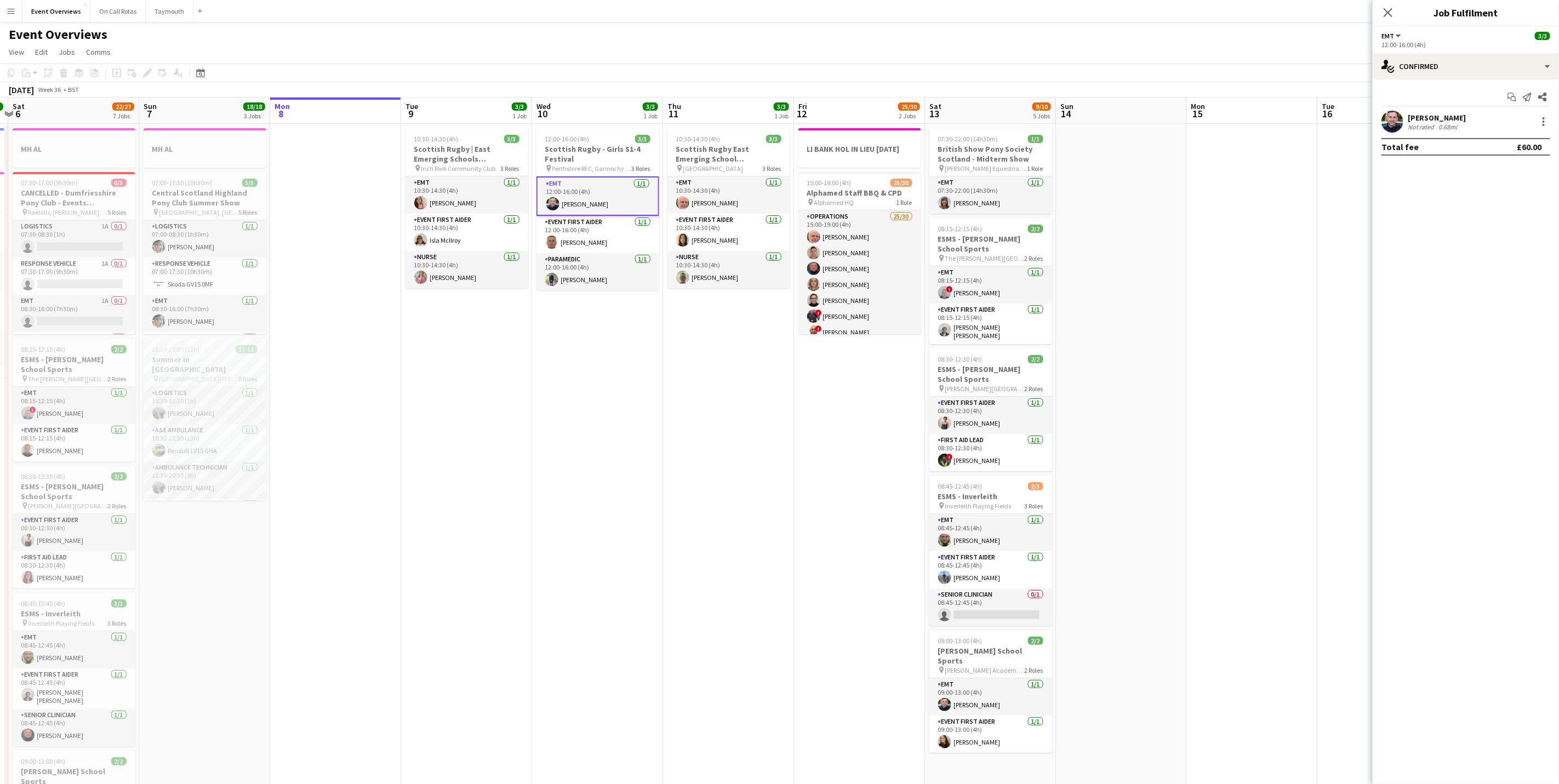
click at [1441, 130] on div "0.68mi" at bounding box center [1447, 127] width 23 height 8
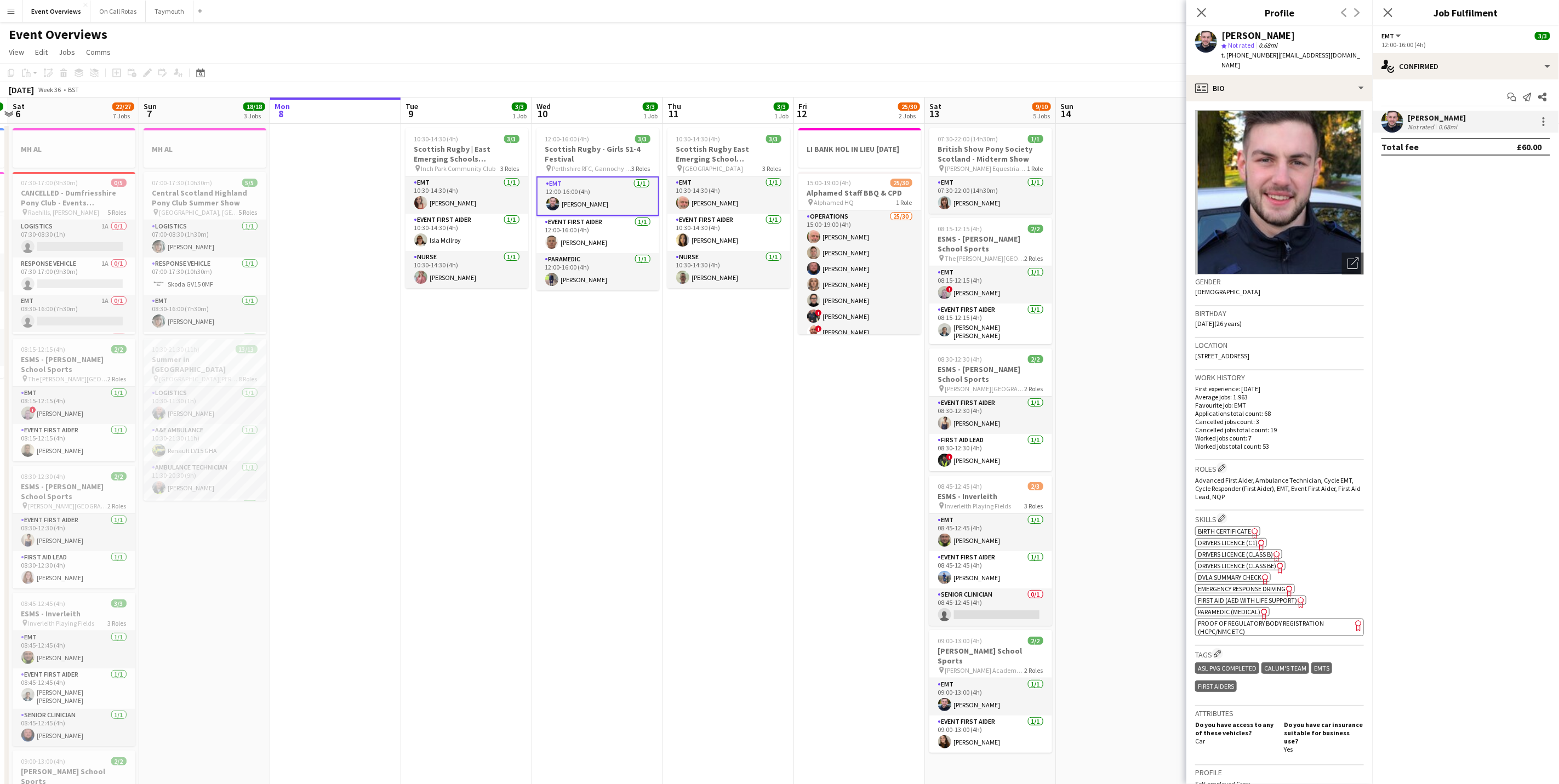
click at [1396, 16] on div "Close pop-in" at bounding box center [1388, 13] width 31 height 25
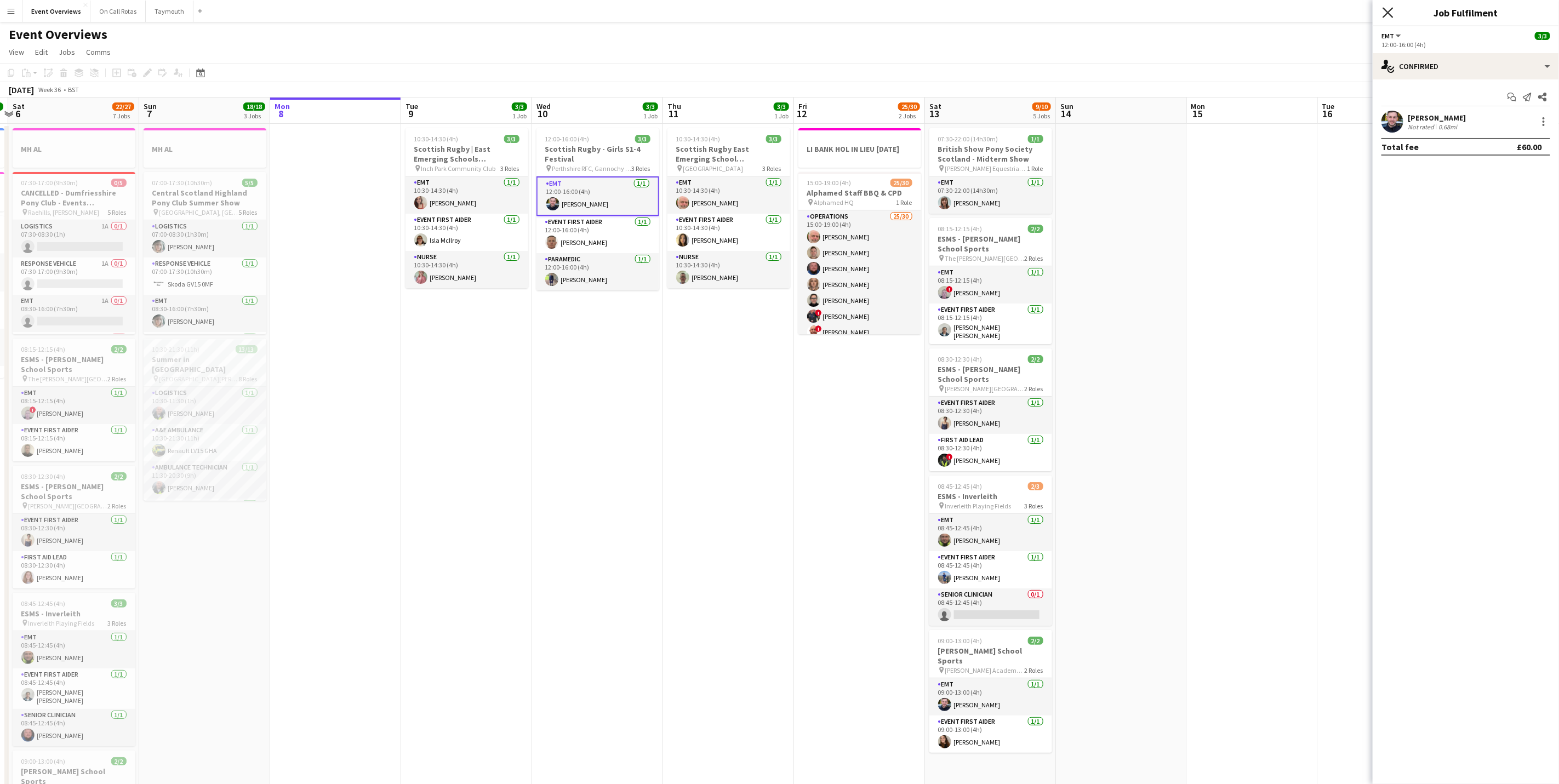
click at [1391, 13] on icon "Close pop-in" at bounding box center [1387, 12] width 10 height 10
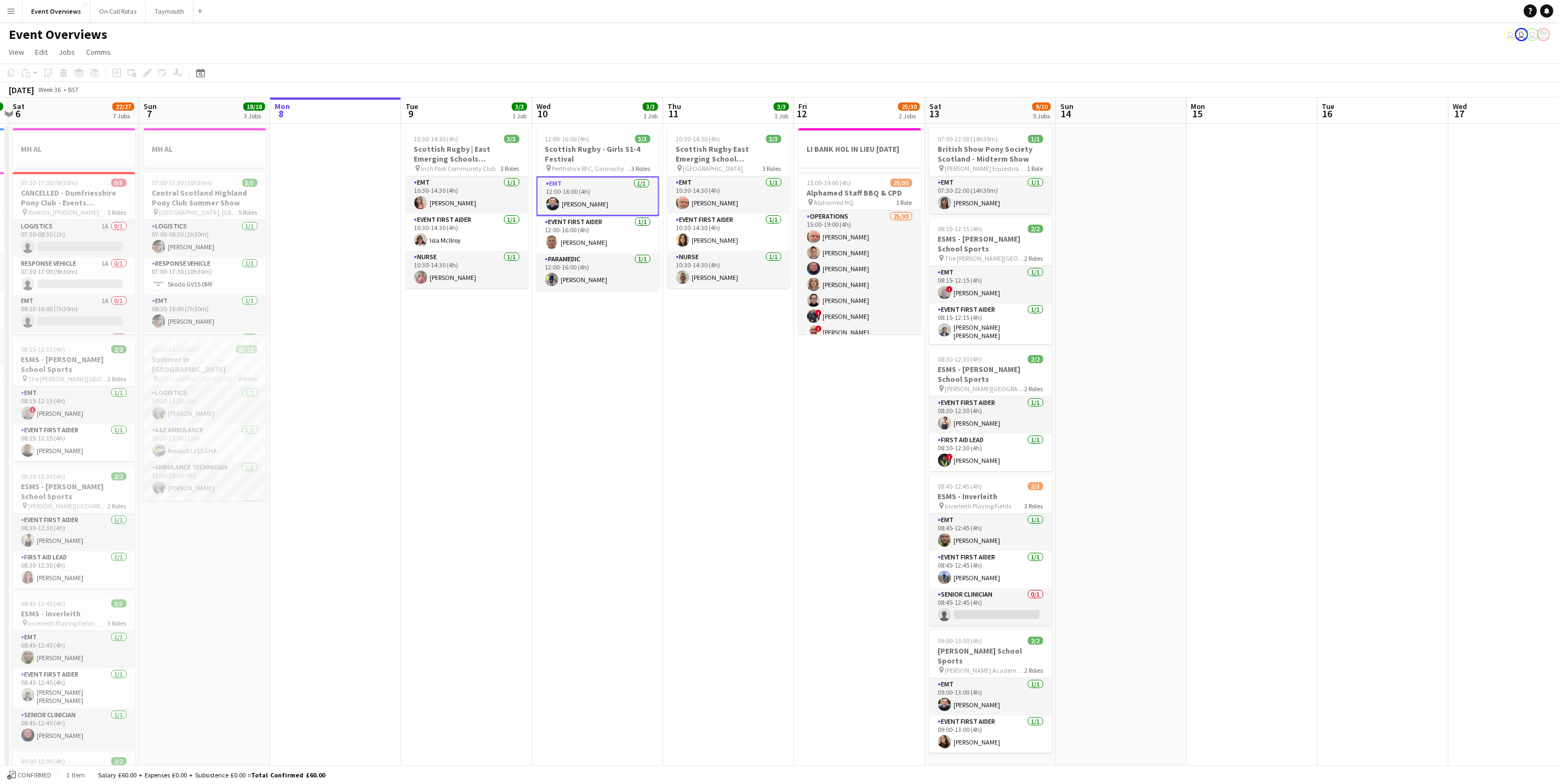
drag, startPoint x: 464, startPoint y: 191, endPoint x: 454, endPoint y: 137, distance: 54.9
click at [464, 191] on app-card-role "EMT [DATE] 10:30-14:30 (4h) [PERSON_NAME]" at bounding box center [466, 195] width 123 height 37
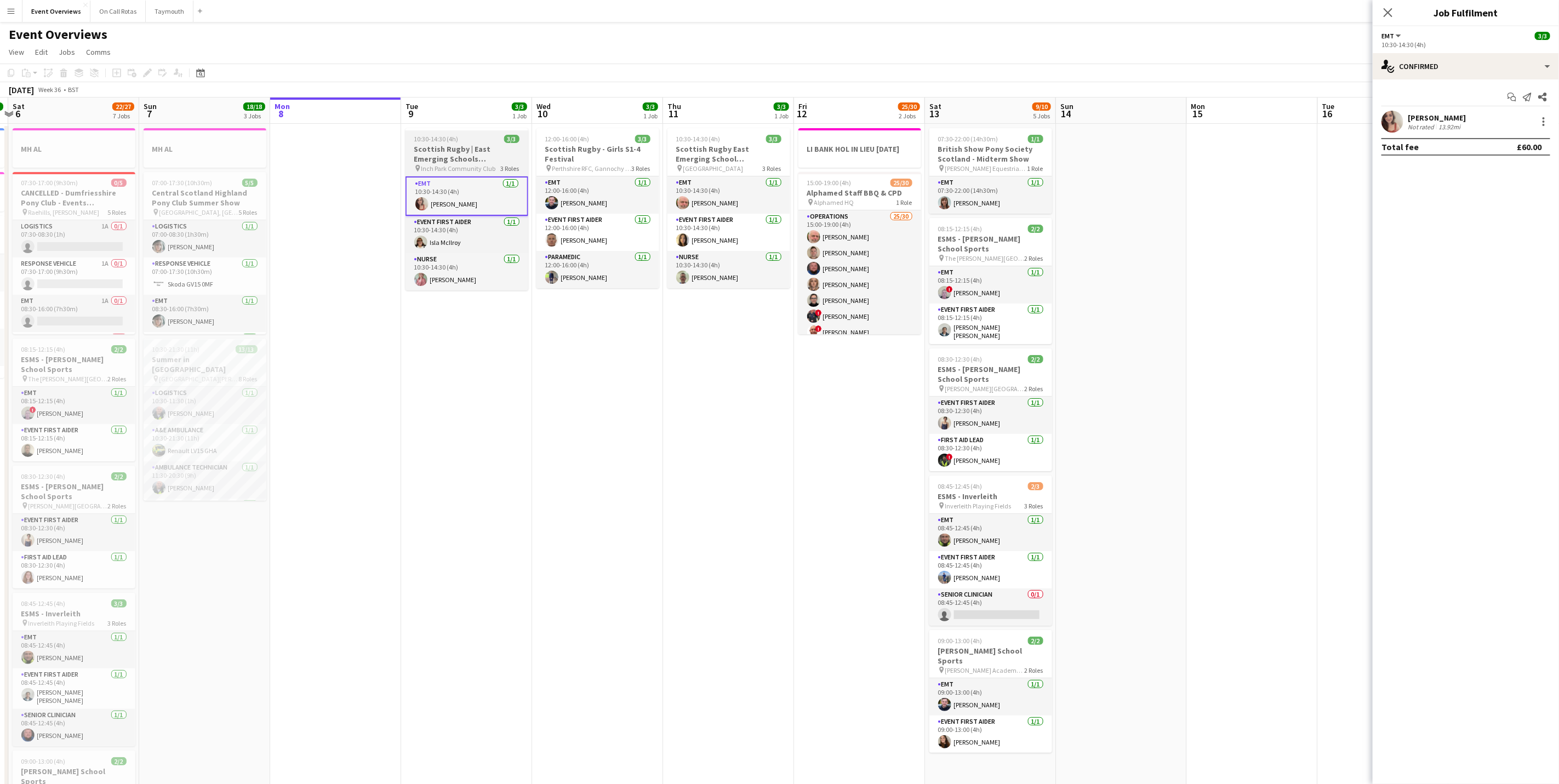
click at [464, 160] on h3 "Scottish Rugby | East Emerging Schools Championships | [GEOGRAPHIC_DATA]" at bounding box center [466, 154] width 123 height 20
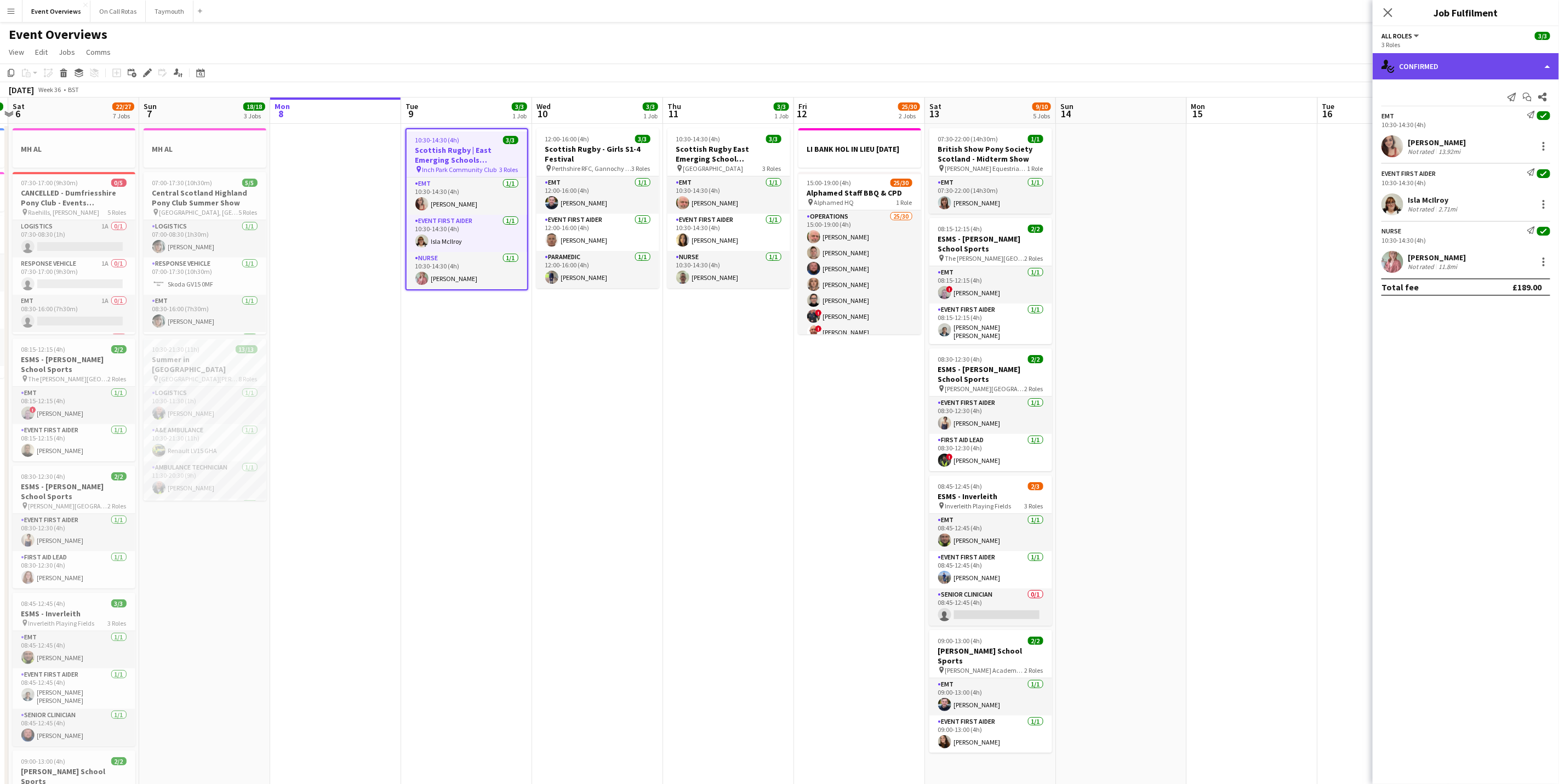
drag, startPoint x: 1423, startPoint y: 55, endPoint x: 1422, endPoint y: 75, distance: 20.0
click at [1423, 57] on div "single-neutral-actions-check-2 Confirmed" at bounding box center [1465, 66] width 187 height 26
click at [1461, 117] on icon "pen-write" at bounding box center [1462, 114] width 13 height 13
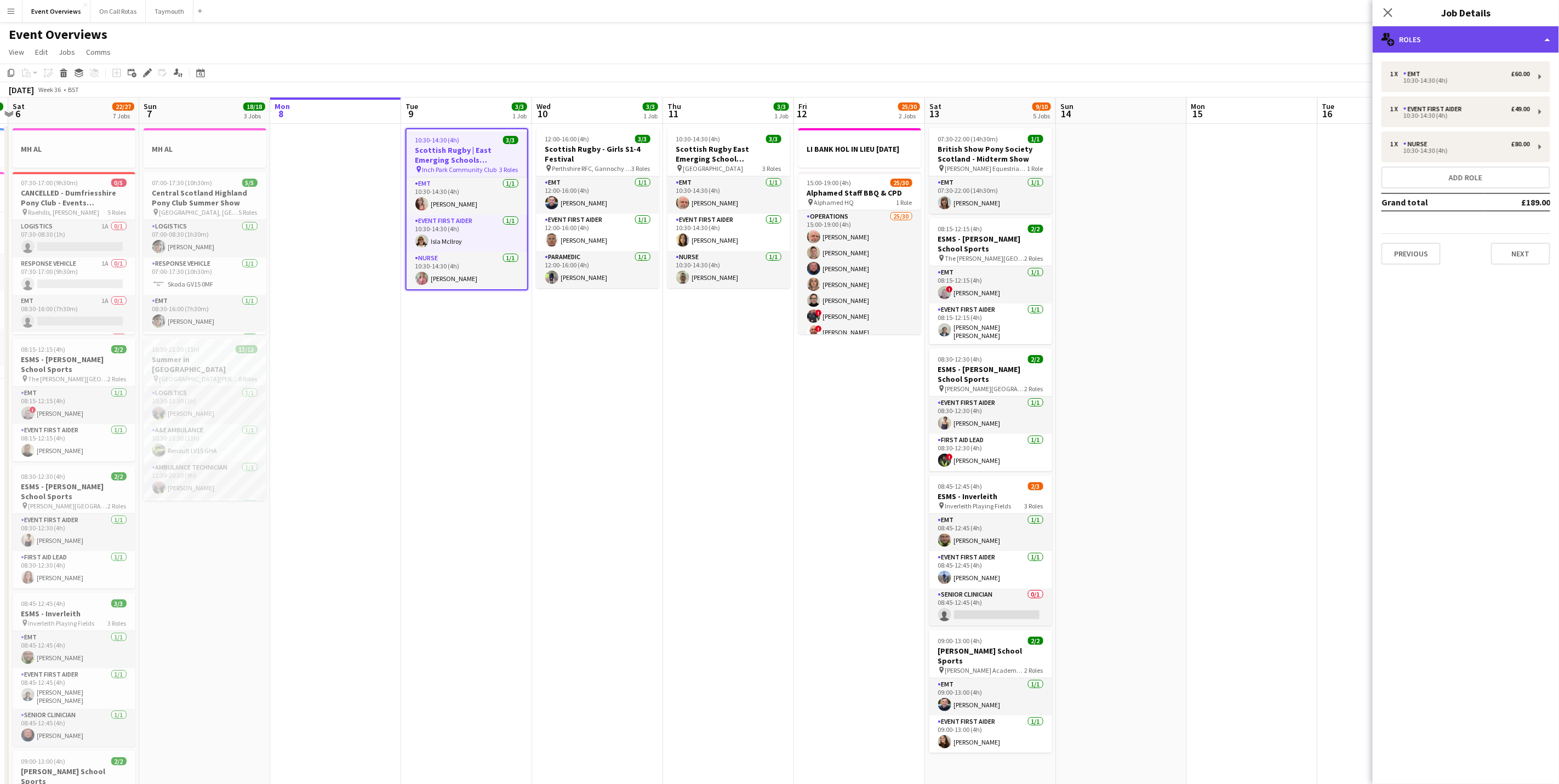
click at [1453, 41] on div "multiple-users-add Roles" at bounding box center [1465, 39] width 187 height 26
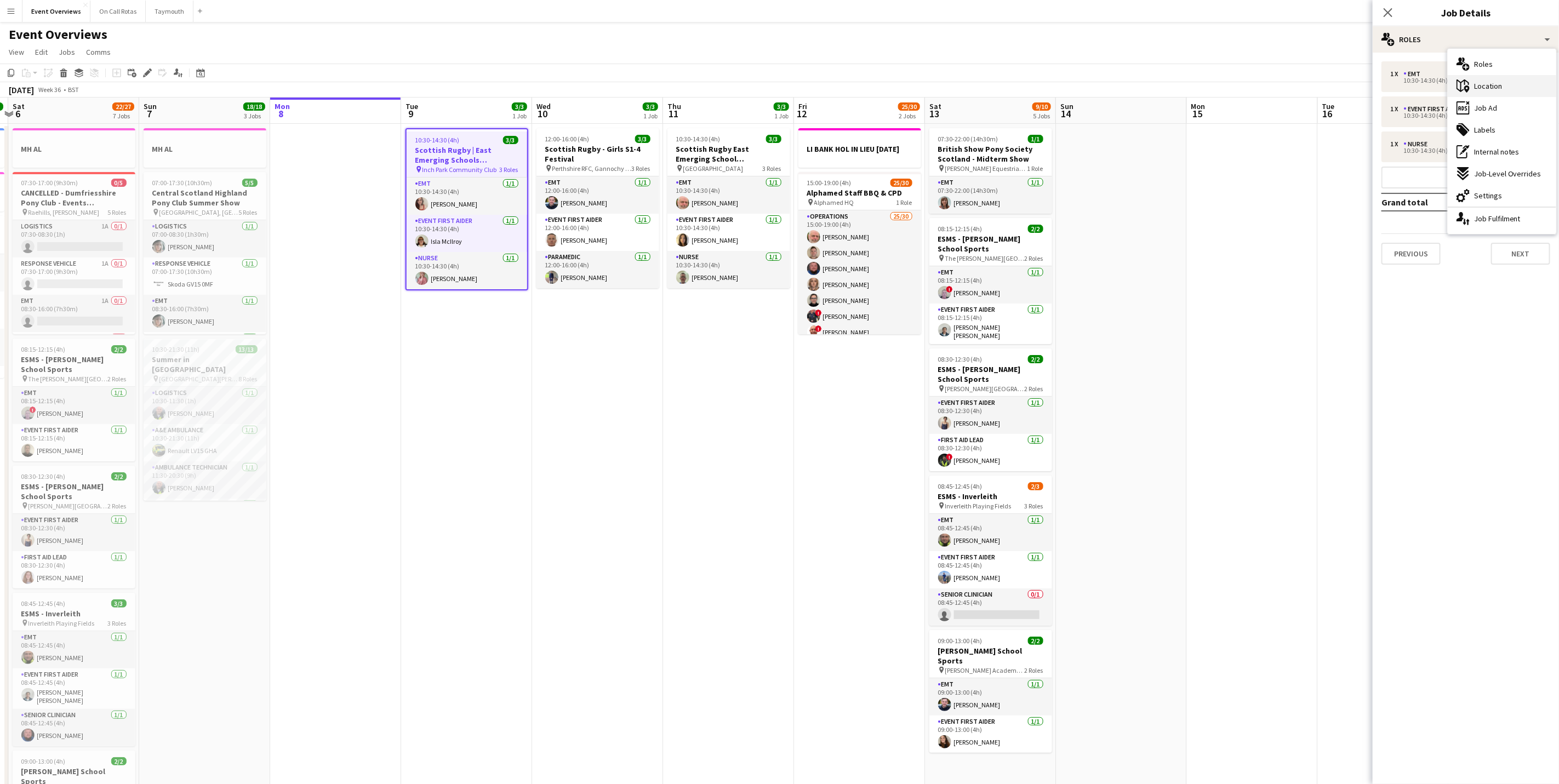
click at [1480, 88] on span "Location" at bounding box center [1488, 86] width 28 height 10
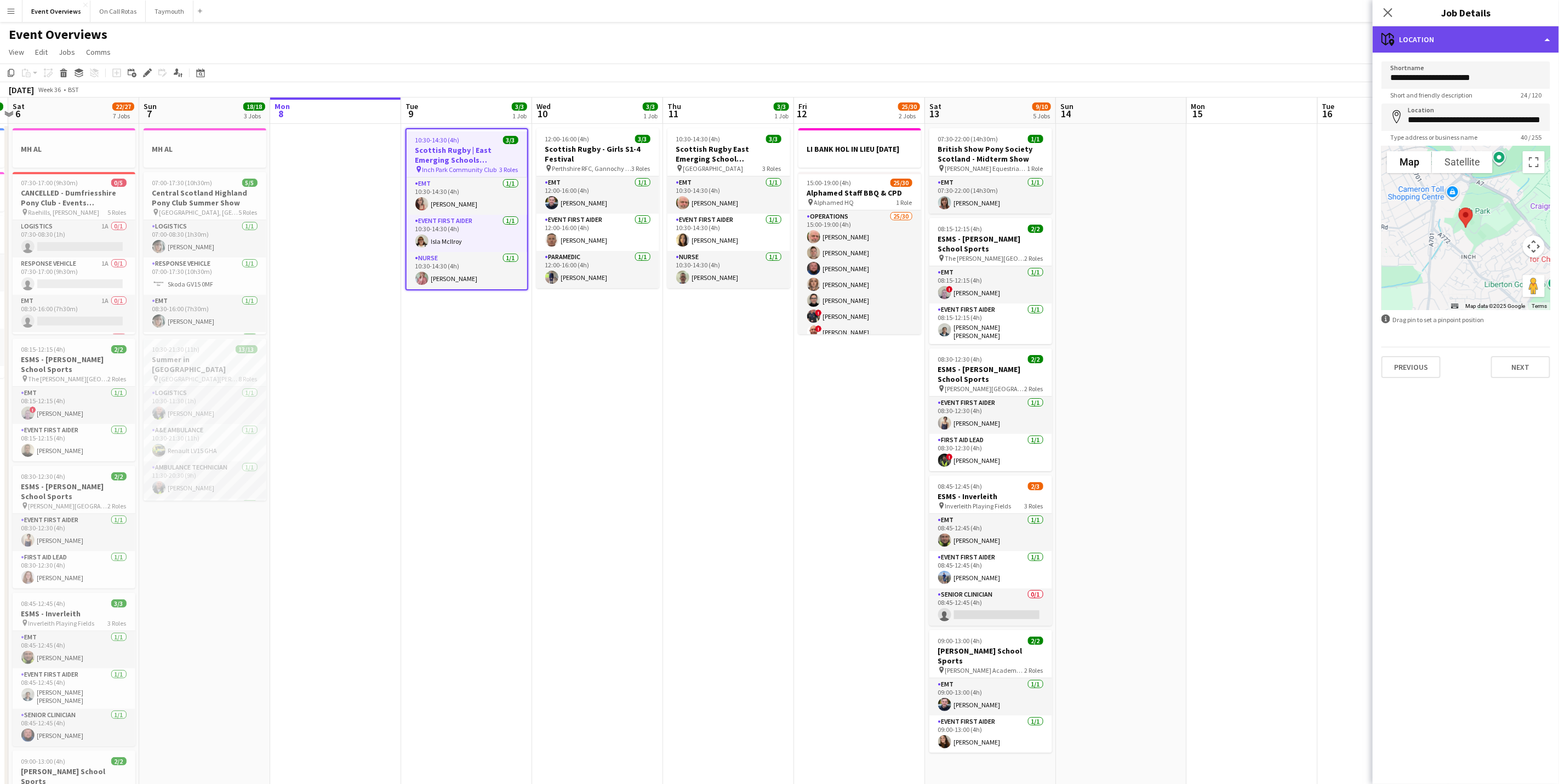
click at [1445, 33] on div "maps-pin-1 Location" at bounding box center [1465, 39] width 187 height 26
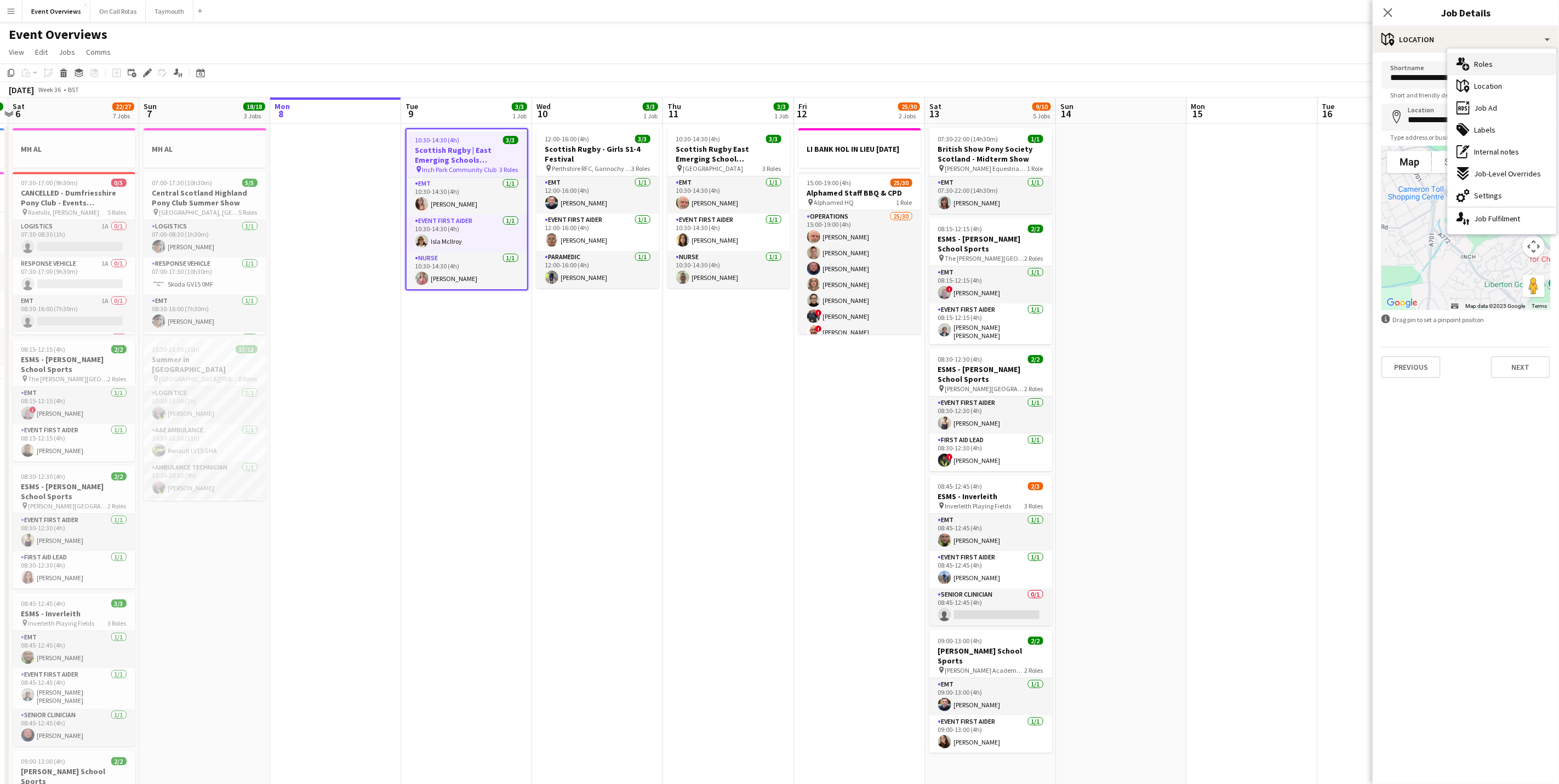
click at [1468, 60] on icon "multiple-users-add" at bounding box center [1462, 64] width 13 height 13
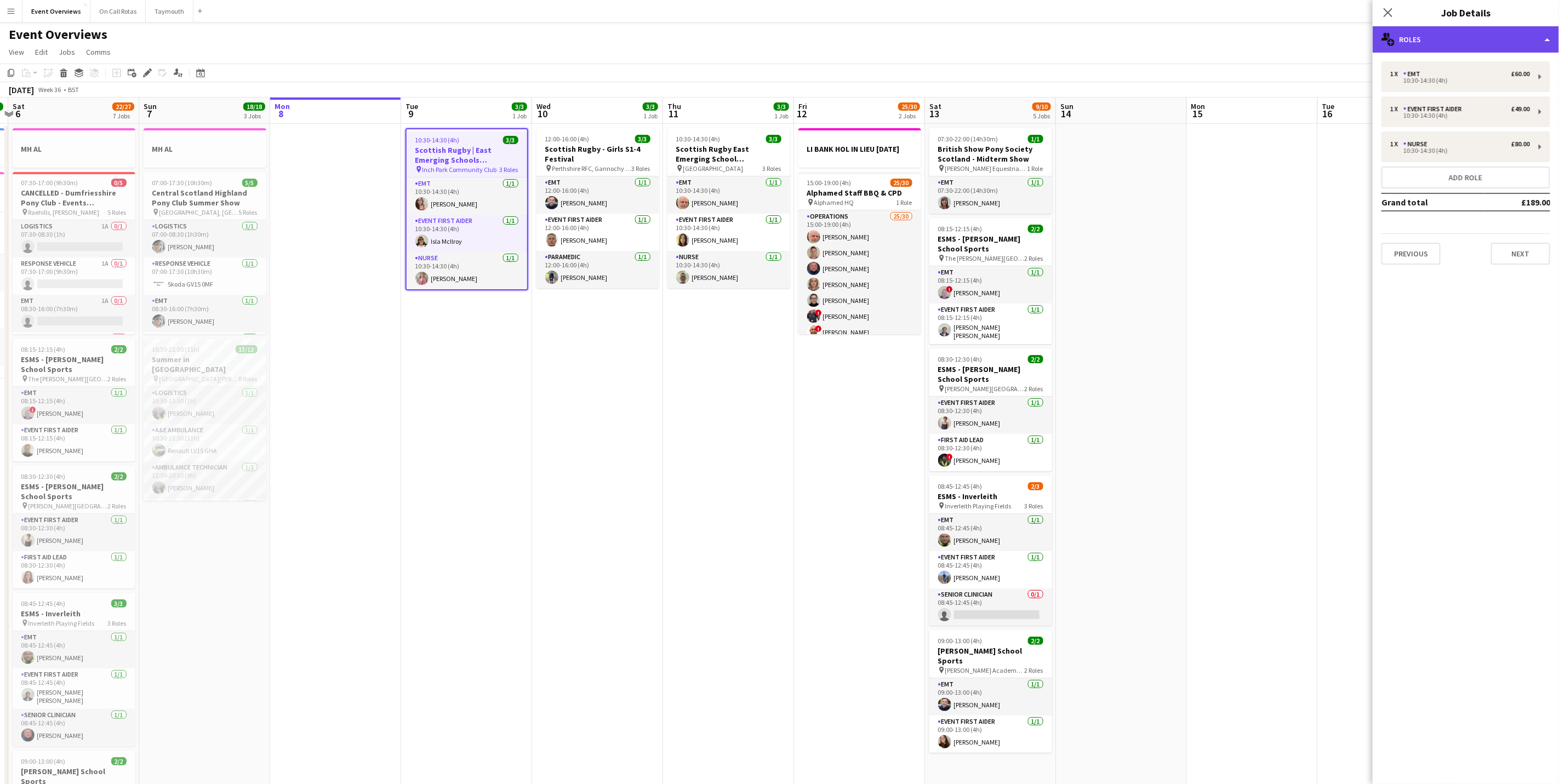
click at [1464, 41] on div "multiple-users-add Roles" at bounding box center [1465, 39] width 187 height 26
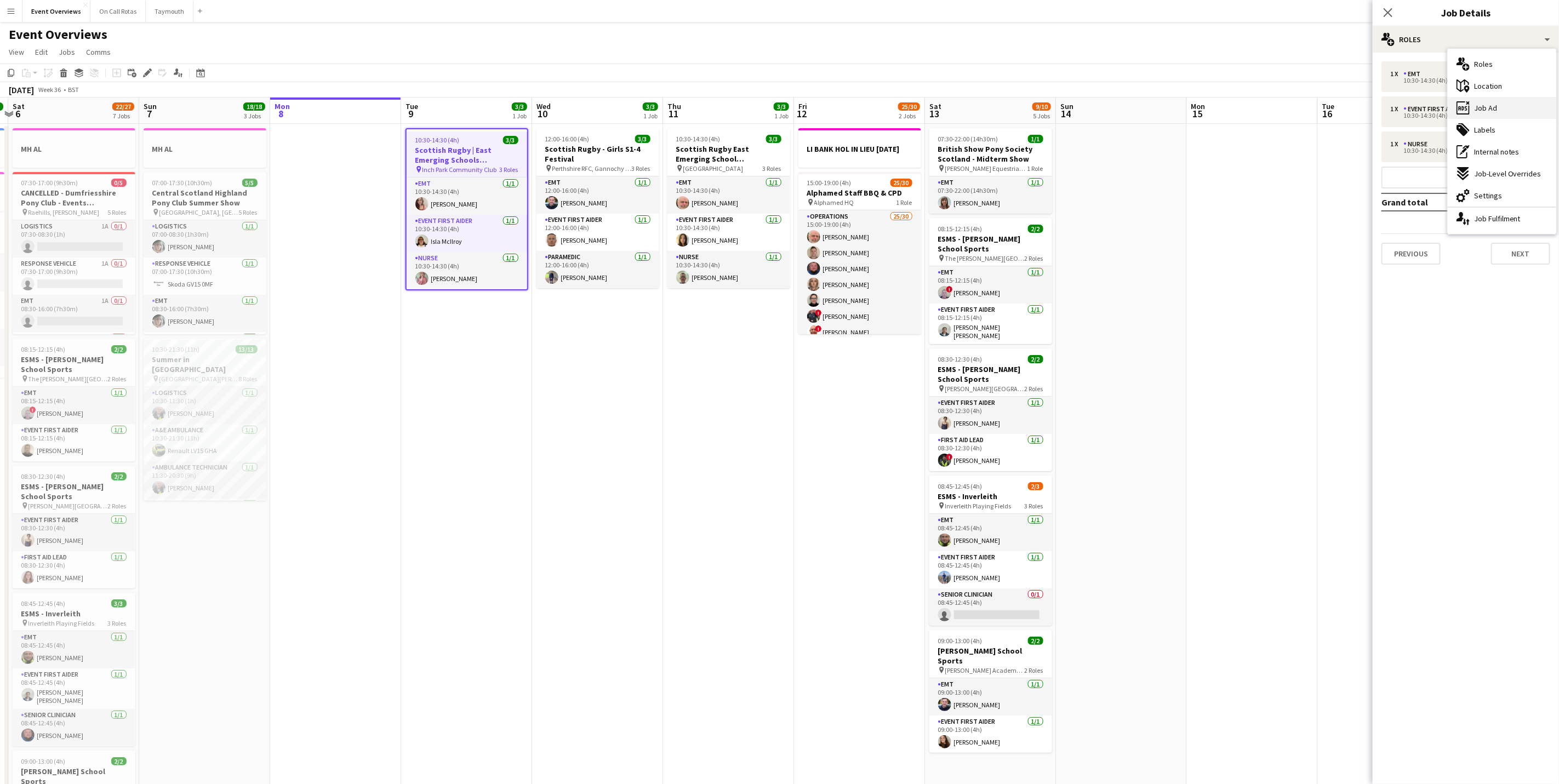
click at [1496, 103] on div "ads-window Job Ad" at bounding box center [1502, 108] width 108 height 22
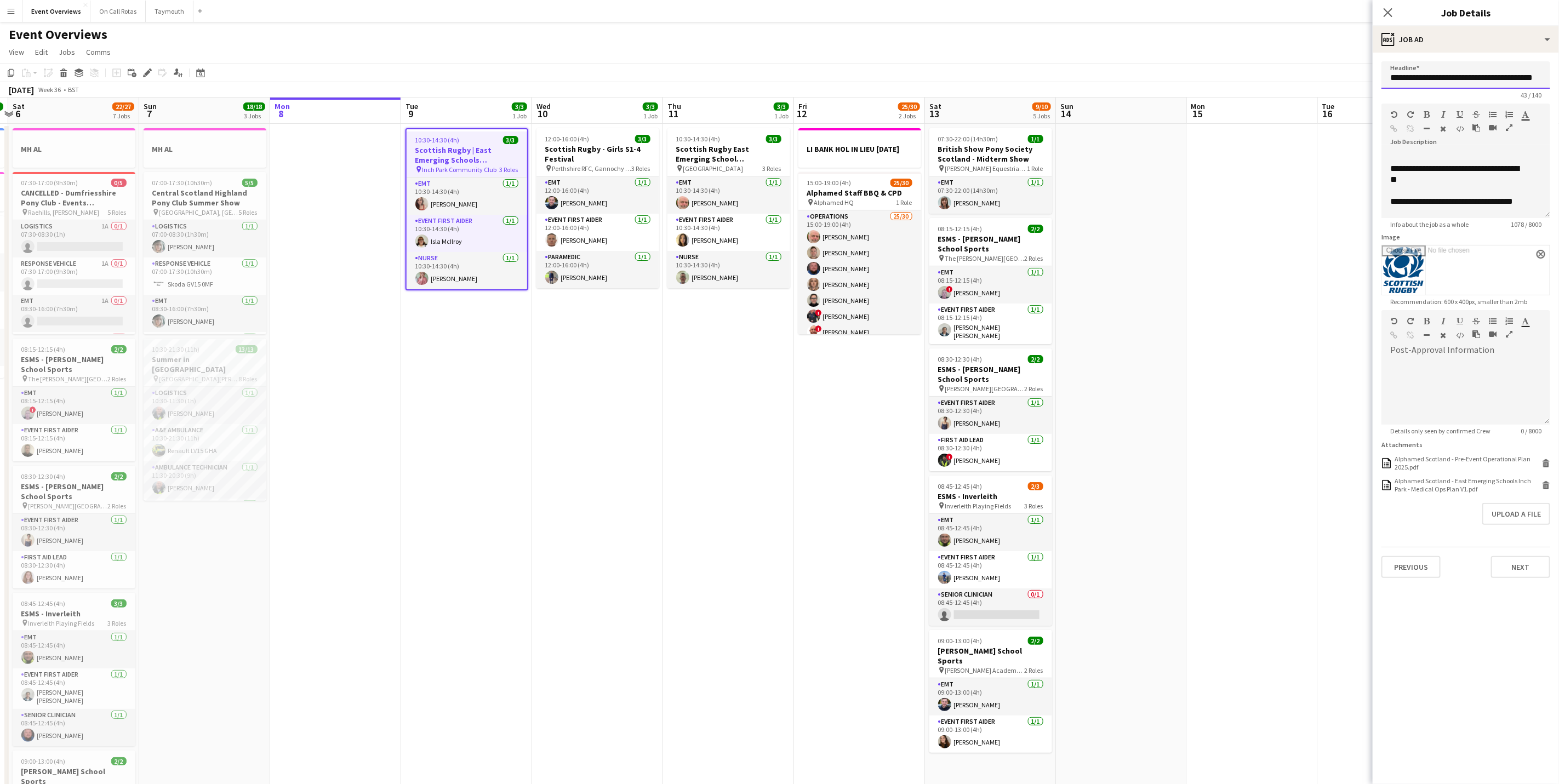
click at [1507, 71] on input "**********" at bounding box center [1465, 75] width 168 height 27
click at [1447, 486] on div "Alphamed Scotland - East Emerging Schools Inch Park - Medical Ops Plan V1.pdf" at bounding box center [1466, 484] width 145 height 16
click at [431, 247] on app-card-role "Event First Aider [DATE] 10:30-14:30 (4h) [GEOGRAPHIC_DATA]" at bounding box center [466, 233] width 120 height 37
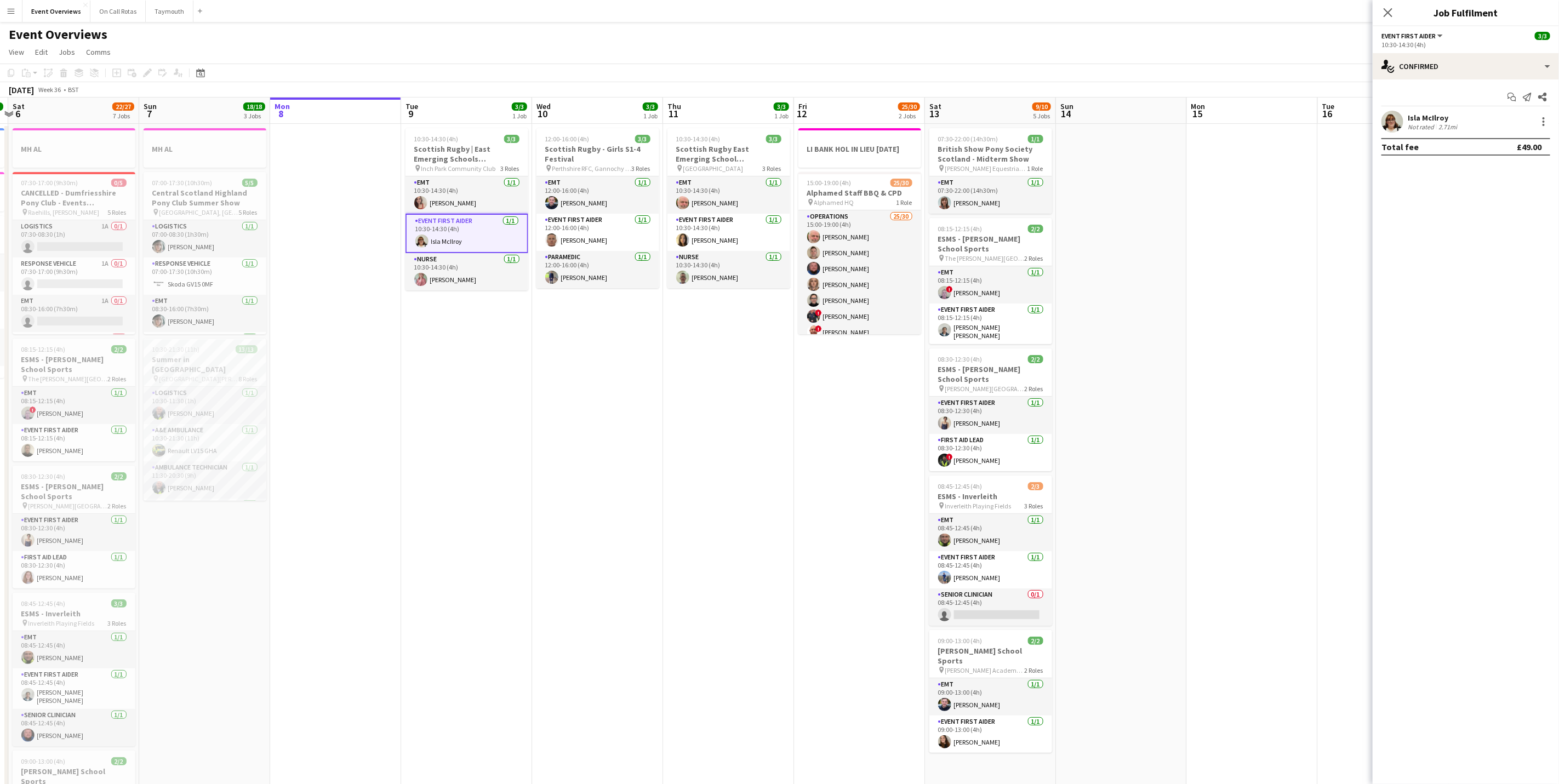
click at [1439, 127] on div "2.71mi" at bounding box center [1447, 127] width 23 height 8
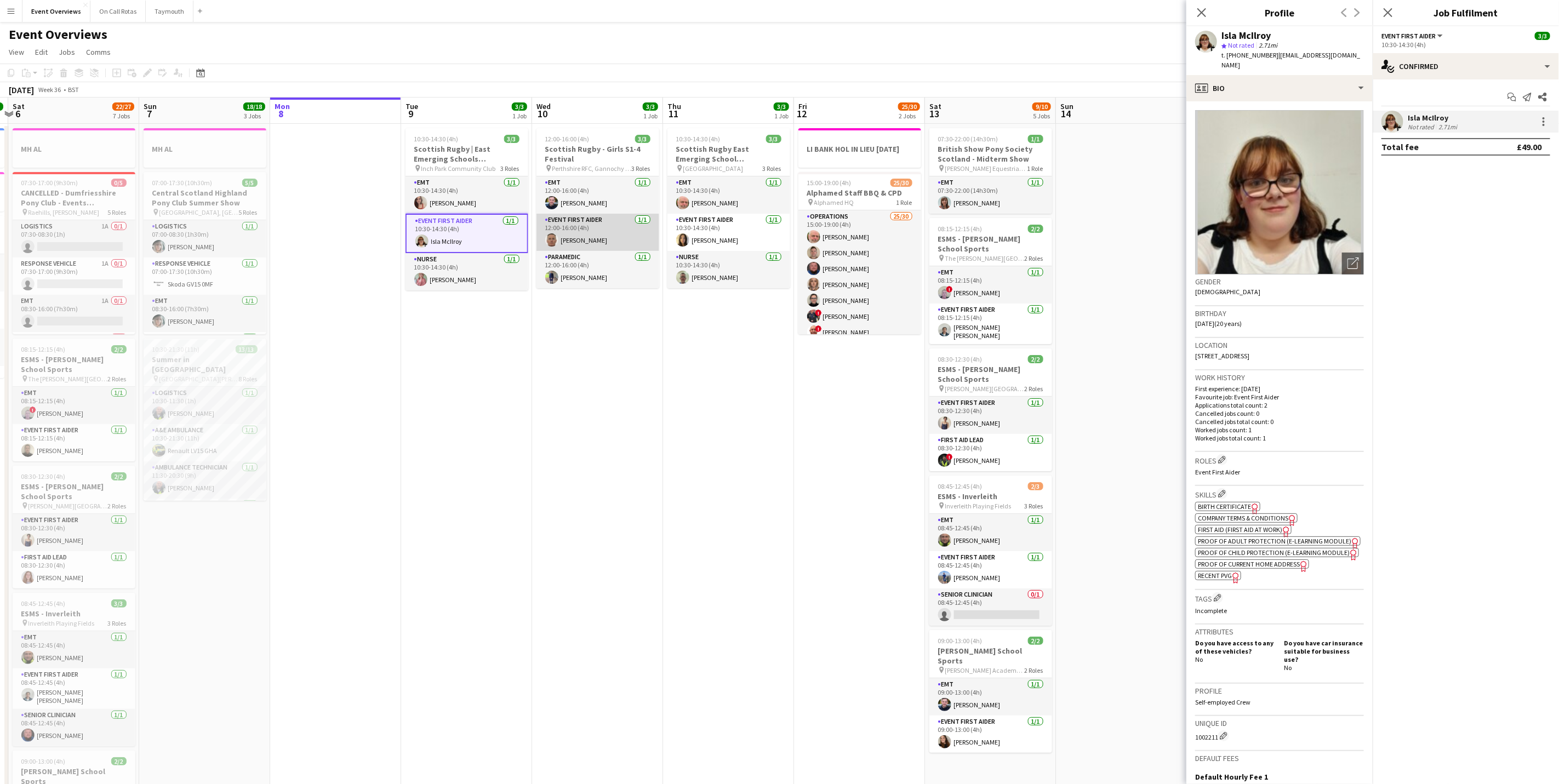
click at [591, 216] on app-card-role "Event First Aider [DATE] 12:00-16:00 (4h) [PERSON_NAME]" at bounding box center [597, 232] width 123 height 37
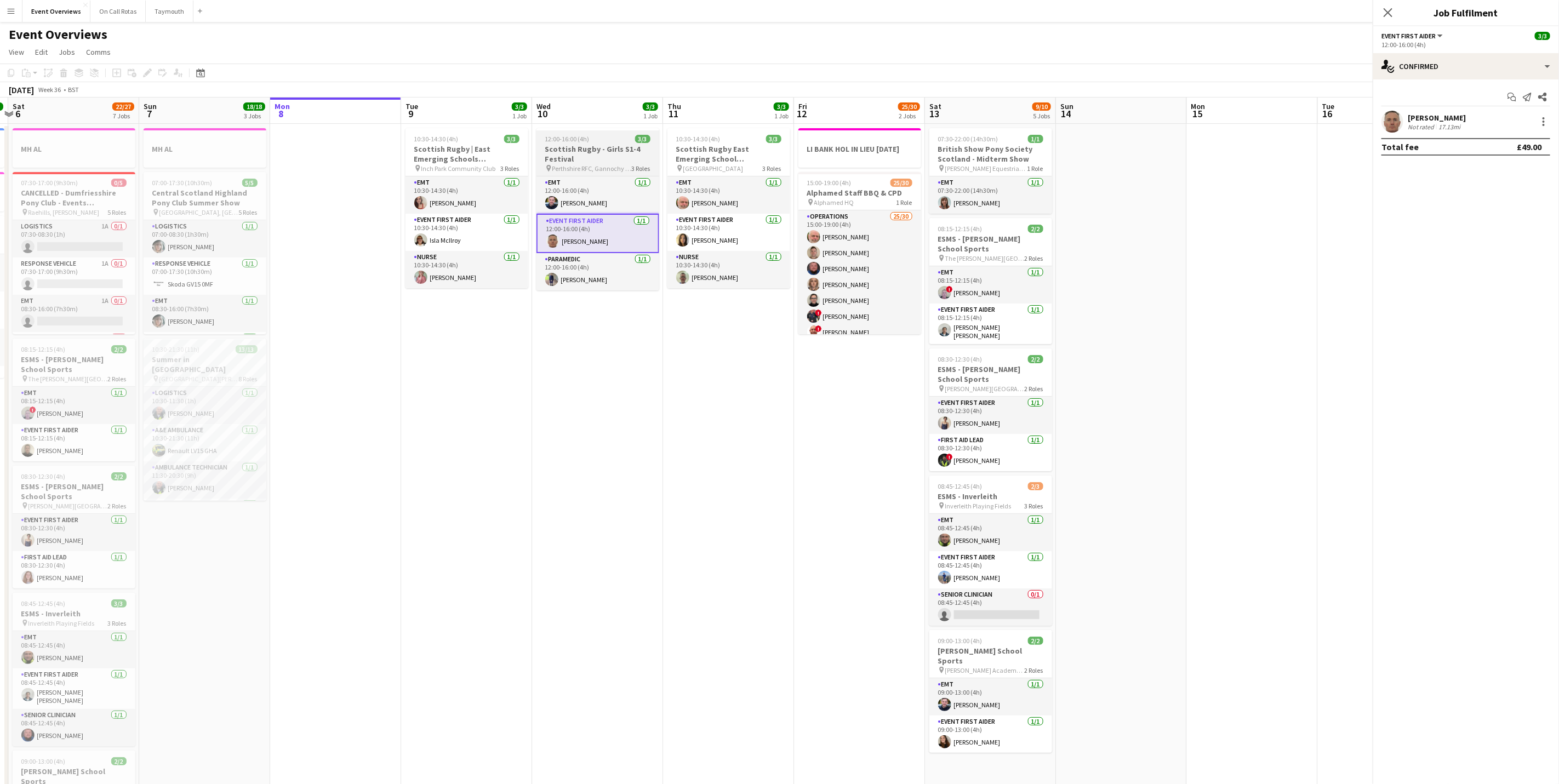
click at [594, 155] on h3 "Scottish Rugby - Girls S1-4 Festival" at bounding box center [597, 154] width 123 height 20
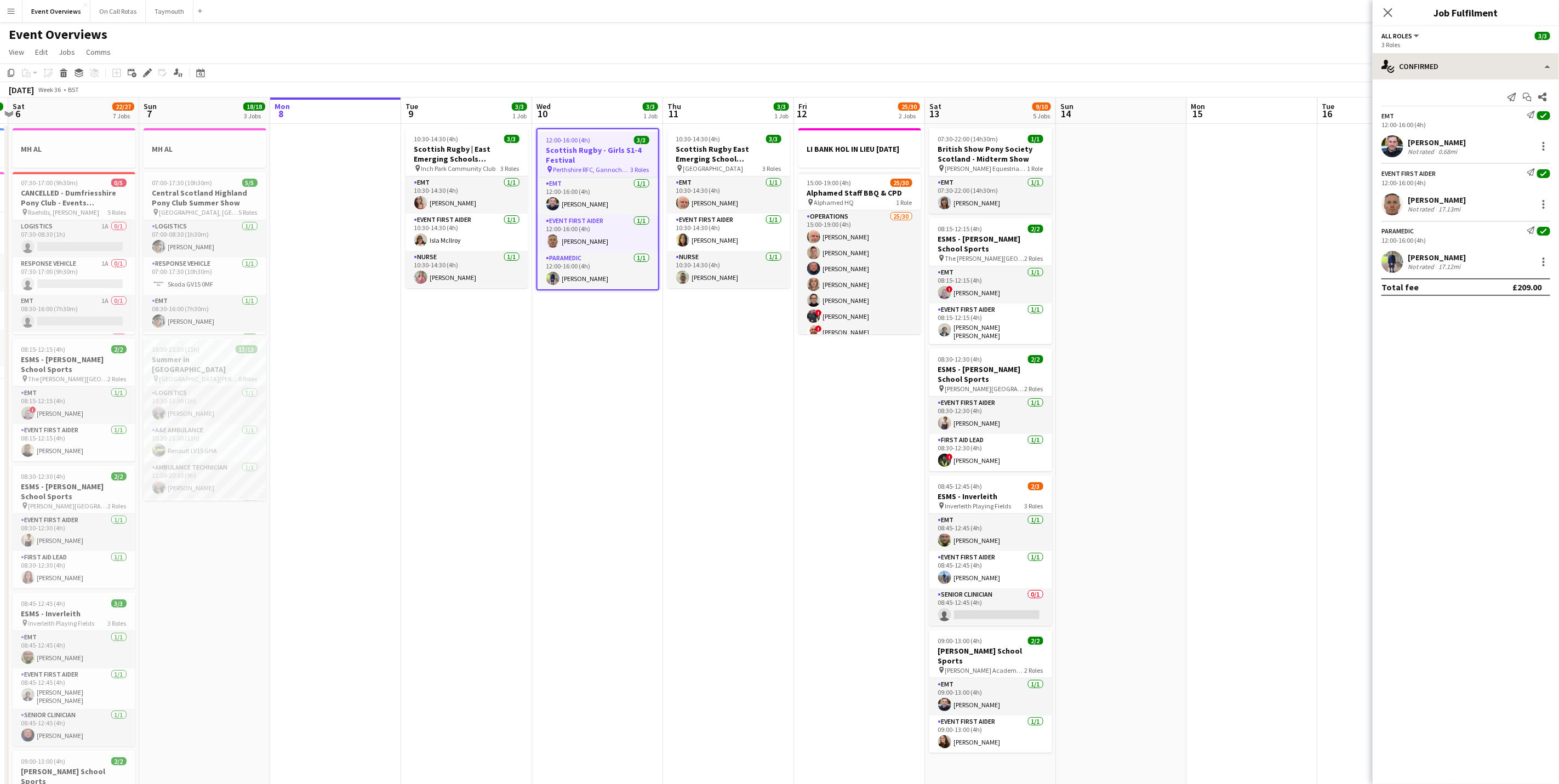
drag, startPoint x: 1427, startPoint y: 46, endPoint x: 1430, endPoint y: 60, distance: 14.3
click at [1430, 55] on div "All roles All roles EMT Event First Aider Paramedic 3/3 3 Roles single-neutral-…" at bounding box center [1465, 405] width 187 height 758
drag, startPoint x: 1430, startPoint y: 60, endPoint x: 1442, endPoint y: 99, distance: 40.8
click at [1431, 60] on div "single-neutral-actions-check-2 Confirmed" at bounding box center [1465, 66] width 187 height 26
click at [1504, 118] on div "pen-write Job Details" at bounding box center [1502, 114] width 108 height 22
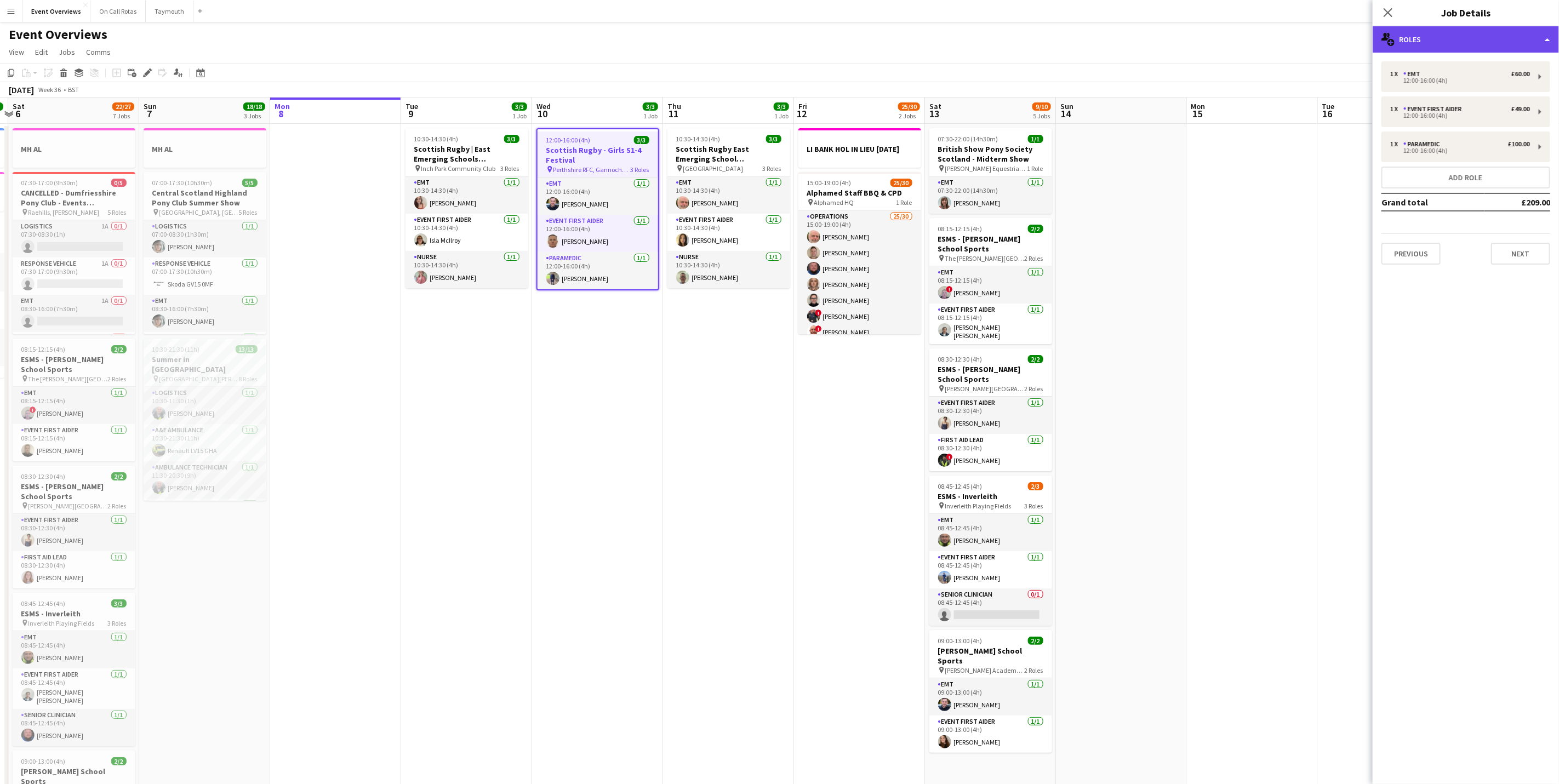
click at [1497, 43] on div "multiple-users-add Roles" at bounding box center [1465, 39] width 187 height 26
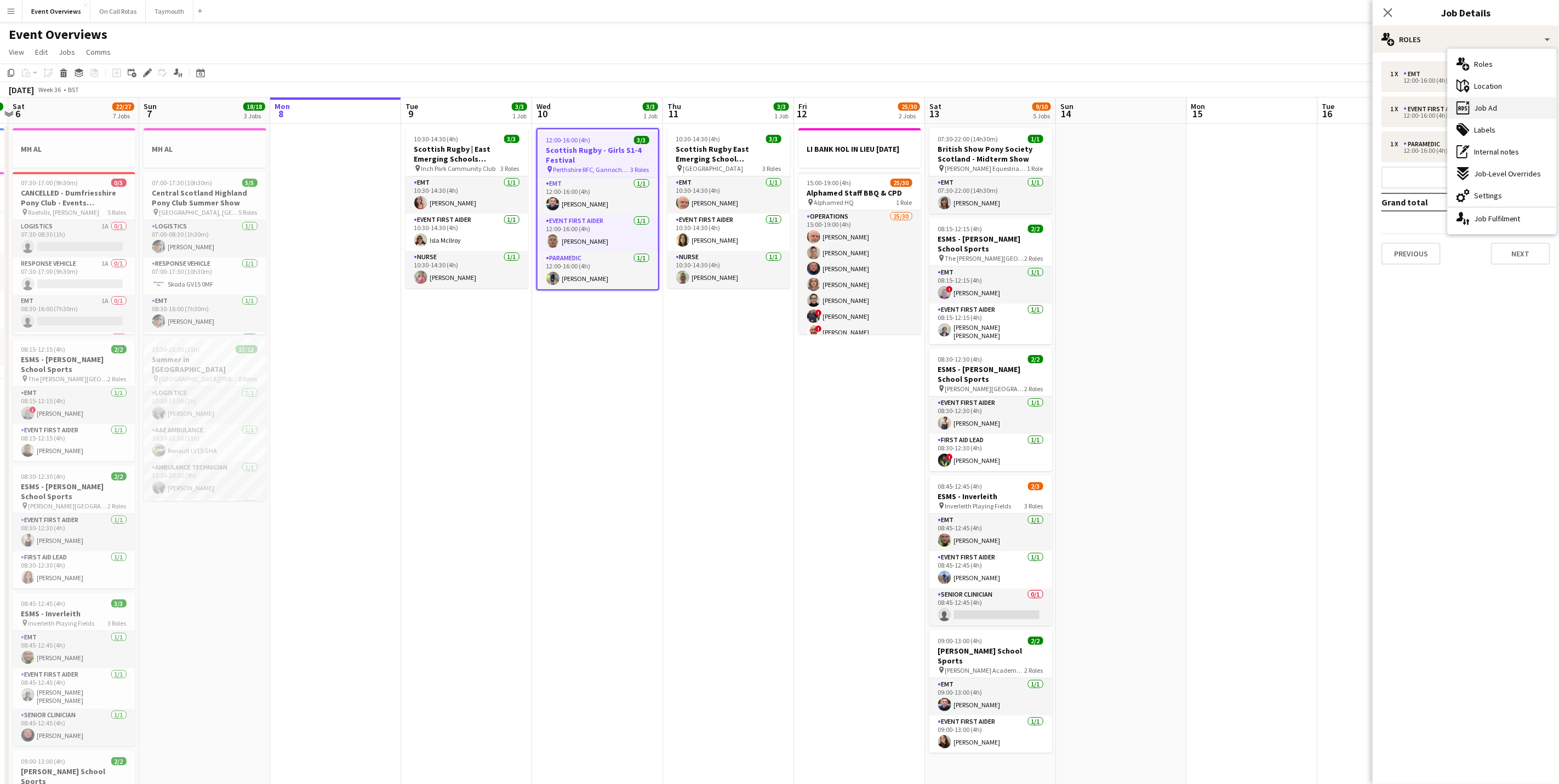
click at [1498, 104] on div "ads-window Job Ad" at bounding box center [1502, 108] width 108 height 22
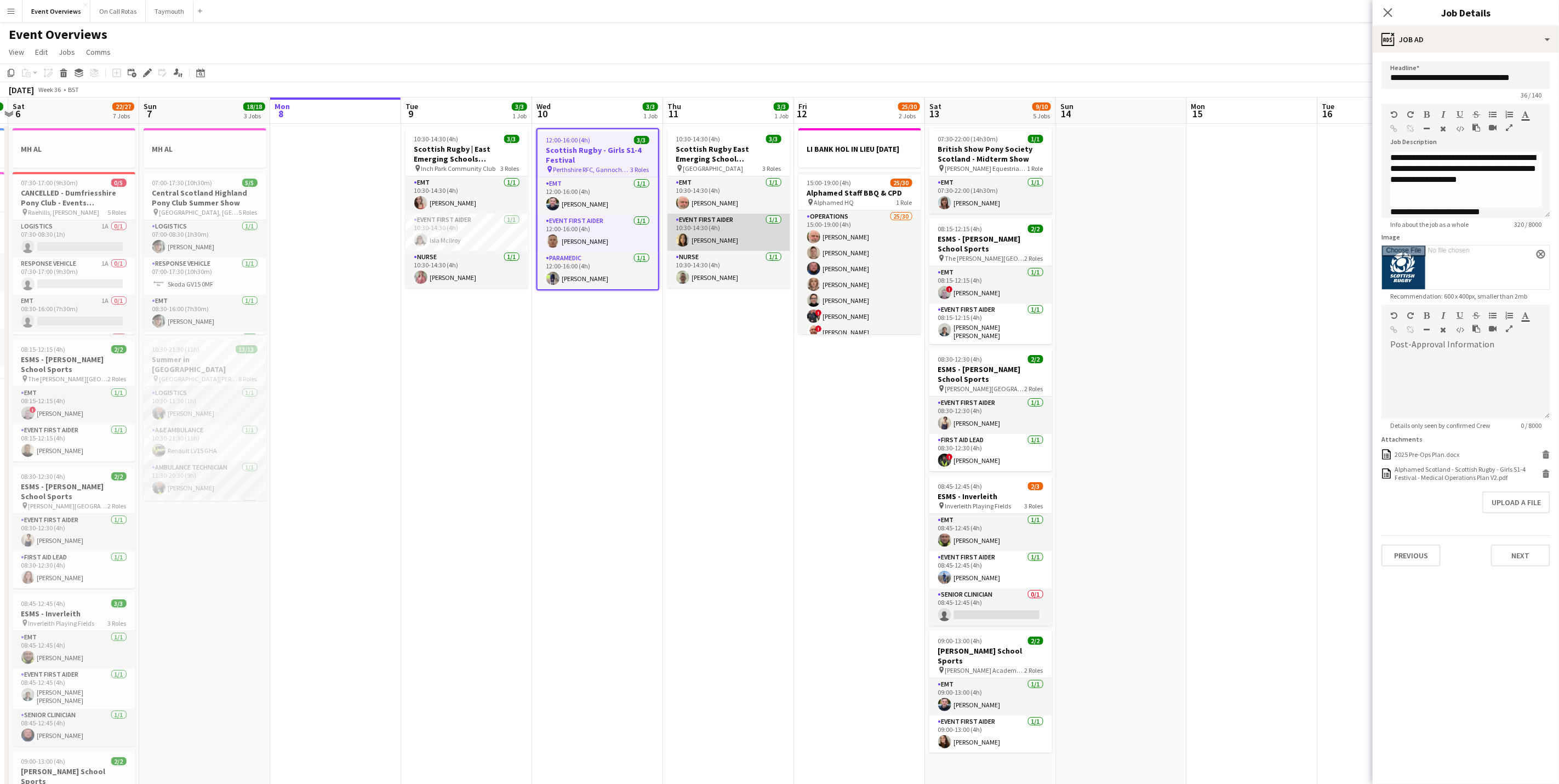
click at [699, 224] on app-card-role "Event First Aider [DATE] 10:30-14:30 (4h) [PERSON_NAME]" at bounding box center [729, 232] width 123 height 37
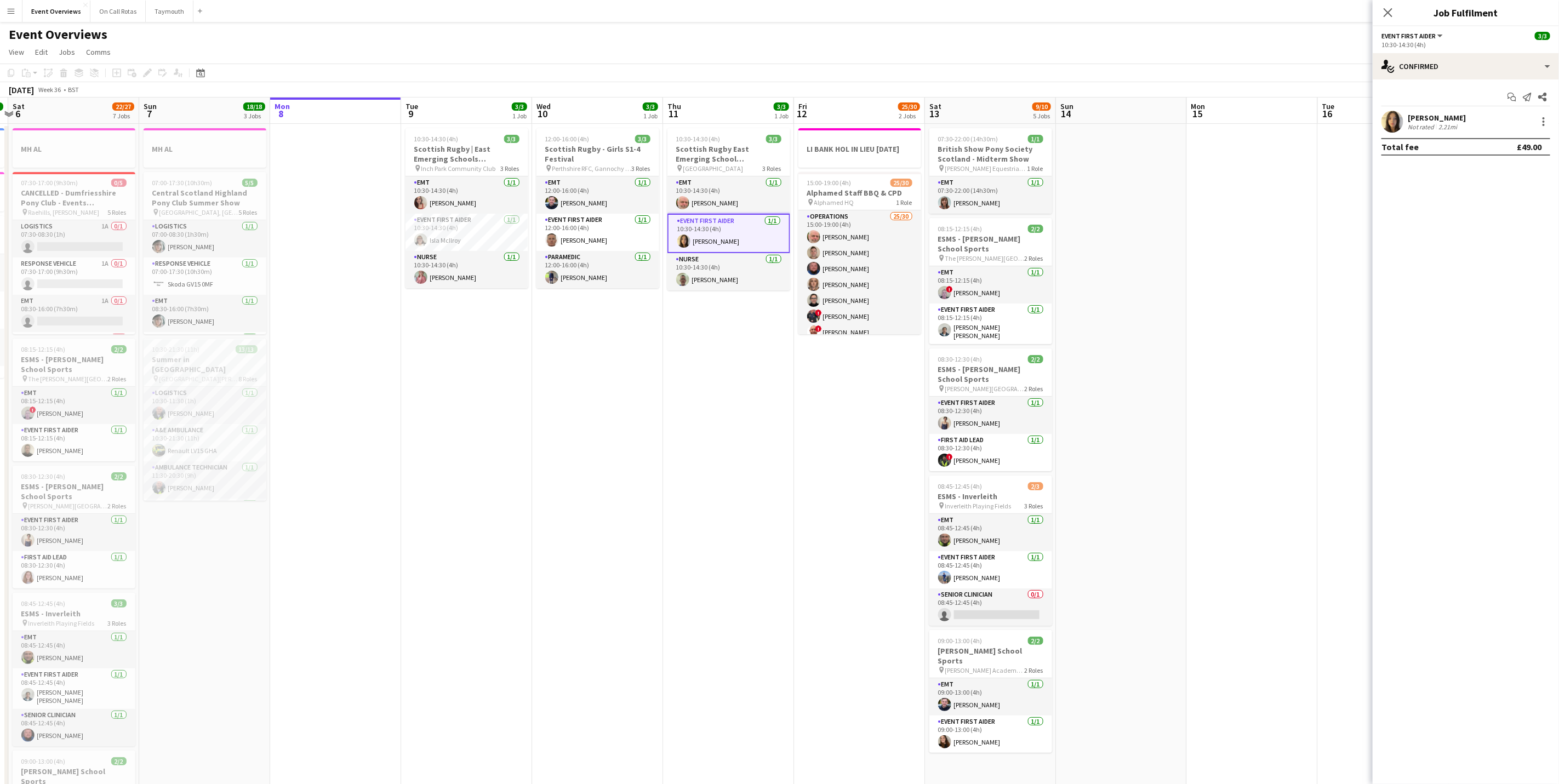
click at [1404, 122] on div "[PERSON_NAME] Not rated 2.21mi" at bounding box center [1465, 122] width 187 height 22
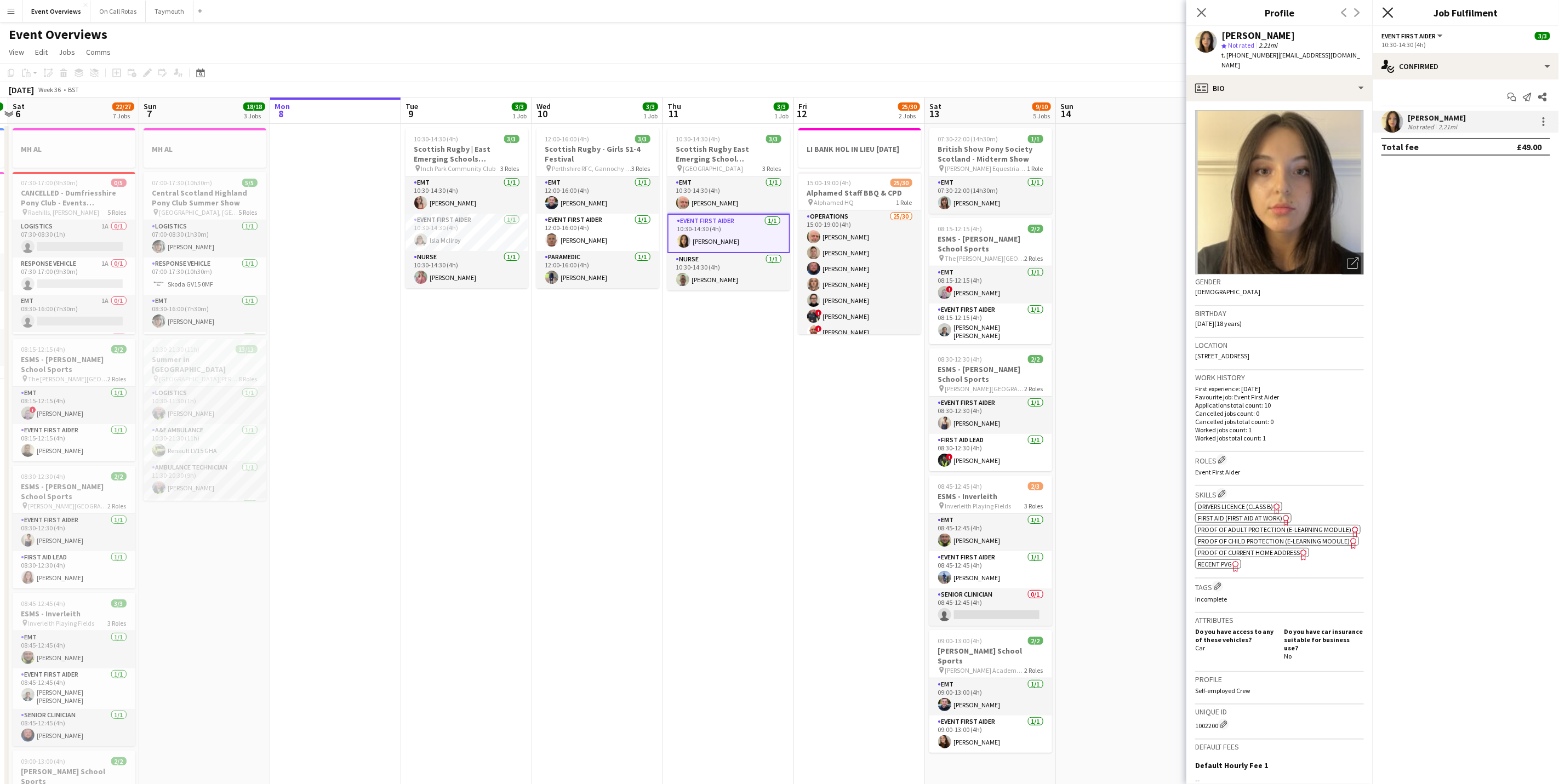
click at [1388, 10] on icon "Close pop-in" at bounding box center [1387, 12] width 10 height 10
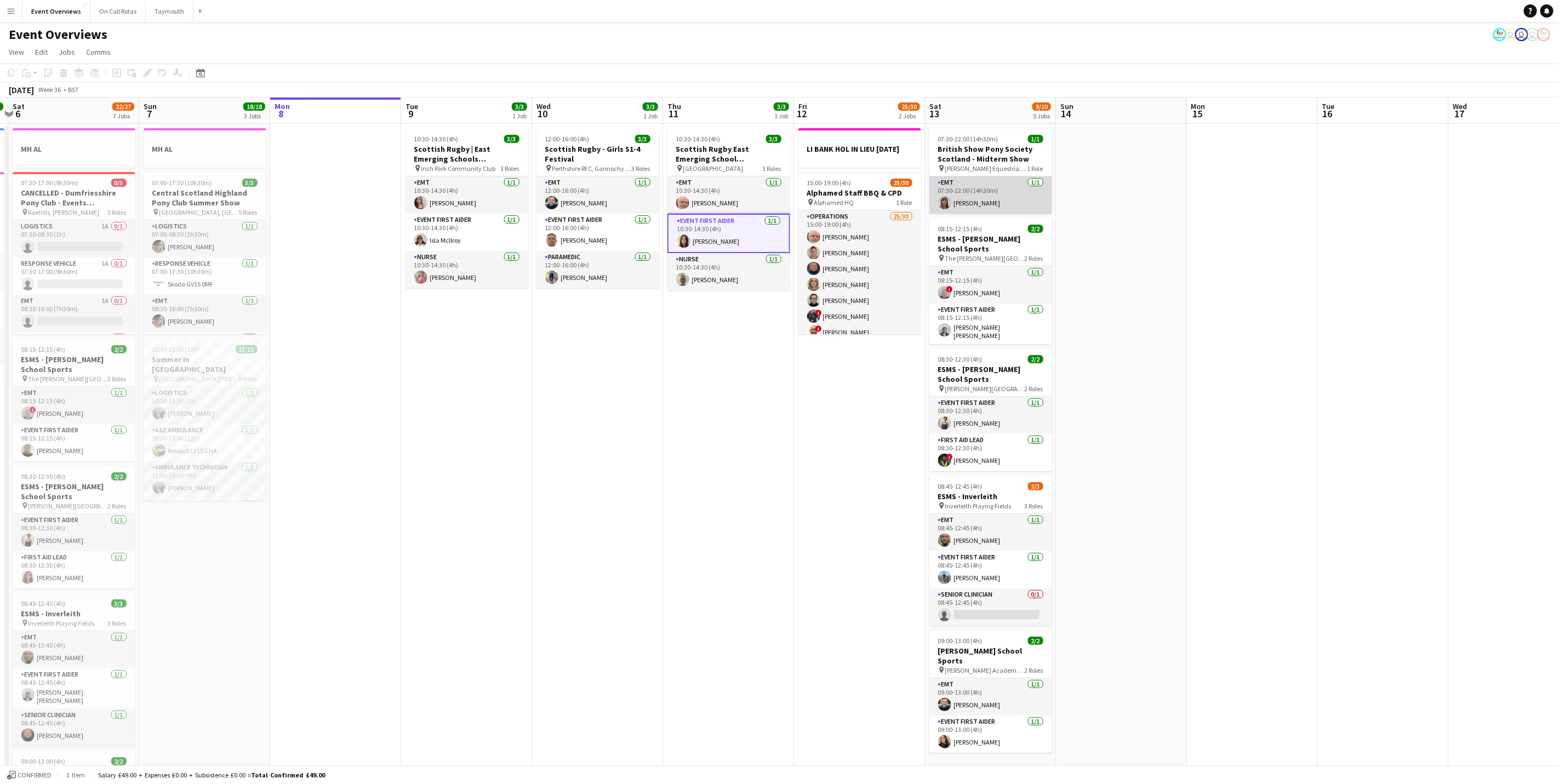
drag, startPoint x: 1000, startPoint y: 206, endPoint x: 994, endPoint y: 198, distance: 10.0
click at [1000, 206] on app-card-role "EMT [DATE] 07:30-22:00 (14h30m) [PERSON_NAME]" at bounding box center [990, 195] width 123 height 37
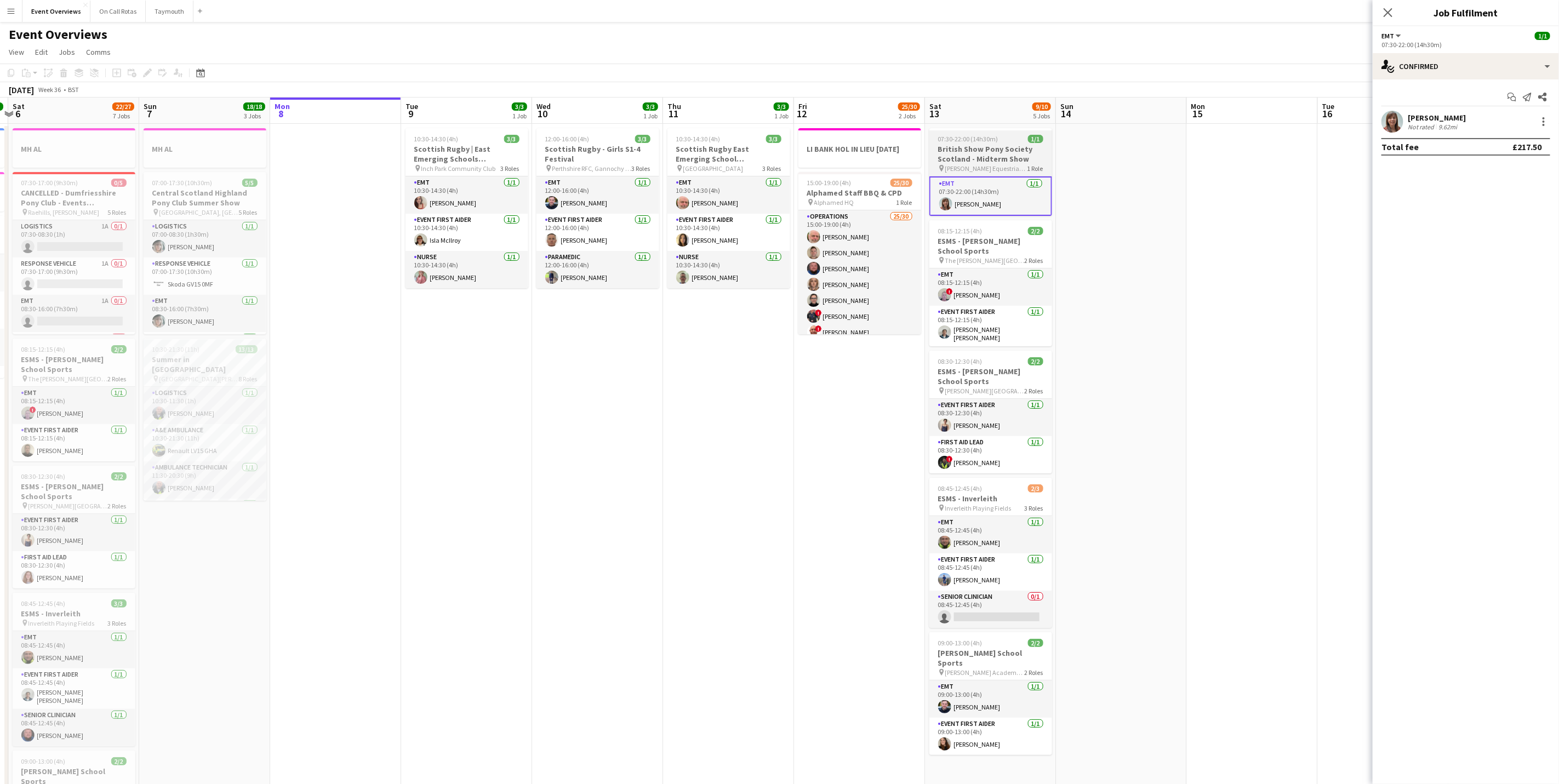
click at [972, 165] on span "[PERSON_NAME] Equestrian Centre" at bounding box center [986, 168] width 82 height 8
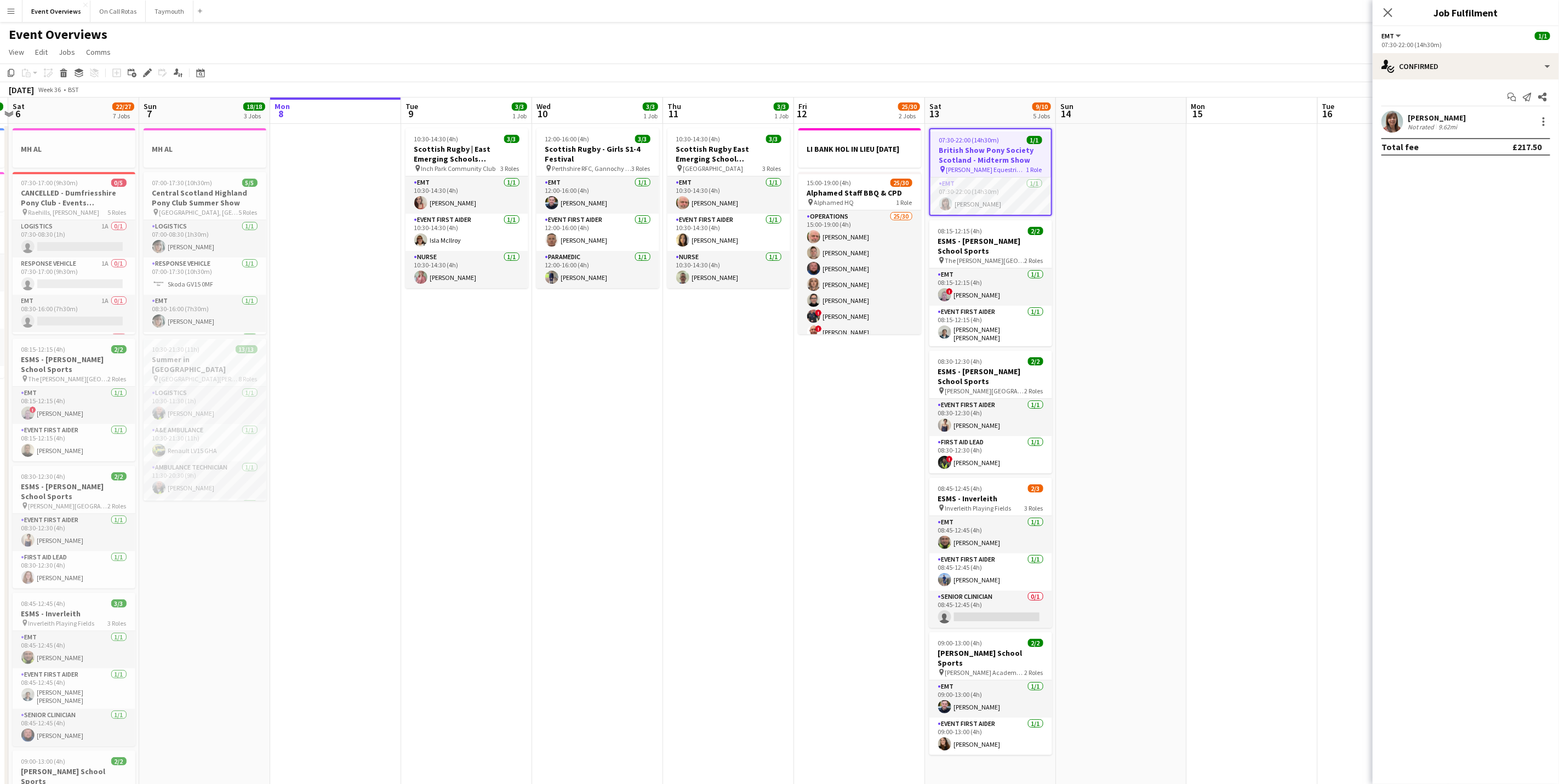
click at [1419, 127] on div "Not rated" at bounding box center [1421, 127] width 28 height 8
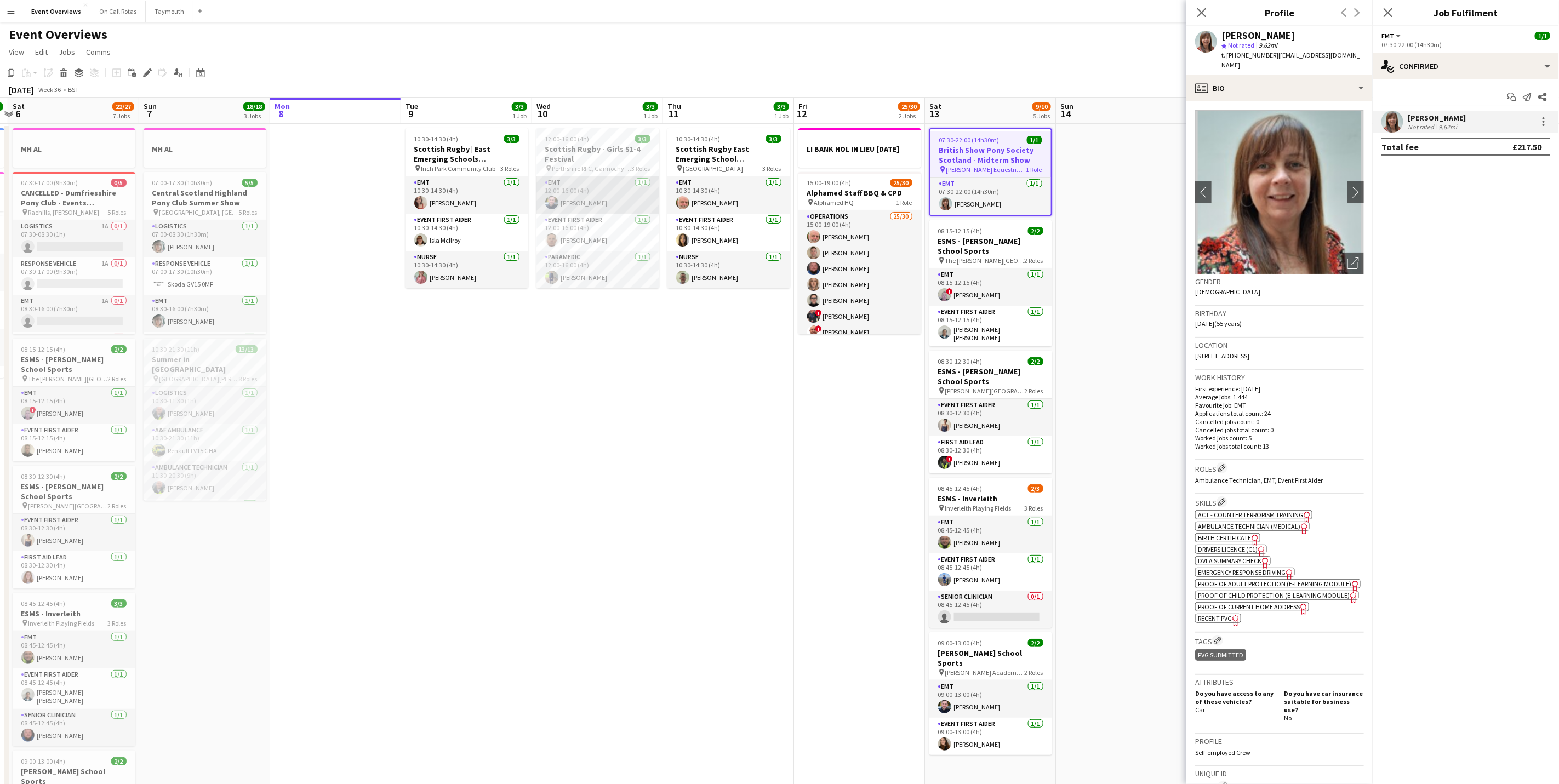
click at [559, 193] on app-card-role "EMT [DATE] 12:00-16:00 (4h) [PERSON_NAME]" at bounding box center [597, 195] width 123 height 37
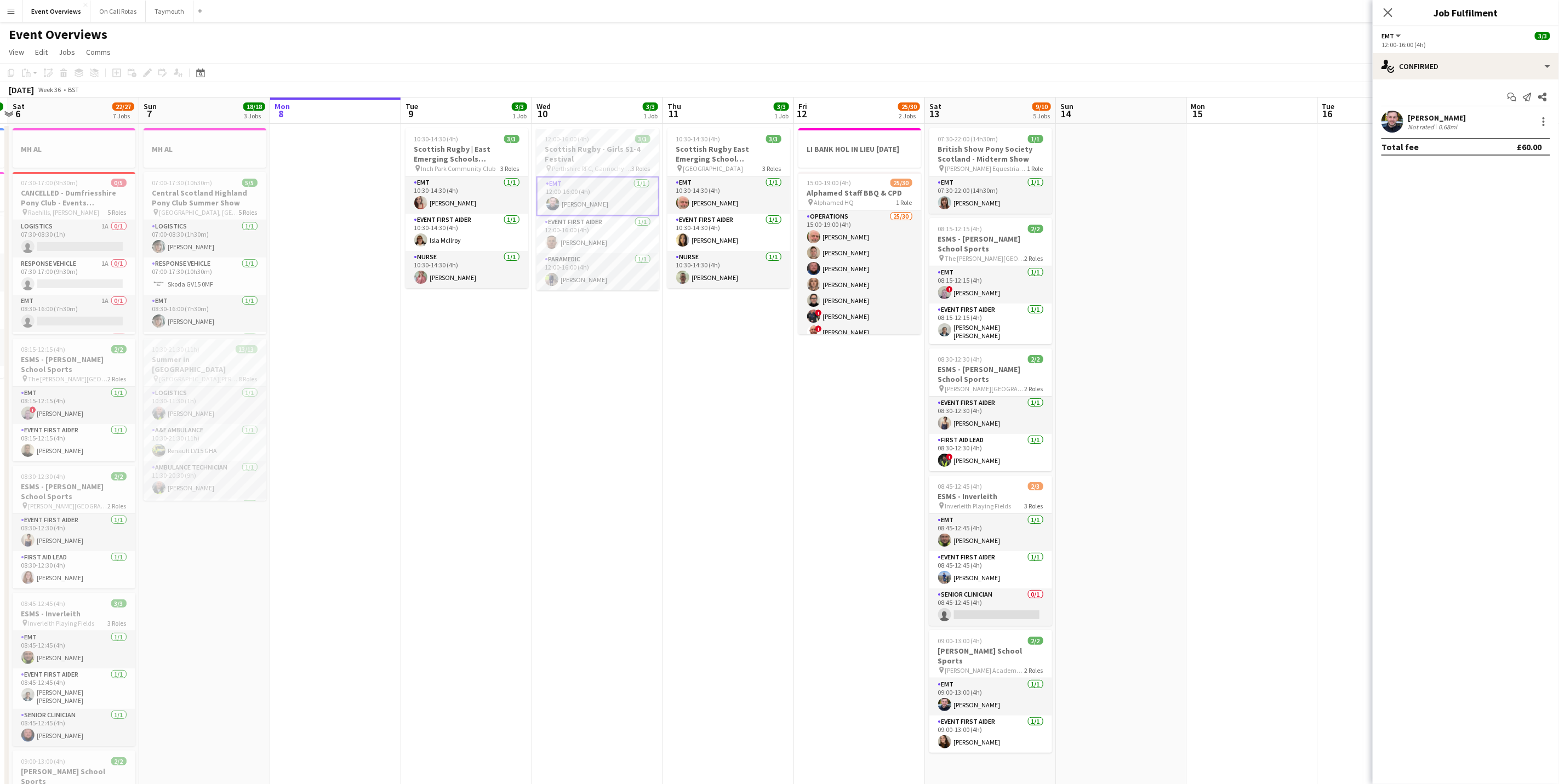
click at [1447, 116] on div "[PERSON_NAME]" at bounding box center [1437, 117] width 58 height 10
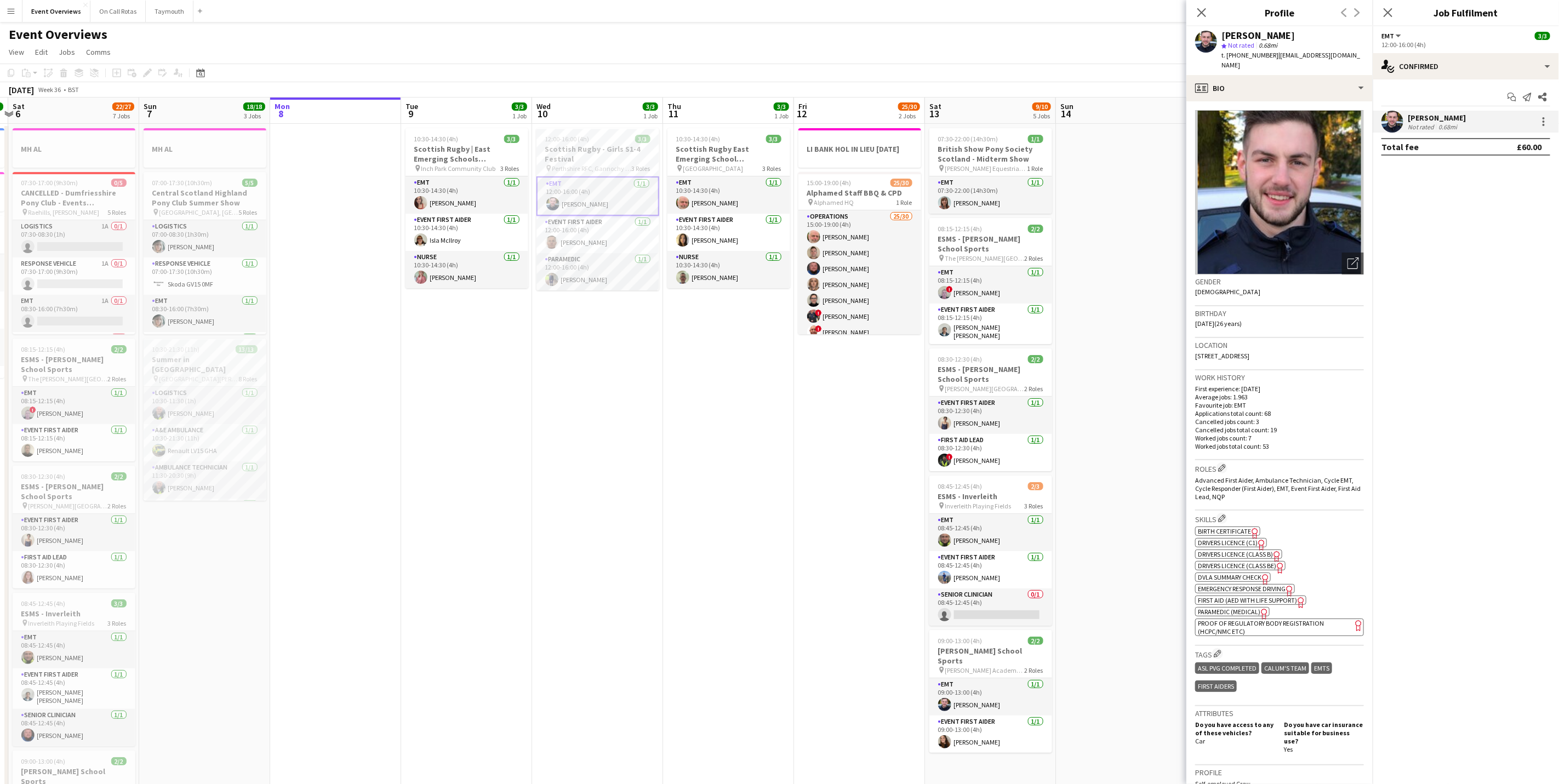
drag, startPoint x: 1329, startPoint y: 343, endPoint x: 1194, endPoint y: 351, distance: 135.2
click at [1194, 351] on app-crew-profile-bio "Open photos pop-in Gender [DEMOGRAPHIC_DATA] Birthday [DEMOGRAPHIC_DATA] (26 ye…" at bounding box center [1279, 443] width 187 height 683
copy span "[STREET_ADDRESS]"
click at [978, 209] on app-card-role "EMT [DATE] 07:30-22:00 (14h30m) [PERSON_NAME]" at bounding box center [990, 195] width 123 height 37
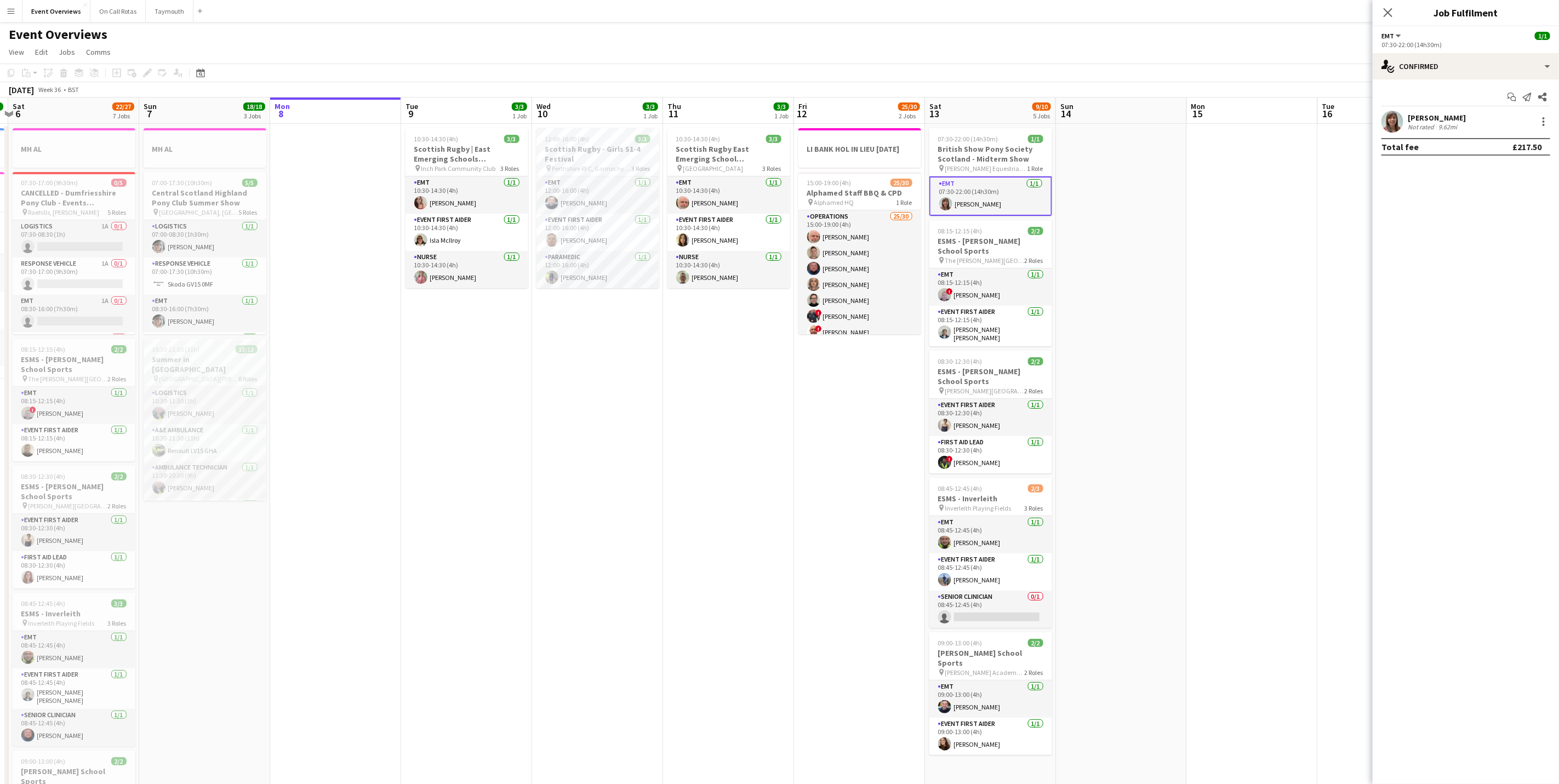
click at [1431, 112] on div "[PERSON_NAME] Not rated 9.62mi" at bounding box center [1465, 122] width 187 height 22
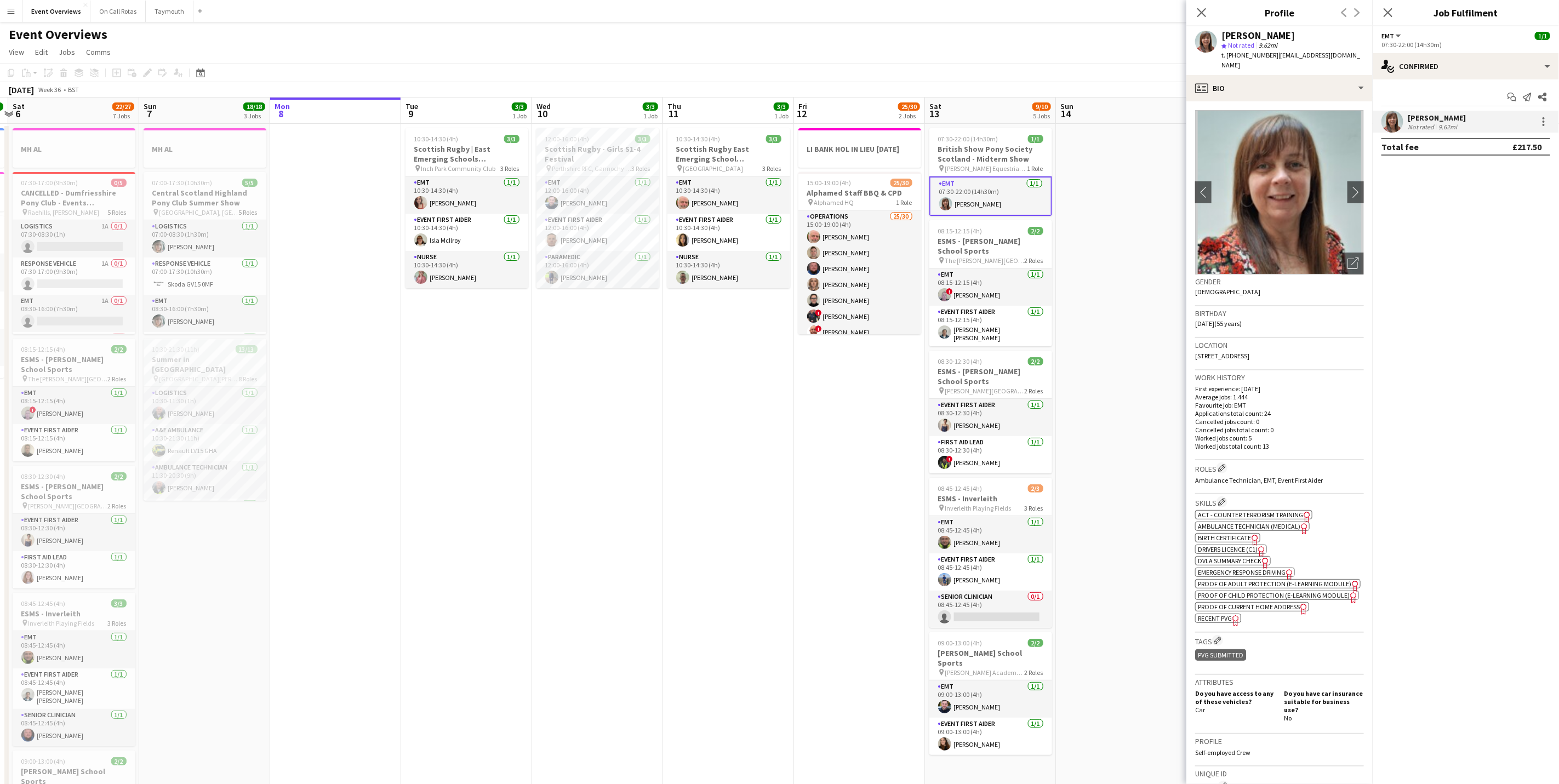
drag, startPoint x: 1334, startPoint y: 346, endPoint x: 1235, endPoint y: 353, distance: 99.2
click at [1235, 353] on div "Location [STREET_ADDRESS]" at bounding box center [1279, 353] width 168 height 32
click at [1233, 351] on div "Location [STREET_ADDRESS]" at bounding box center [1279, 353] width 168 height 32
drag, startPoint x: 1335, startPoint y: 343, endPoint x: 1218, endPoint y: 349, distance: 117.2
click at [1218, 349] on div "Location [STREET_ADDRESS]" at bounding box center [1279, 353] width 168 height 32
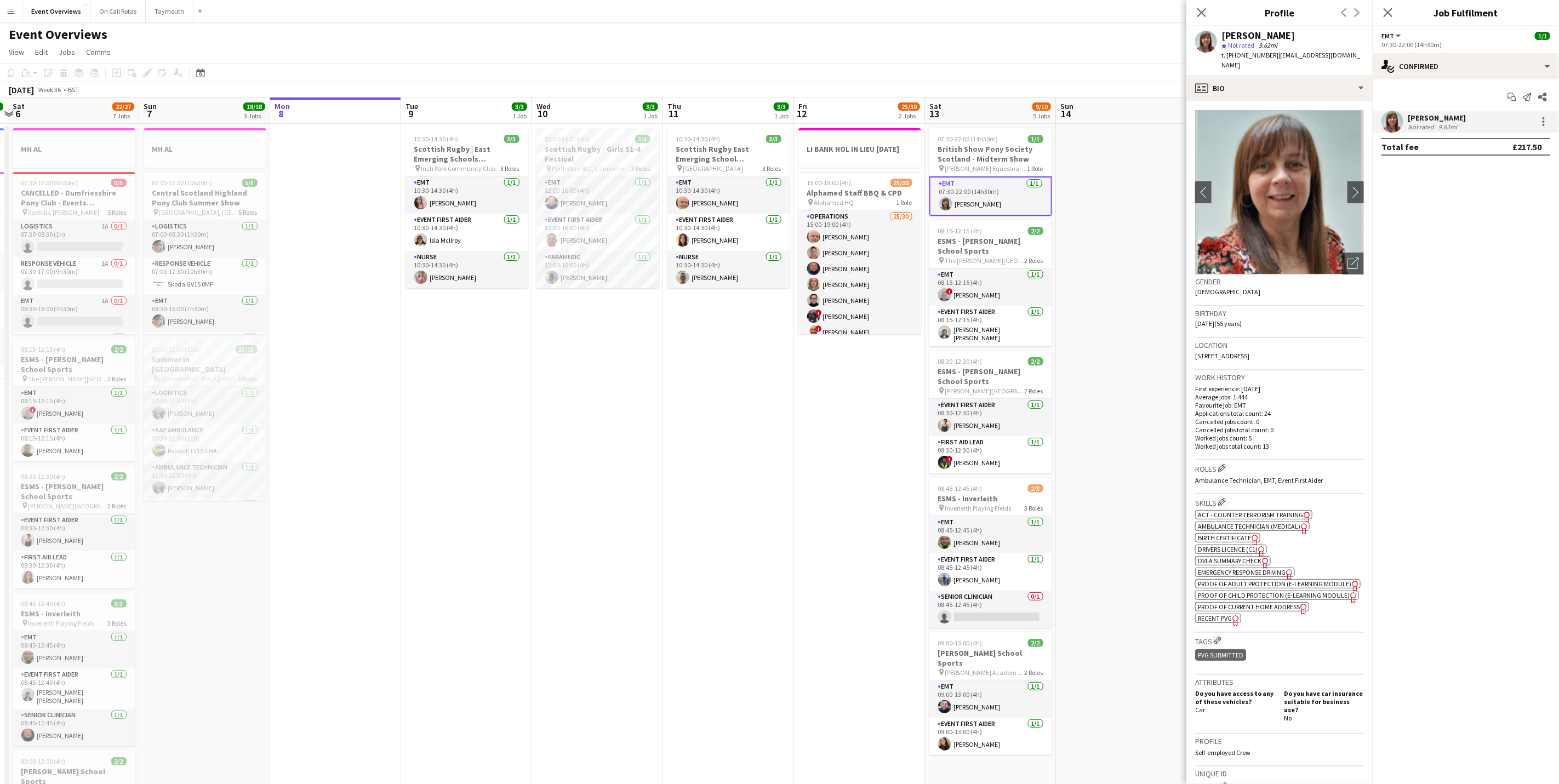
drag, startPoint x: 1218, startPoint y: 349, endPoint x: 1229, endPoint y: 349, distance: 11.0
copy span "[STREET_ADDRESS]"
click at [1388, 6] on app-icon "Close pop-in" at bounding box center [1388, 12] width 15 height 15
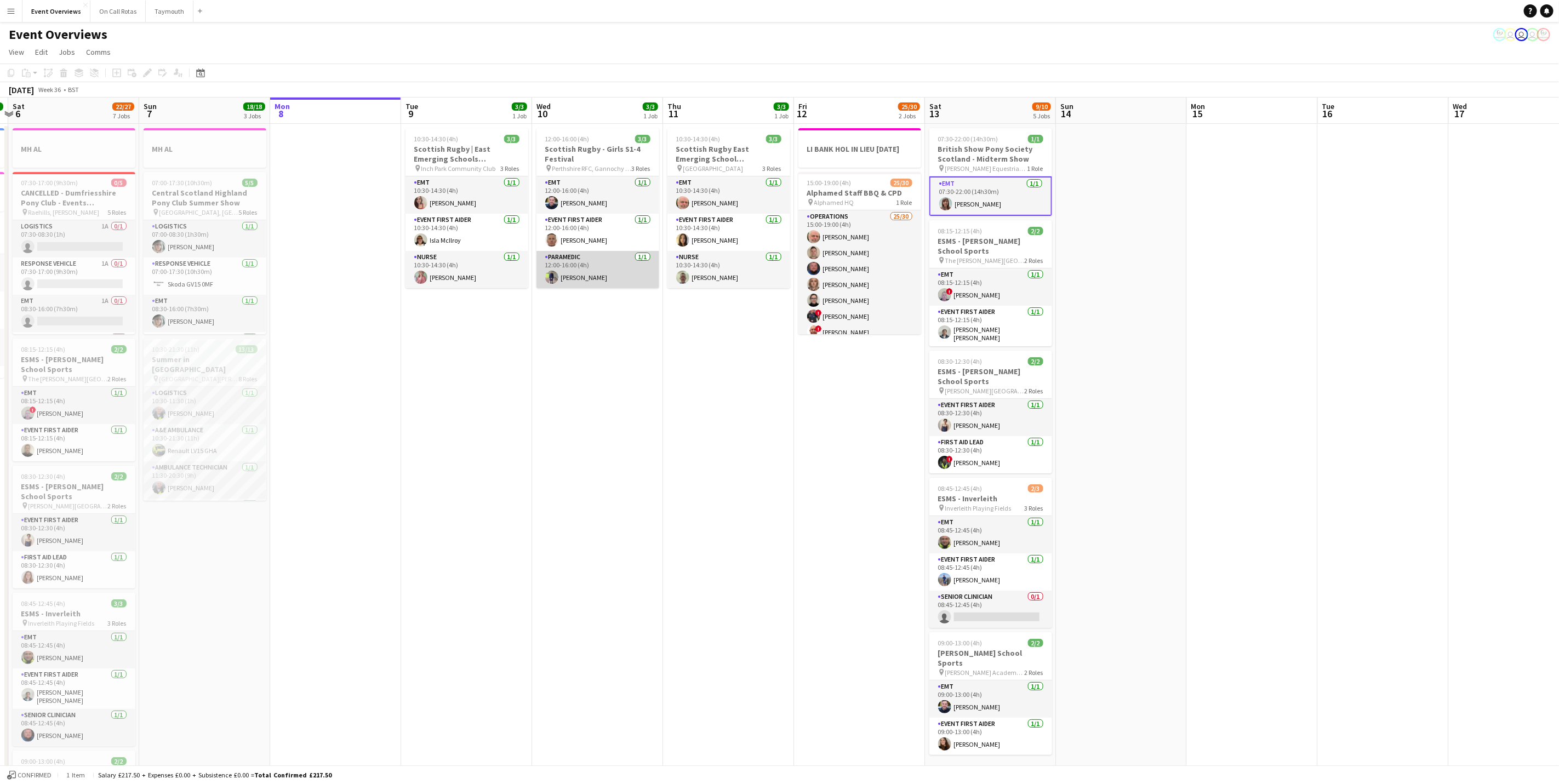
click at [563, 270] on app-card-role "Paramedic [DATE] 12:00-16:00 (4h) [PERSON_NAME]" at bounding box center [597, 270] width 123 height 37
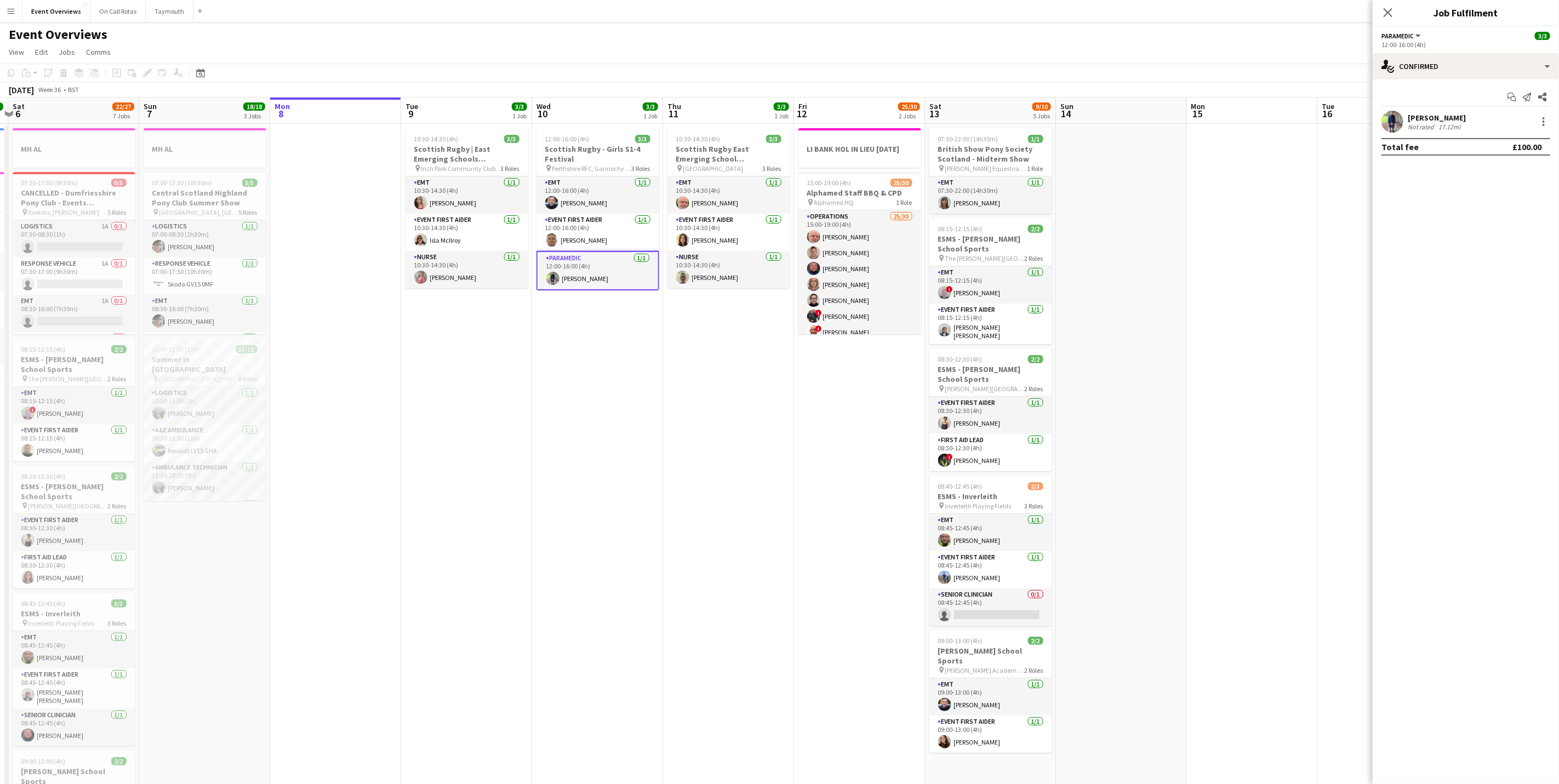
click at [1435, 115] on div "[PERSON_NAME]" at bounding box center [1437, 117] width 58 height 10
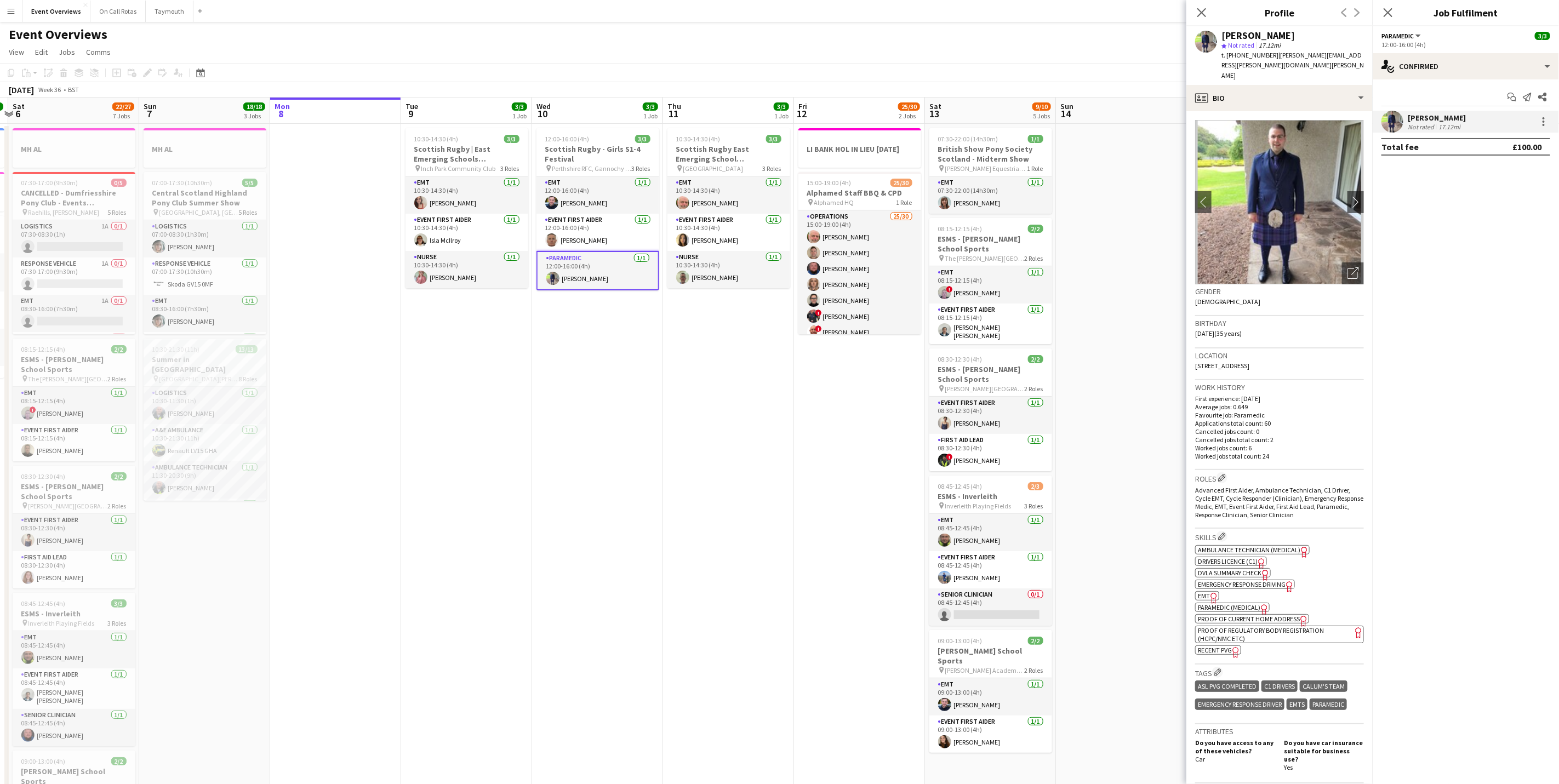
drag, startPoint x: 1299, startPoint y: 344, endPoint x: 1190, endPoint y: 350, distance: 109.2
click at [1190, 350] on app-crew-profile-bio "chevron-left chevron-right Open photos pop-in Gender [DEMOGRAPHIC_DATA] Birthda…" at bounding box center [1279, 447] width 187 height 673
drag, startPoint x: 1190, startPoint y: 350, endPoint x: 1208, endPoint y: 341, distance: 20.1
copy span "[STREET_ADDRESS]"
click at [1402, 9] on div "Close pop-in" at bounding box center [1388, 13] width 31 height 25
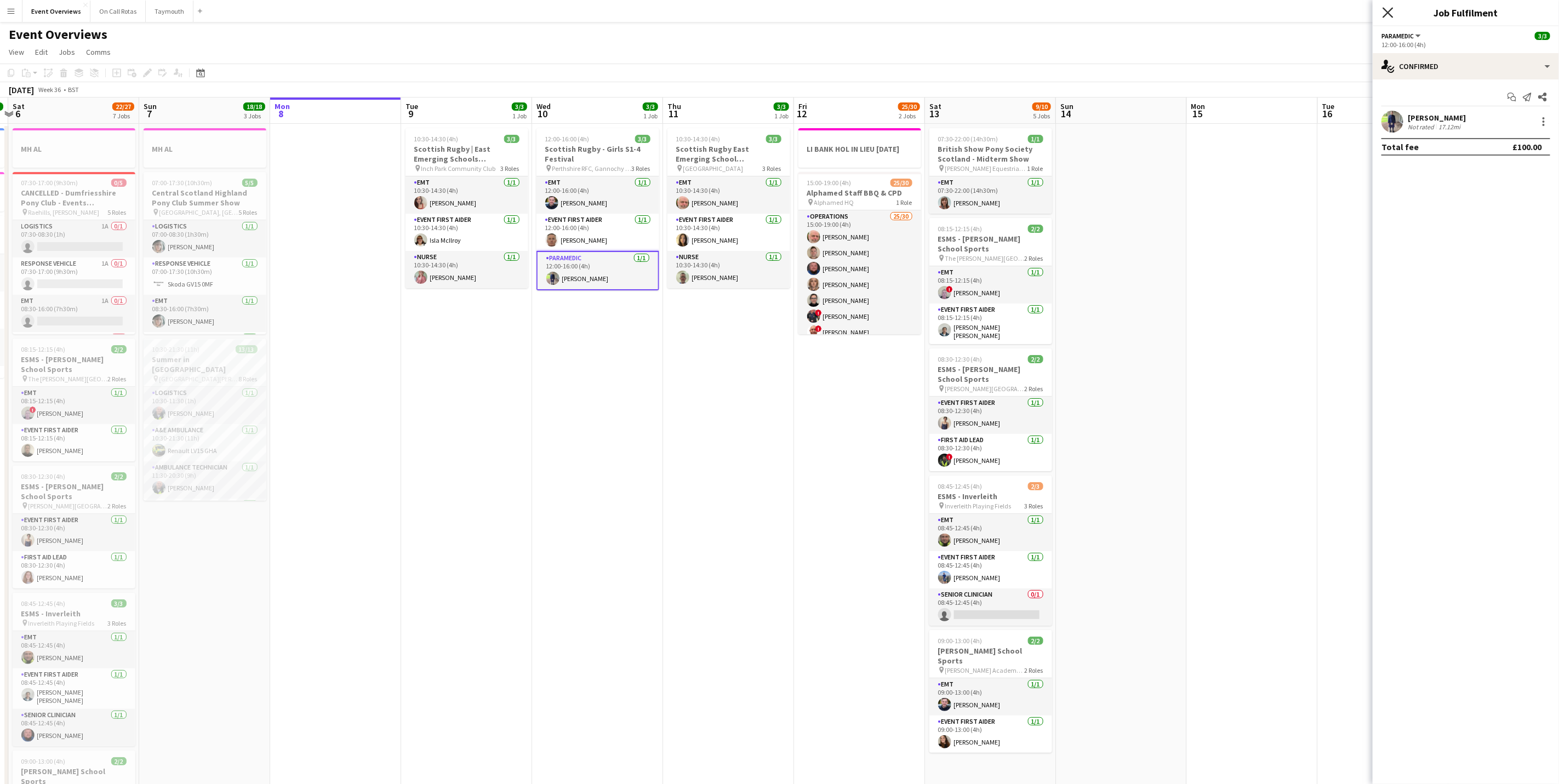
click at [1389, 15] on icon "Close pop-in" at bounding box center [1387, 12] width 10 height 10
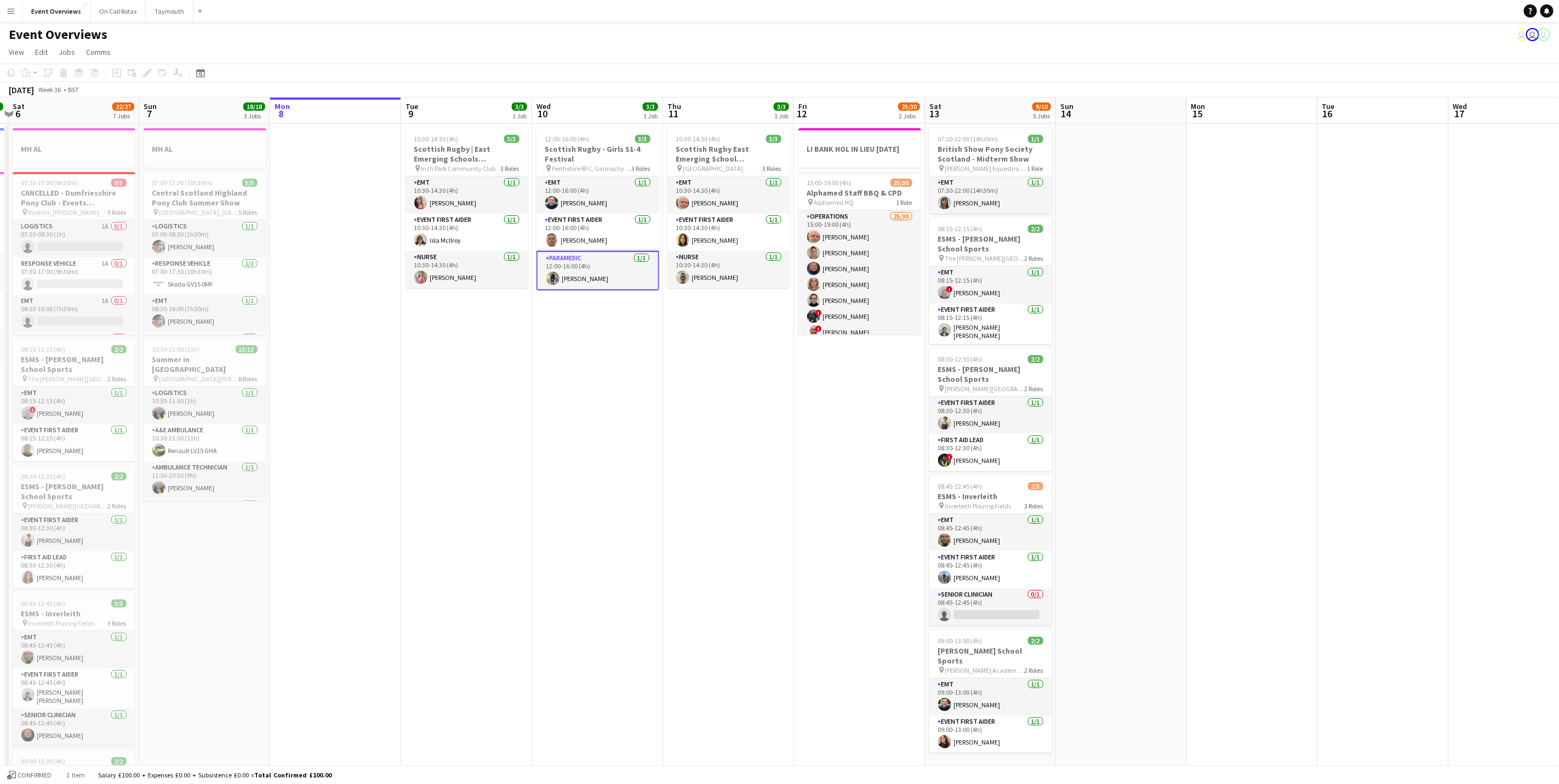
click at [745, 292] on app-date-cell "10:30-14:30 (4h) 3/3 Scottish Rugby East Emerging School Championships | [GEOGR…" at bounding box center [729, 666] width 131 height 1084
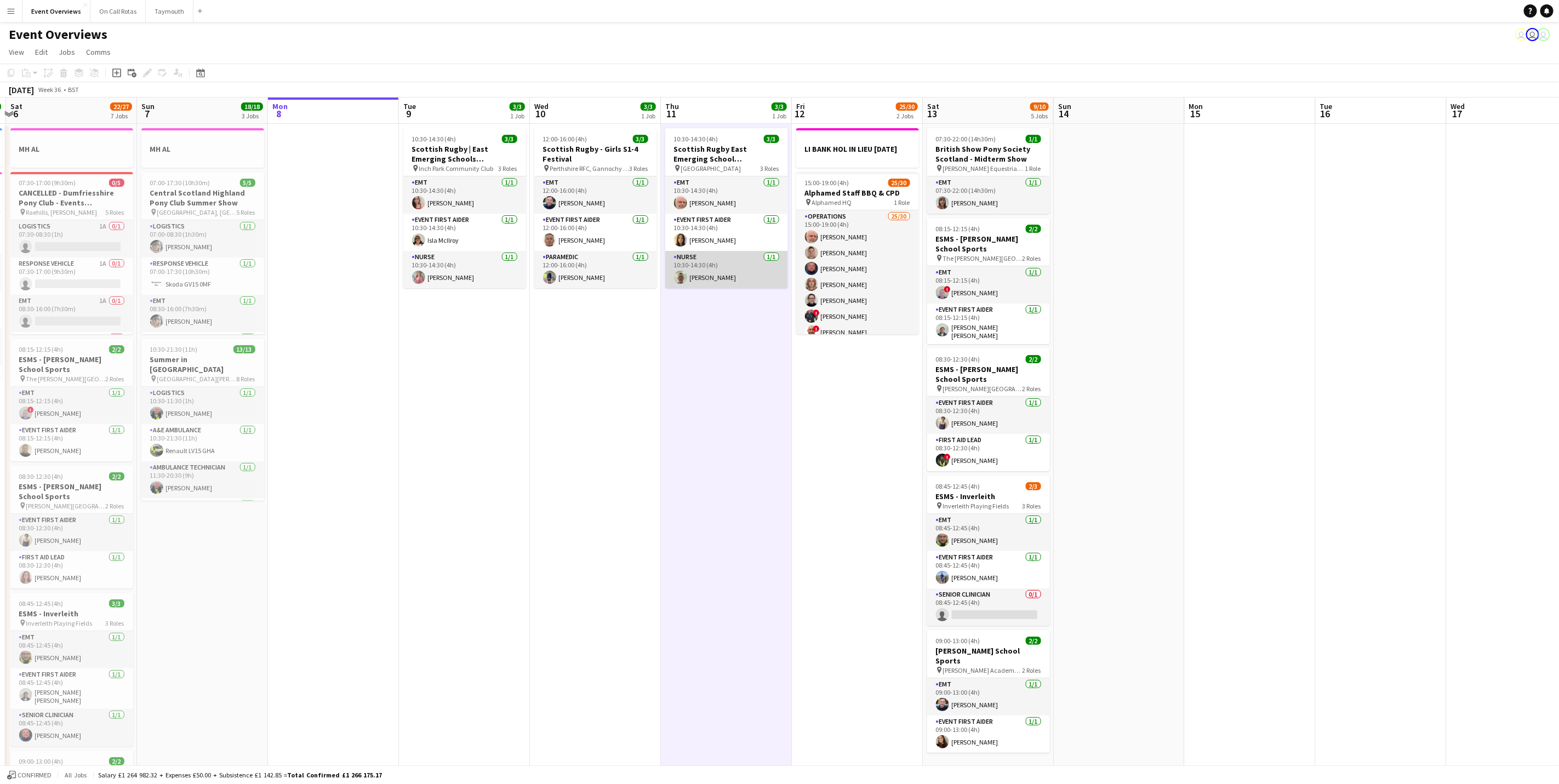
click at [739, 281] on app-card-role "Nurse [DATE] 10:30-14:30 (4h) [PERSON_NAME]" at bounding box center [726, 270] width 123 height 37
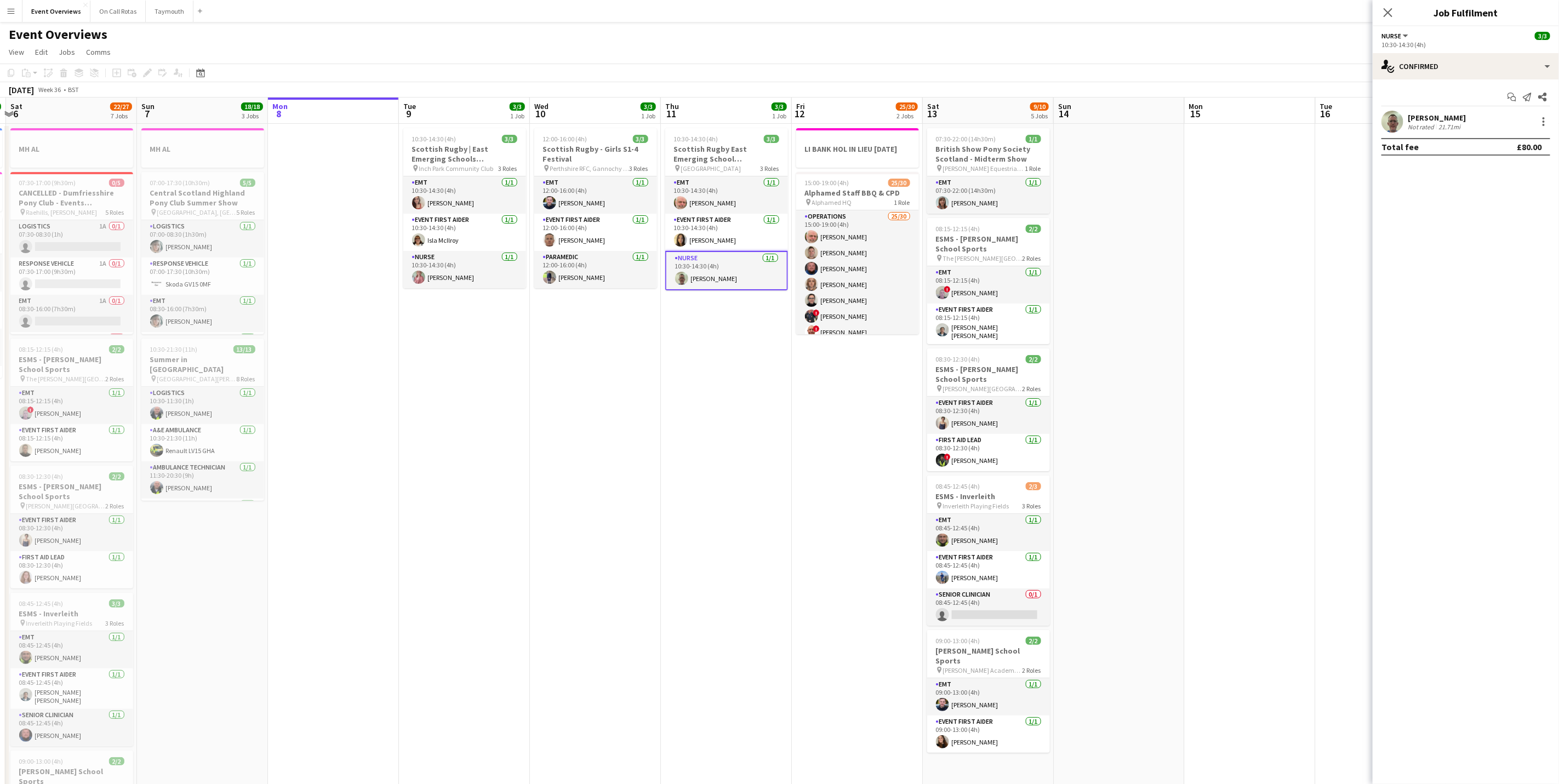
click at [1390, 119] on app-user-avatar at bounding box center [1392, 122] width 22 height 22
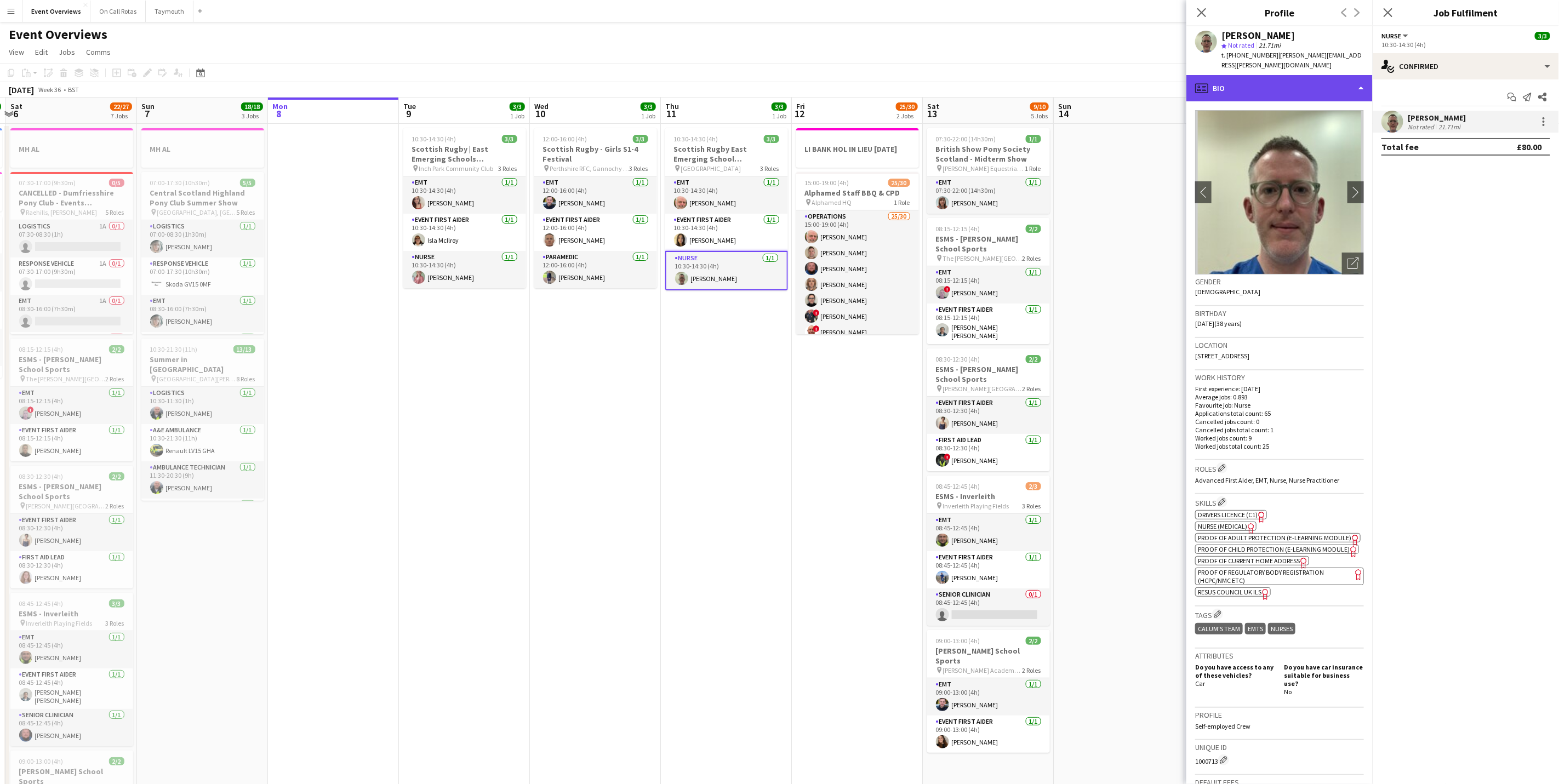
click at [1274, 86] on div "profile Bio" at bounding box center [1279, 87] width 187 height 26
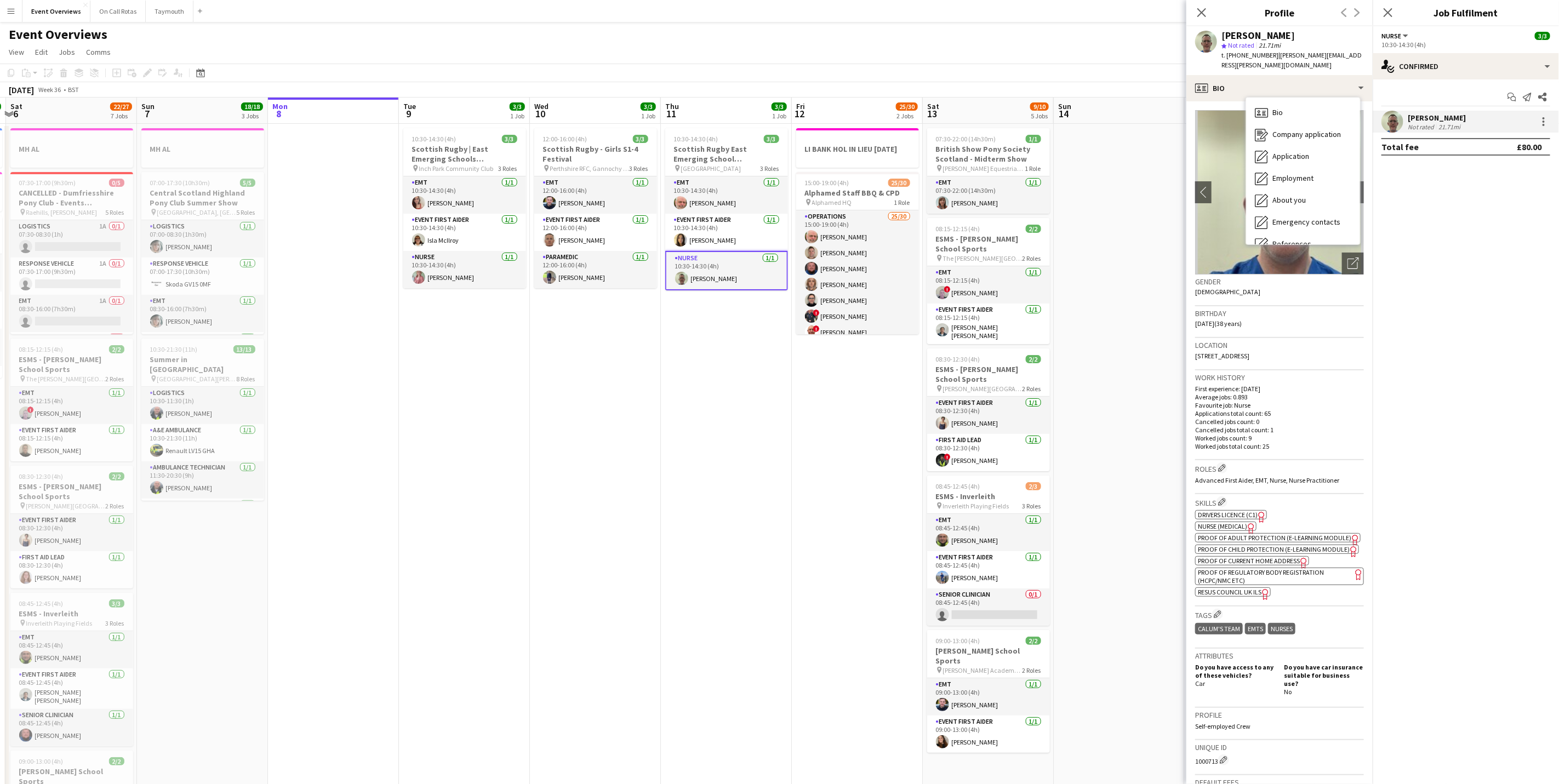
click at [1304, 359] on div "Location [STREET_ADDRESS]" at bounding box center [1279, 353] width 168 height 32
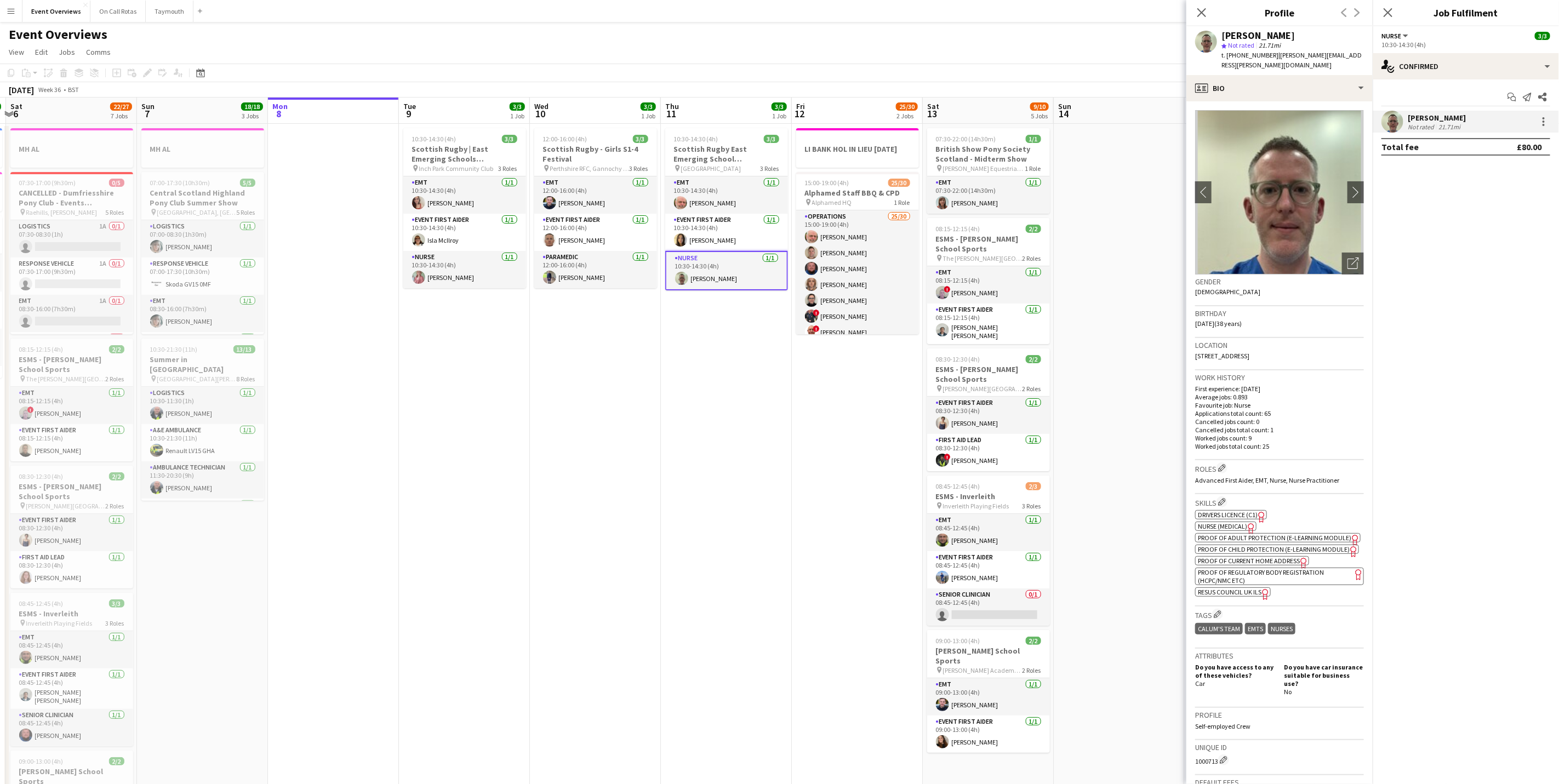
drag, startPoint x: 1303, startPoint y: 351, endPoint x: 1196, endPoint y: 357, distance: 107.2
click at [1196, 357] on div "Location [STREET_ADDRESS]" at bounding box center [1279, 353] width 168 height 32
drag, startPoint x: 1196, startPoint y: 357, endPoint x: 1212, endPoint y: 357, distance: 16.0
copy span "[STREET_ADDRESS]"
click at [1381, 10] on app-icon "Close pop-in" at bounding box center [1388, 12] width 15 height 15
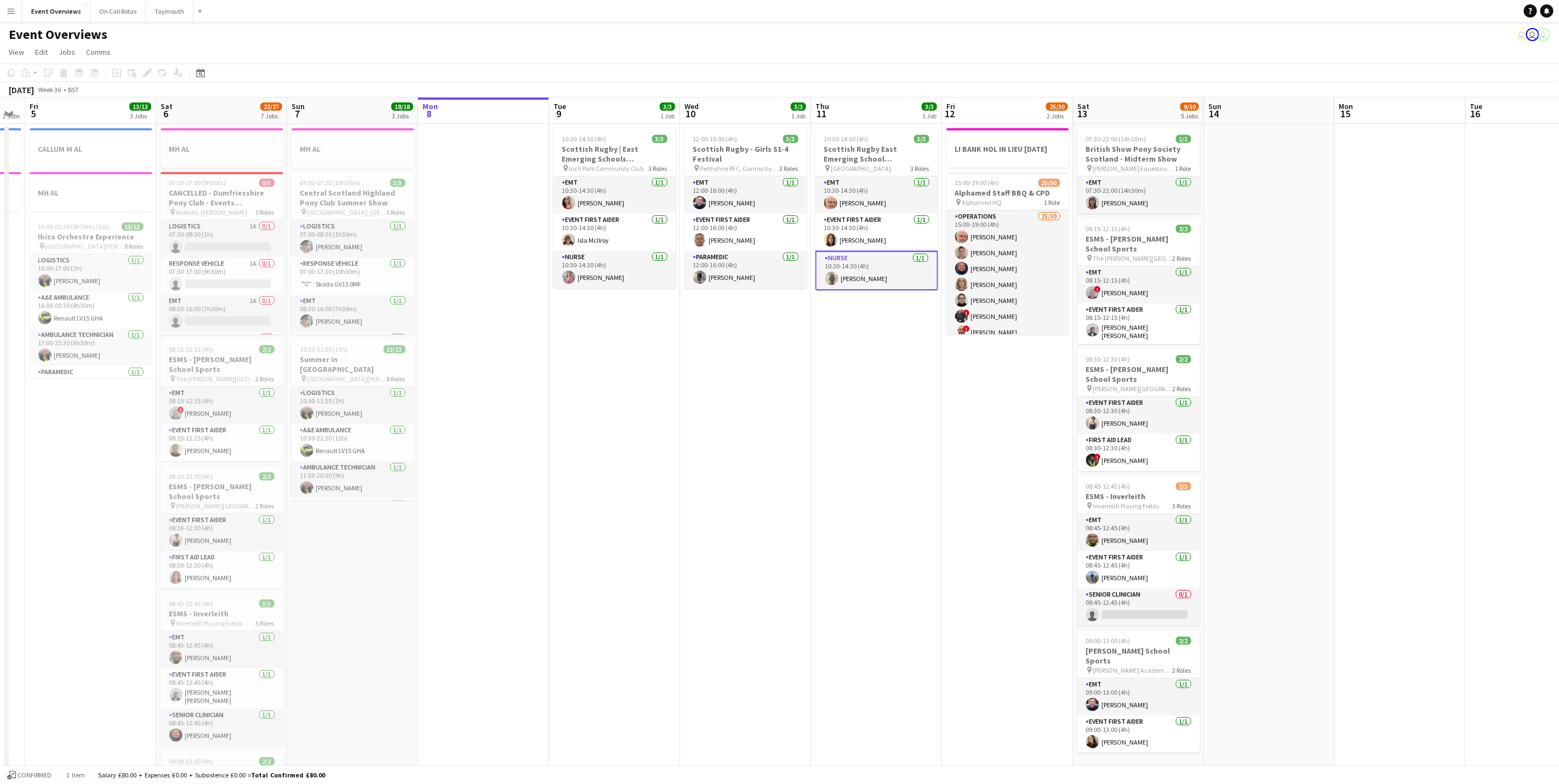
scroll to position [0, 349]
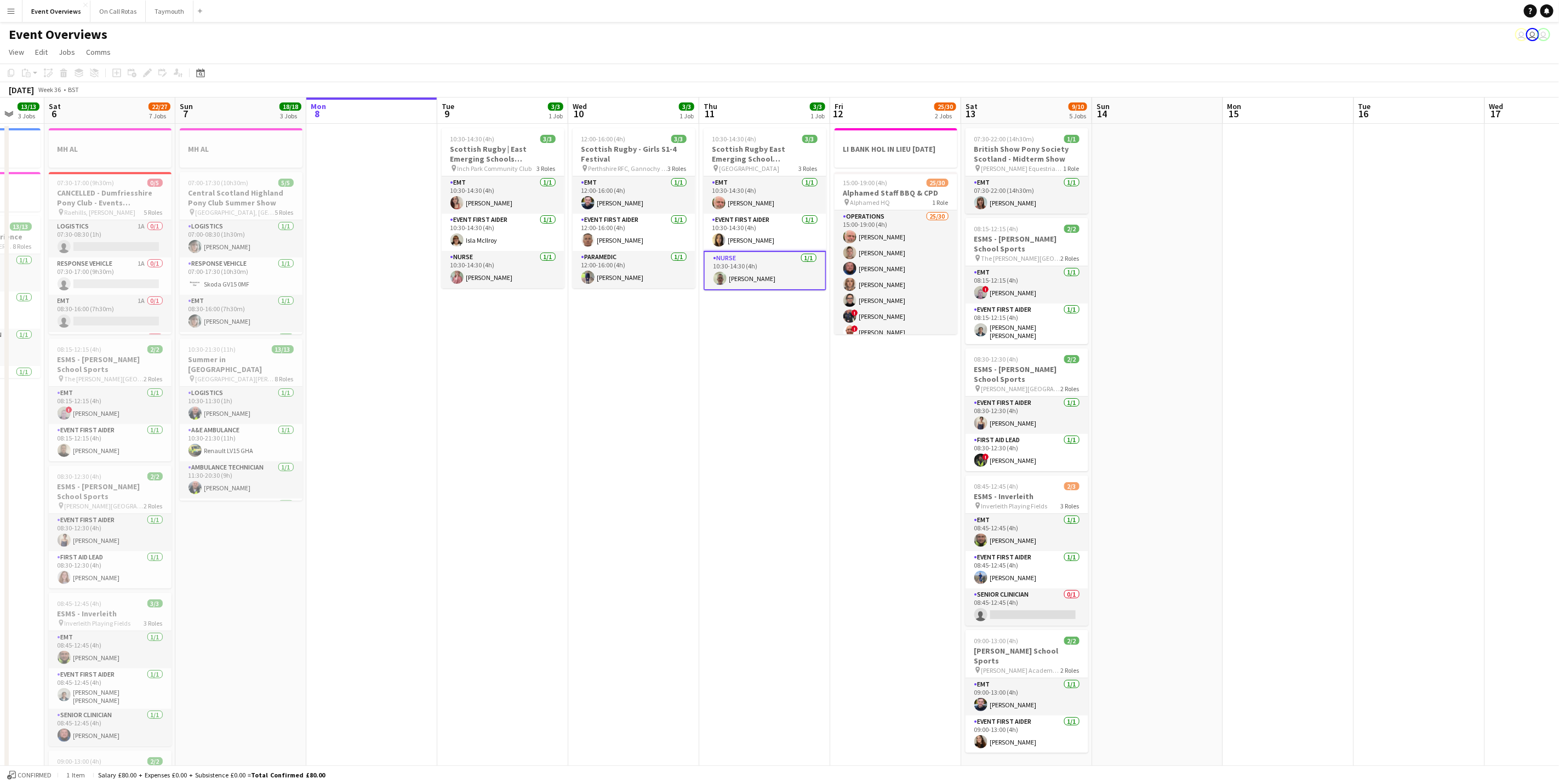
drag, startPoint x: 712, startPoint y: 555, endPoint x: 731, endPoint y: 555, distance: 19.0
click at [731, 555] on app-calendar-viewport "Wed 3 2 Jobs Thu 4 2 Jobs Fri 5 13/13 3 Jobs Sat 6 22/27 7 Jobs Sun 7 18/18 3 J…" at bounding box center [780, 652] width 1559 height 1110
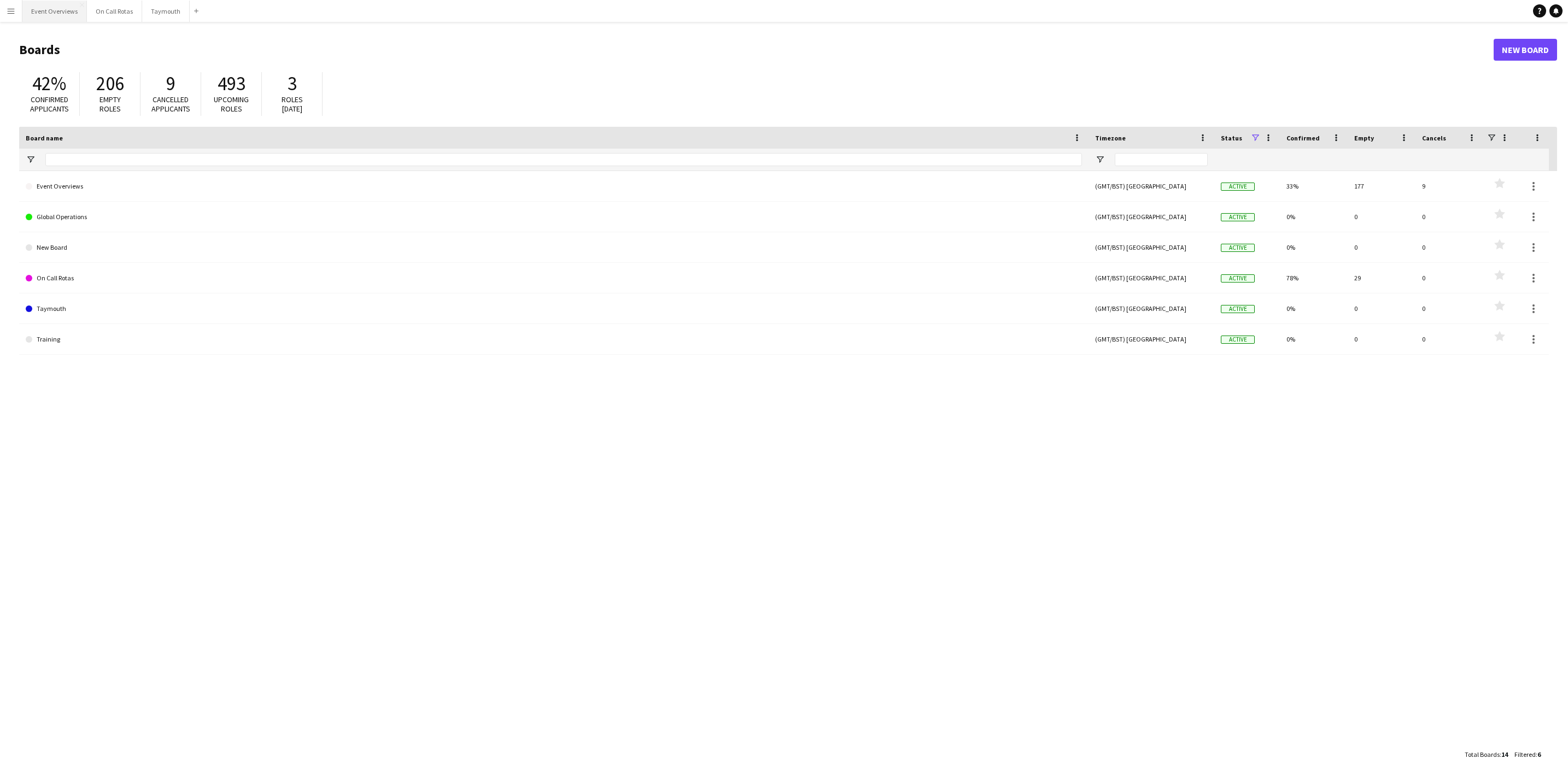
click at [38, 10] on button "Event Overviews Close" at bounding box center [55, 11] width 65 height 21
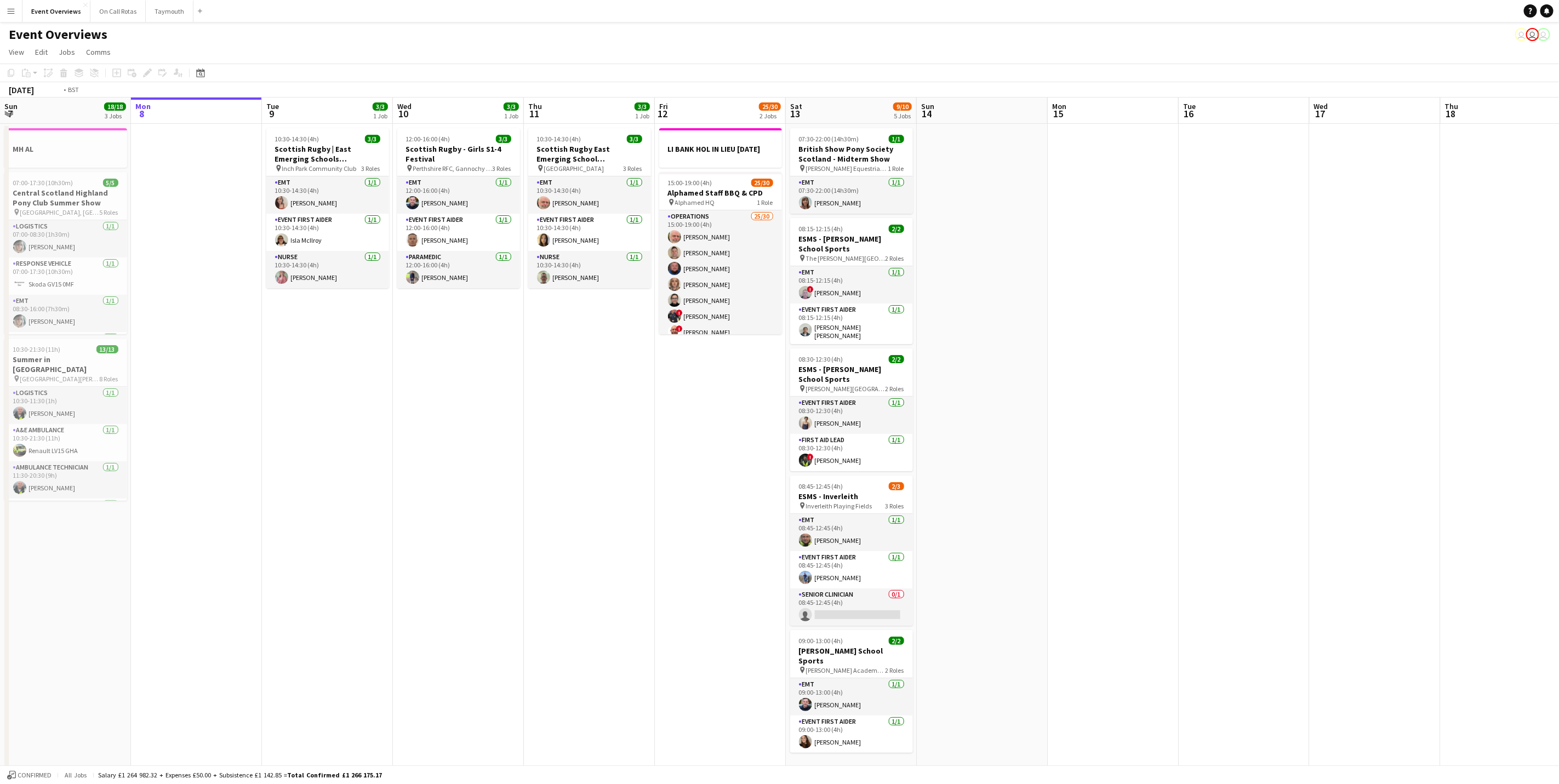
scroll to position [0, 355]
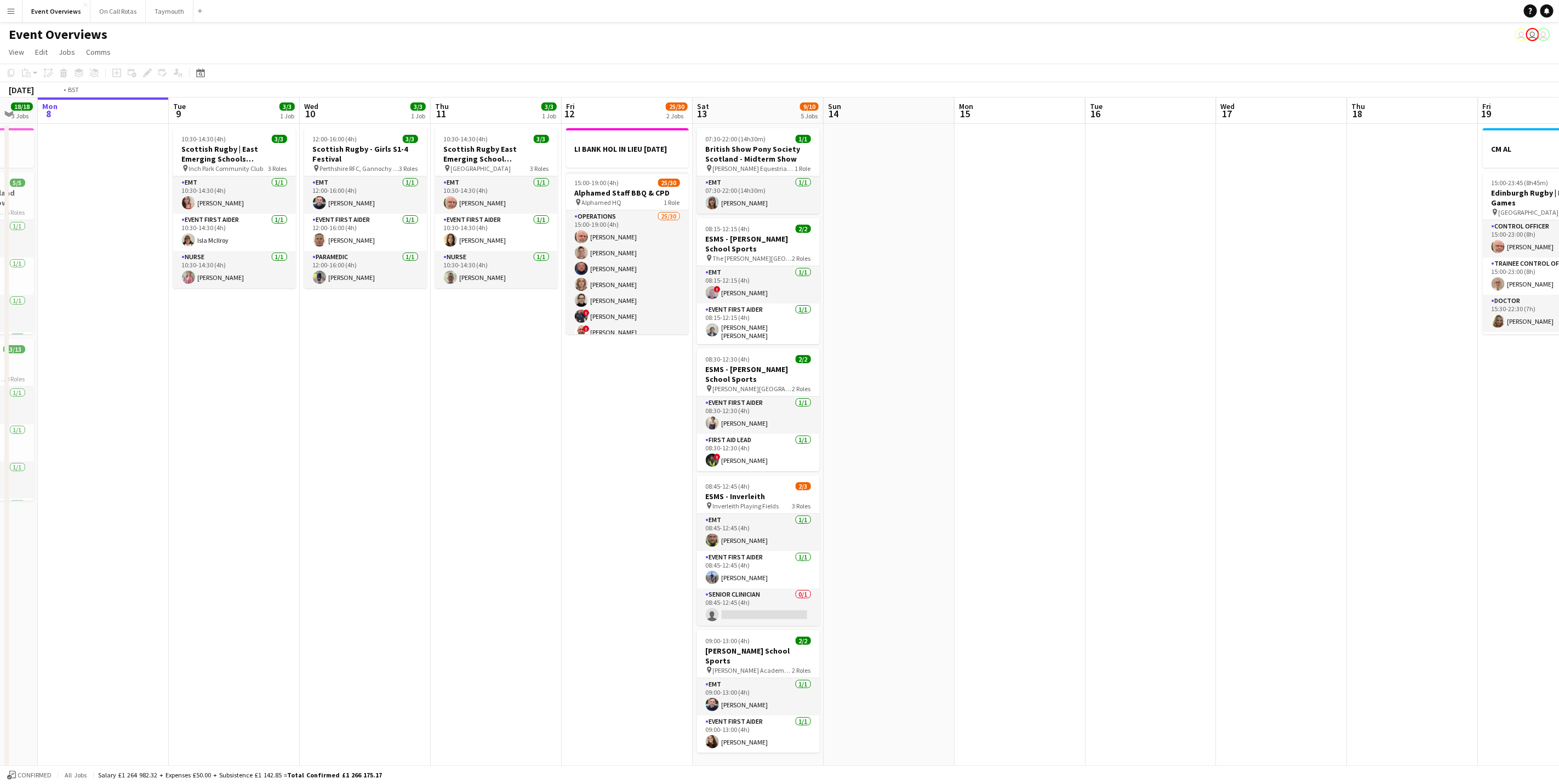
drag, startPoint x: 485, startPoint y: 508, endPoint x: 130, endPoint y: 426, distance: 364.3
click at [130, 426] on app-calendar-viewport "Fri 5 13/13 3 Jobs Sat 6 22/27 7 Jobs Sun 7 18/18 3 Jobs Mon 8 Tue 9 3/3 1 Job …" at bounding box center [780, 579] width 1559 height 964
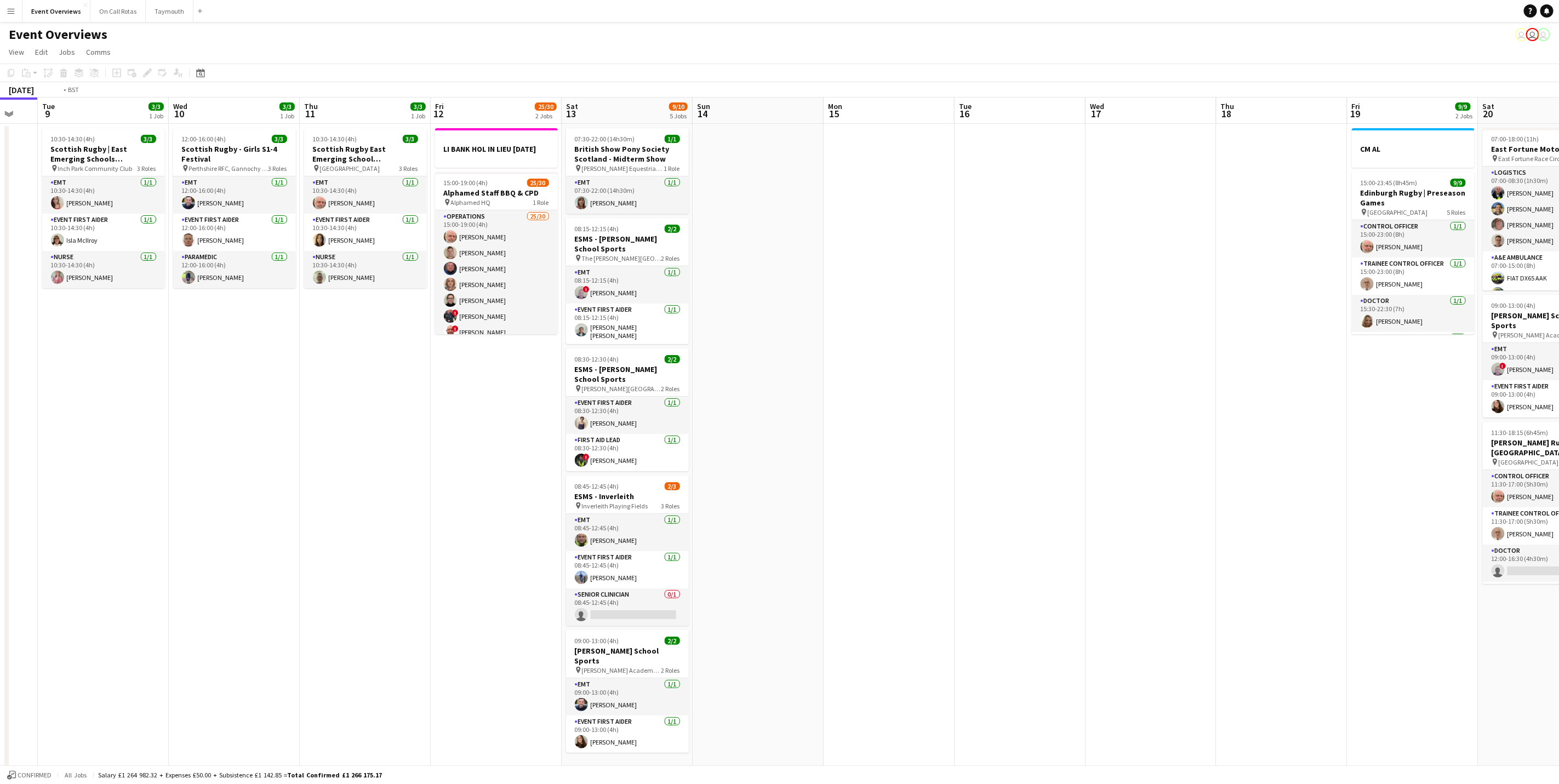
scroll to position [0, 247]
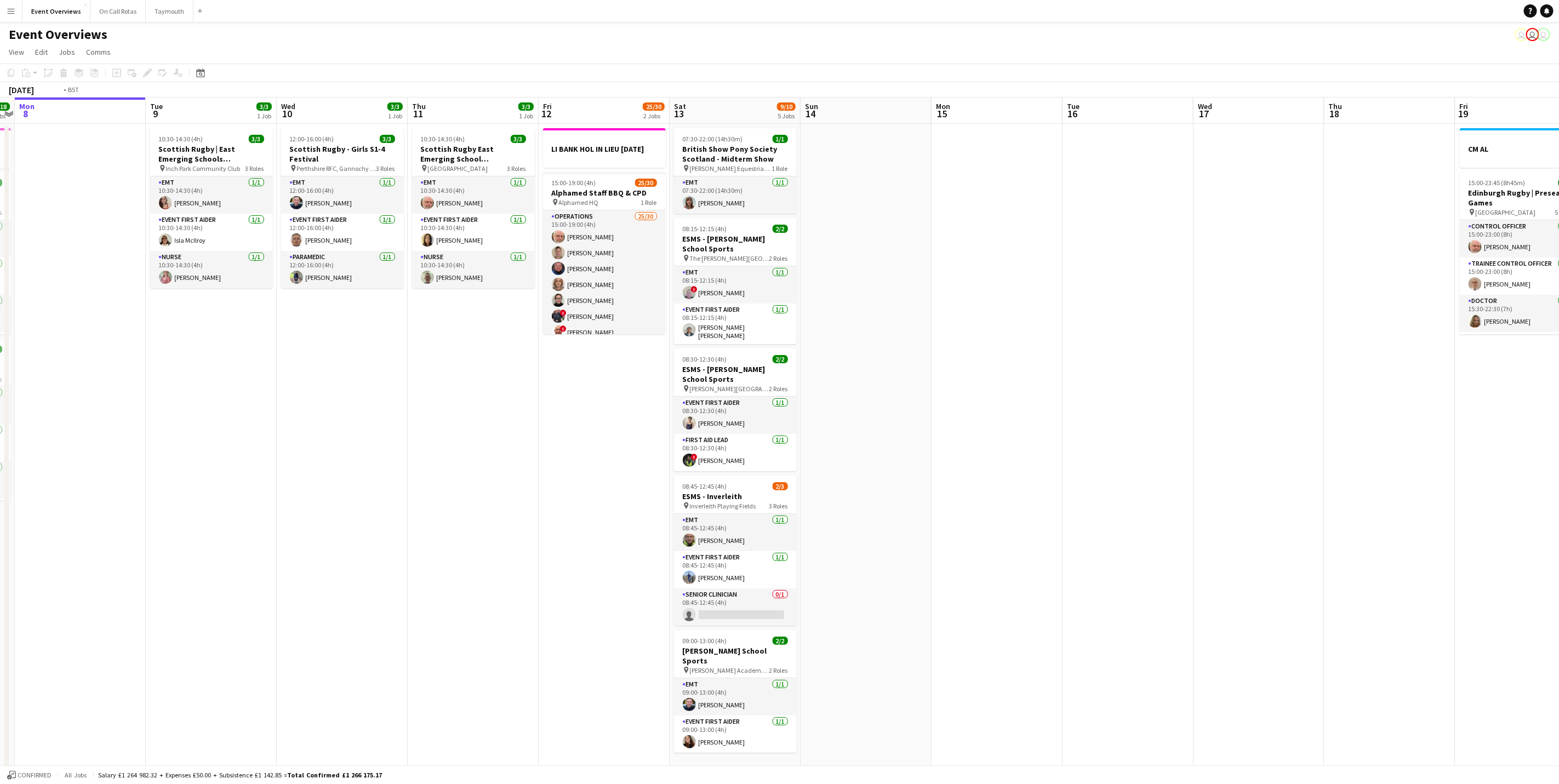
click at [962, 491] on app-calendar-viewport "Sat 6 22/27 7 Jobs Sun 7 18/18 3 Jobs Mon 8 Tue 9 3/3 1 Job Wed 10 3/3 1 Job Th…" at bounding box center [780, 579] width 1559 height 964
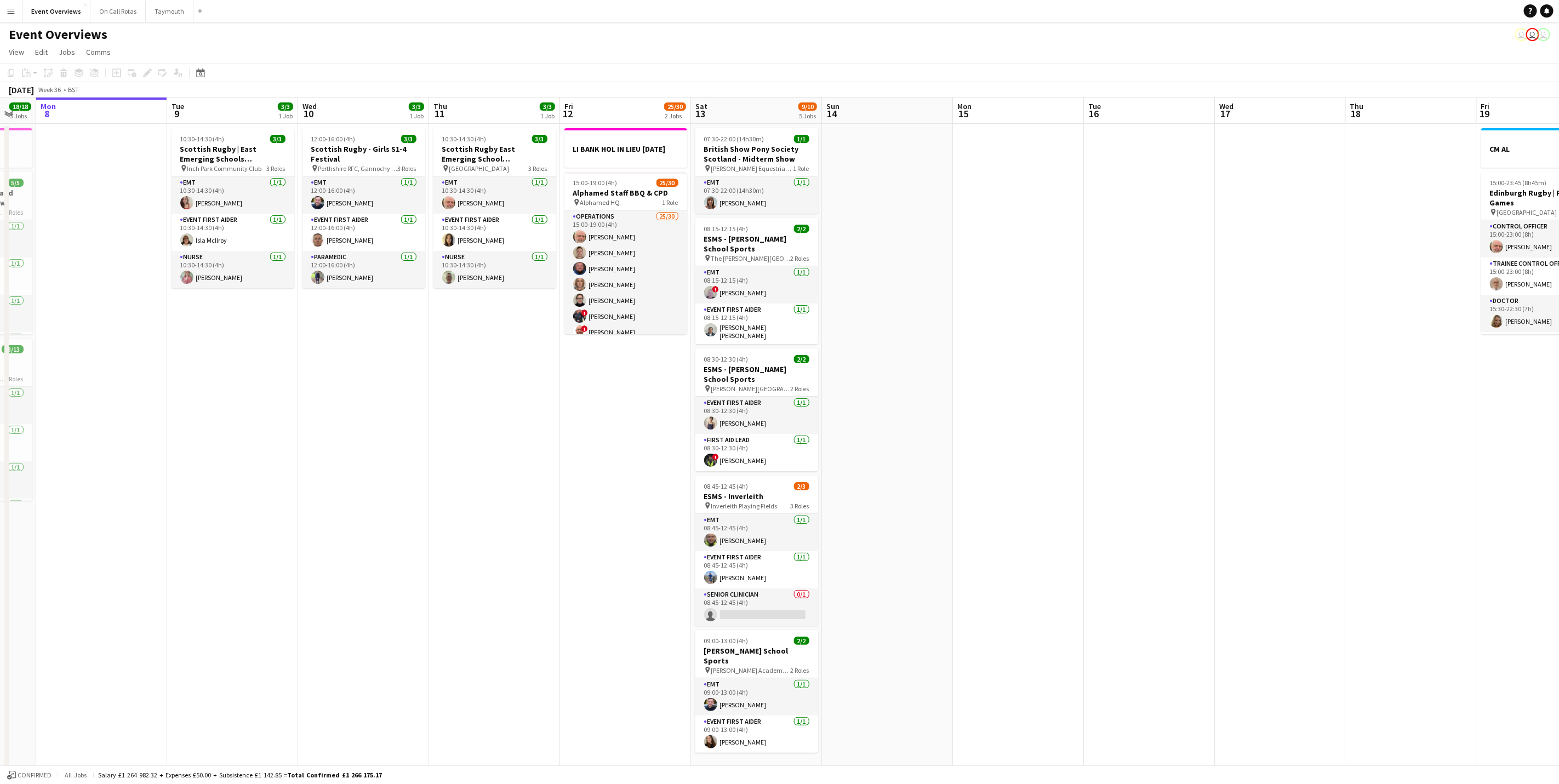
drag, startPoint x: 768, startPoint y: 392, endPoint x: 758, endPoint y: 394, distance: 10.2
click at [763, 392] on app-calendar-viewport "Sat 6 22/27 7 Jobs Sun 7 18/18 3 Jobs Mon 8 Tue 9 3/3 1 Job Wed 10 3/3 1 Job Th…" at bounding box center [780, 579] width 1559 height 964
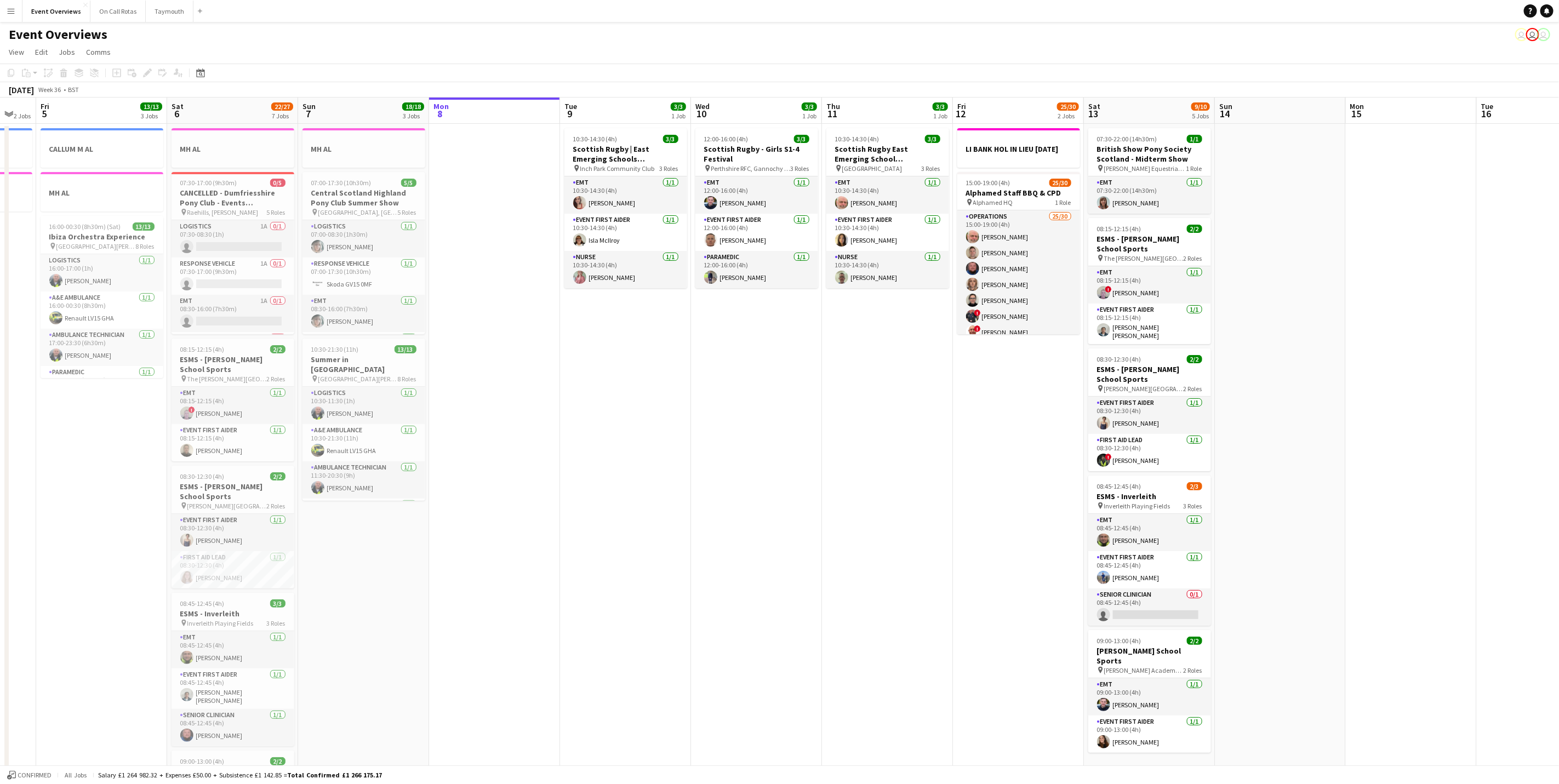
scroll to position [0, 230]
